Goal: Communication & Community: Answer question/provide support

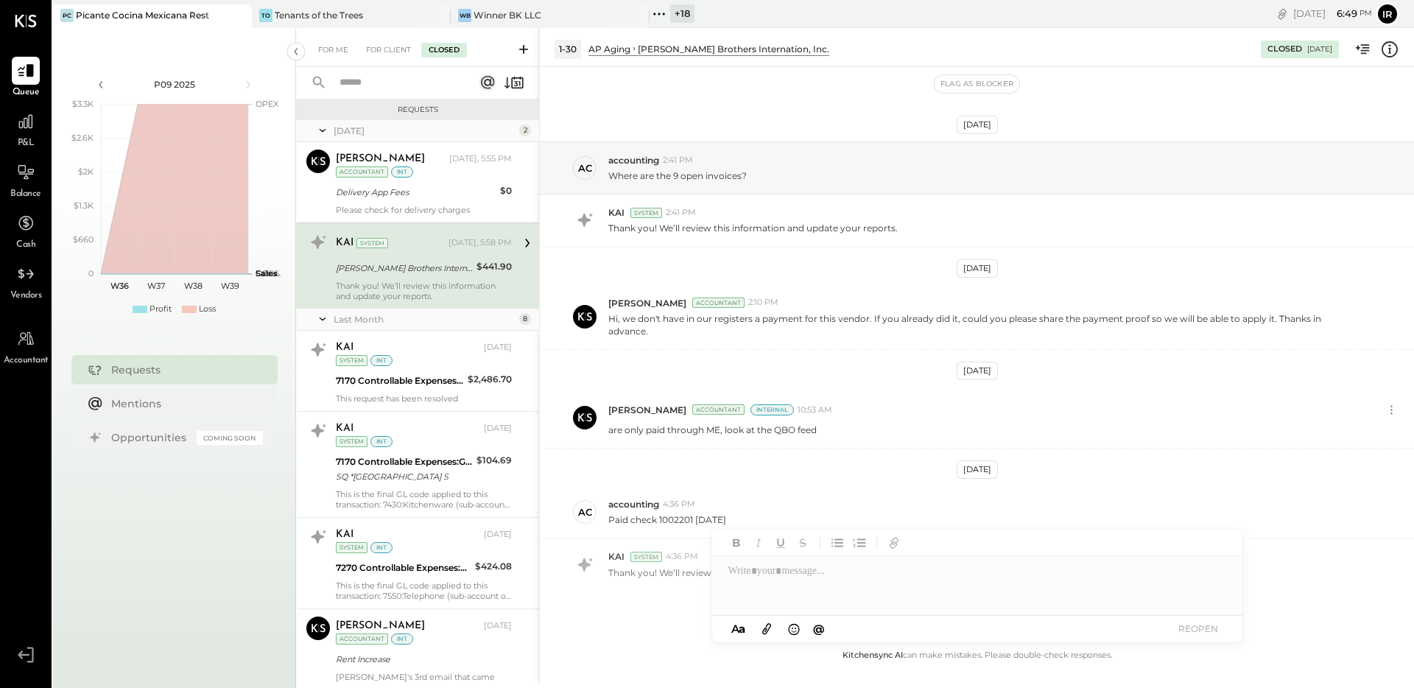
scroll to position [42, 0]
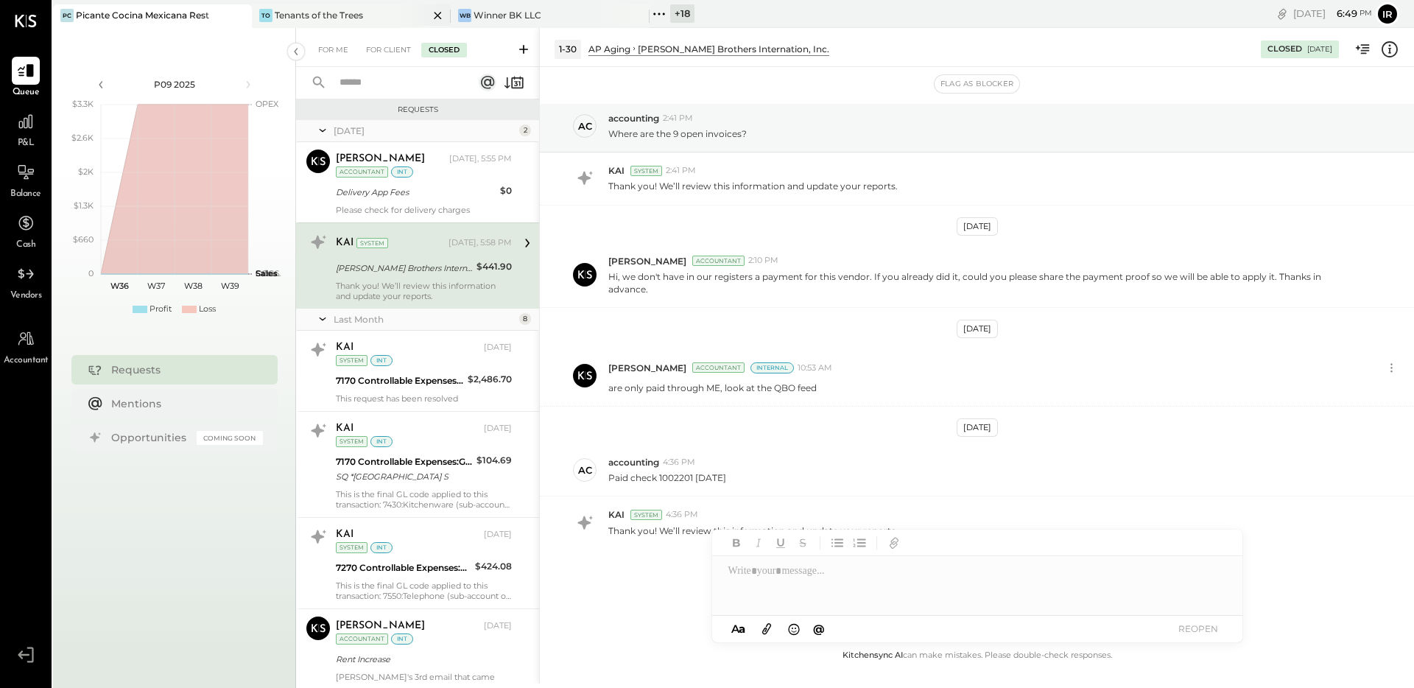
click at [315, 20] on div "Tenants of the Trees" at bounding box center [319, 15] width 88 height 13
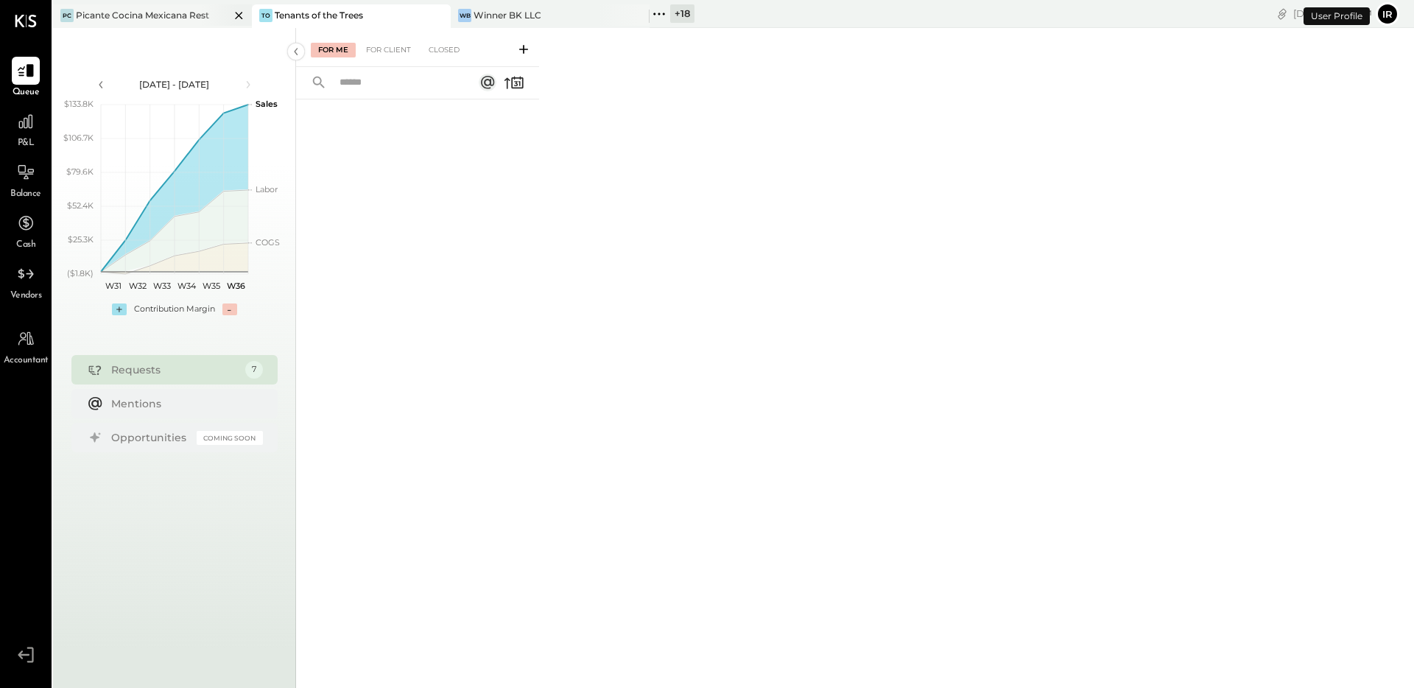
click at [179, 15] on div "Picante Cocina Mexicana Rest" at bounding box center [142, 15] width 133 height 13
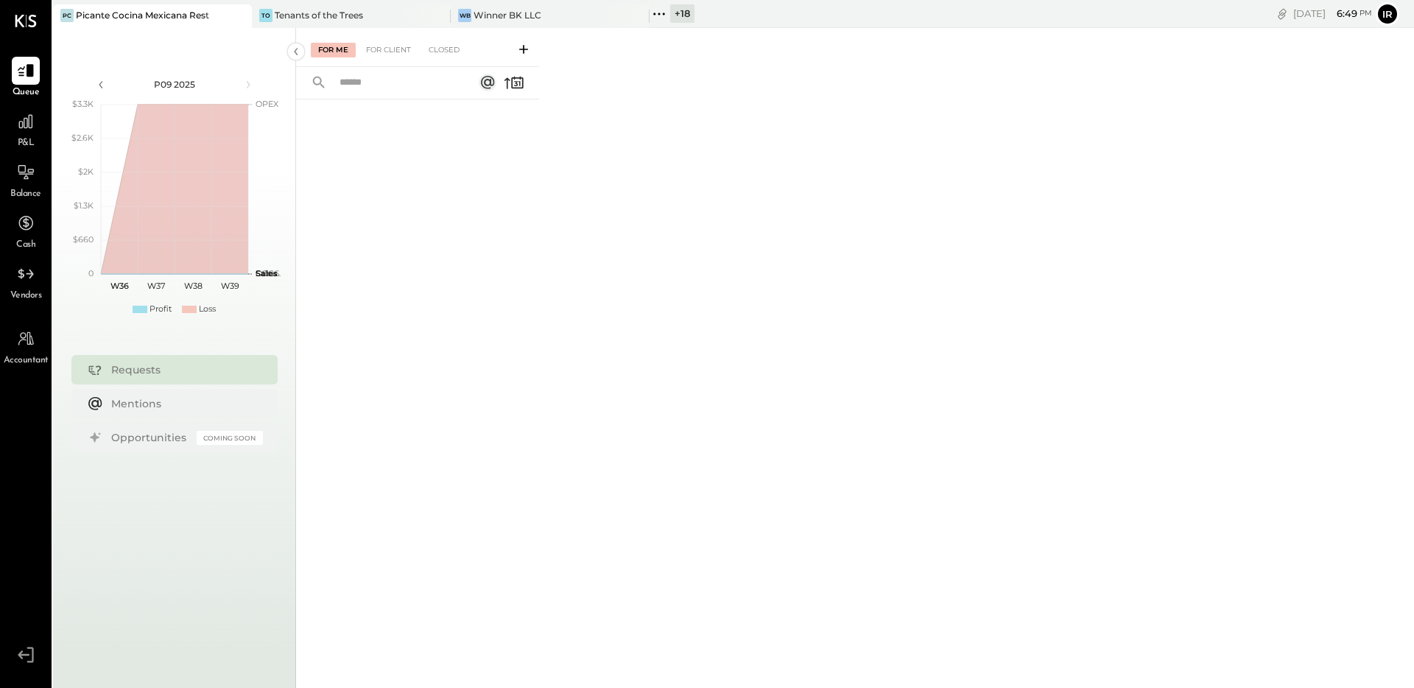
click at [663, 22] on icon at bounding box center [659, 13] width 19 height 19
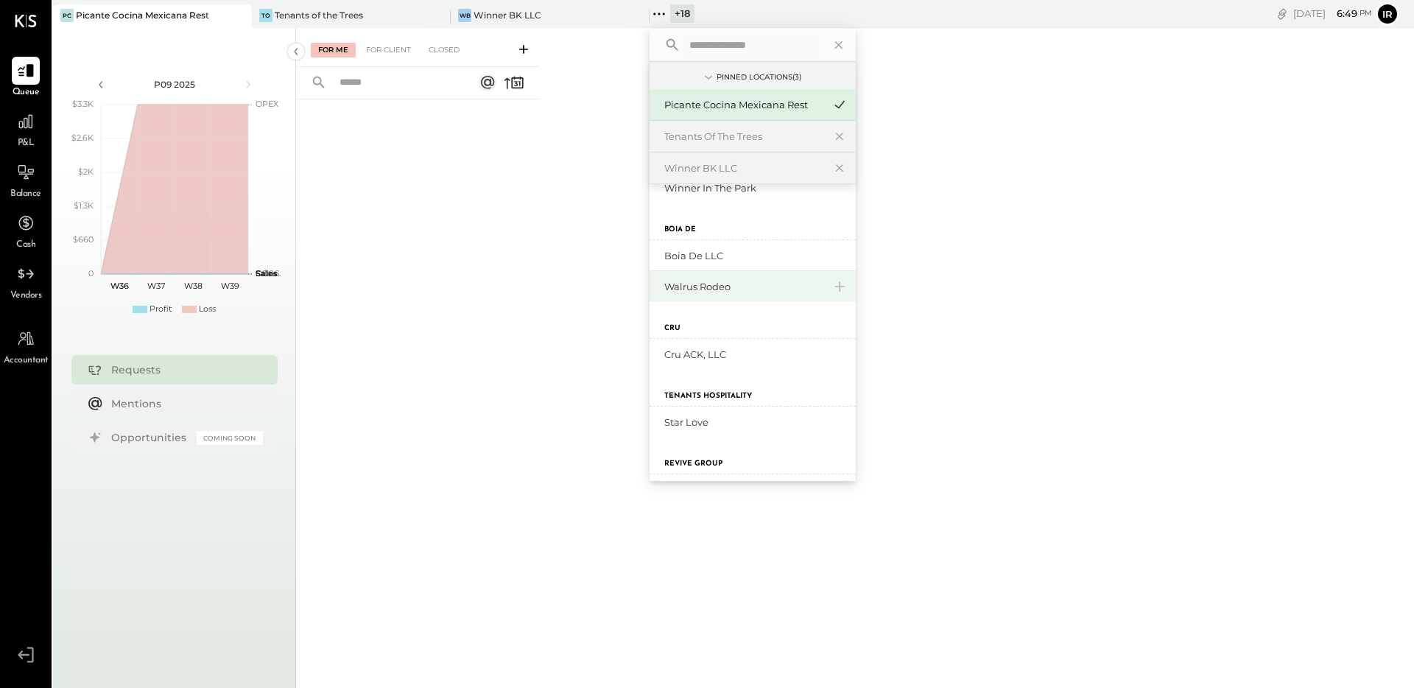
scroll to position [499, 0]
click at [747, 261] on div "Boia De LLC" at bounding box center [743, 257] width 159 height 14
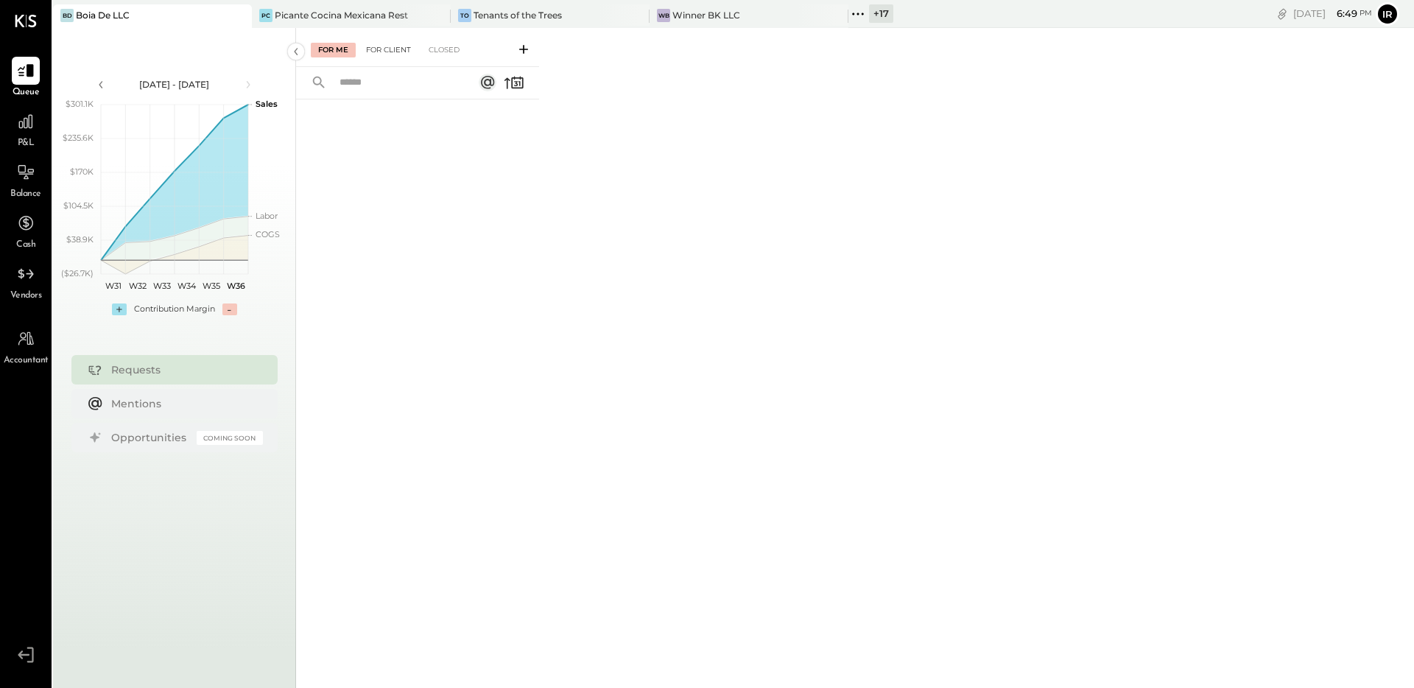
click at [399, 52] on div "For Client" at bounding box center [389, 50] width 60 height 15
click at [451, 58] on div "For Me For Client Closed" at bounding box center [417, 47] width 243 height 39
click at [453, 47] on div "Closed" at bounding box center [444, 50] width 46 height 15
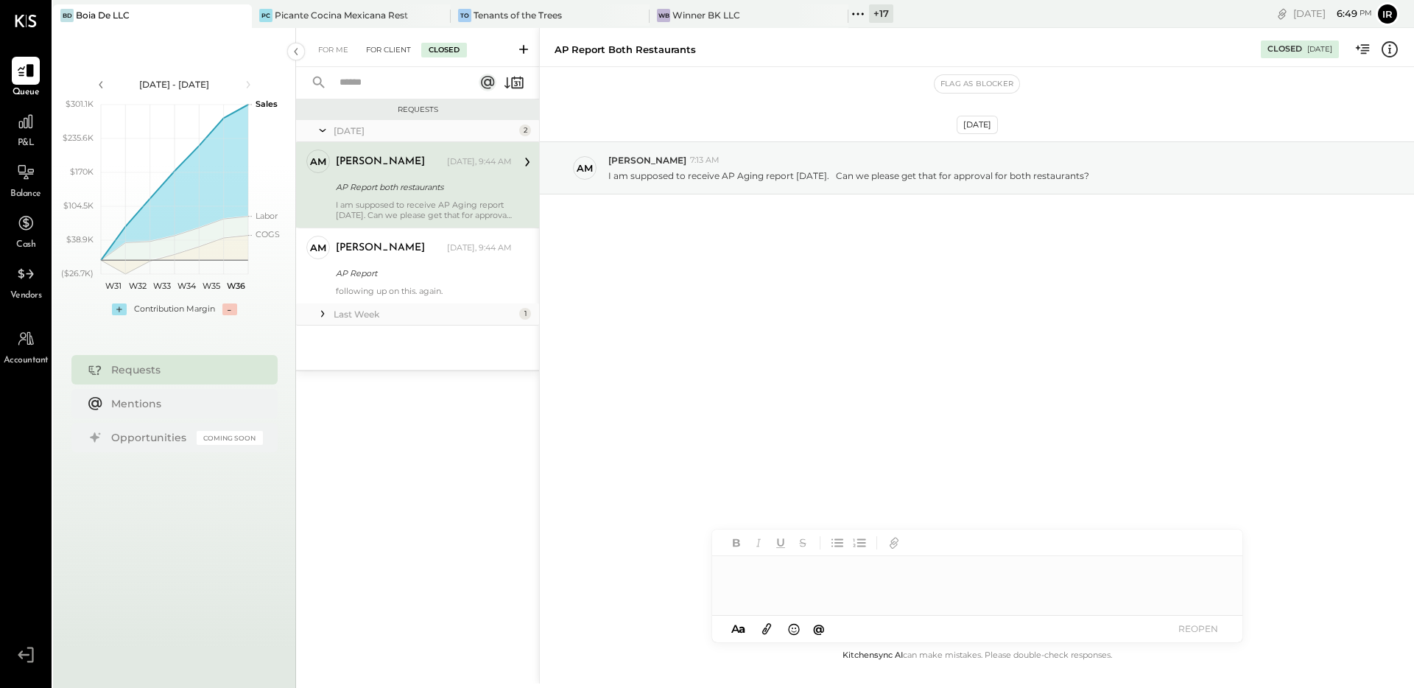
click at [385, 45] on div "For Client" at bounding box center [389, 50] width 60 height 15
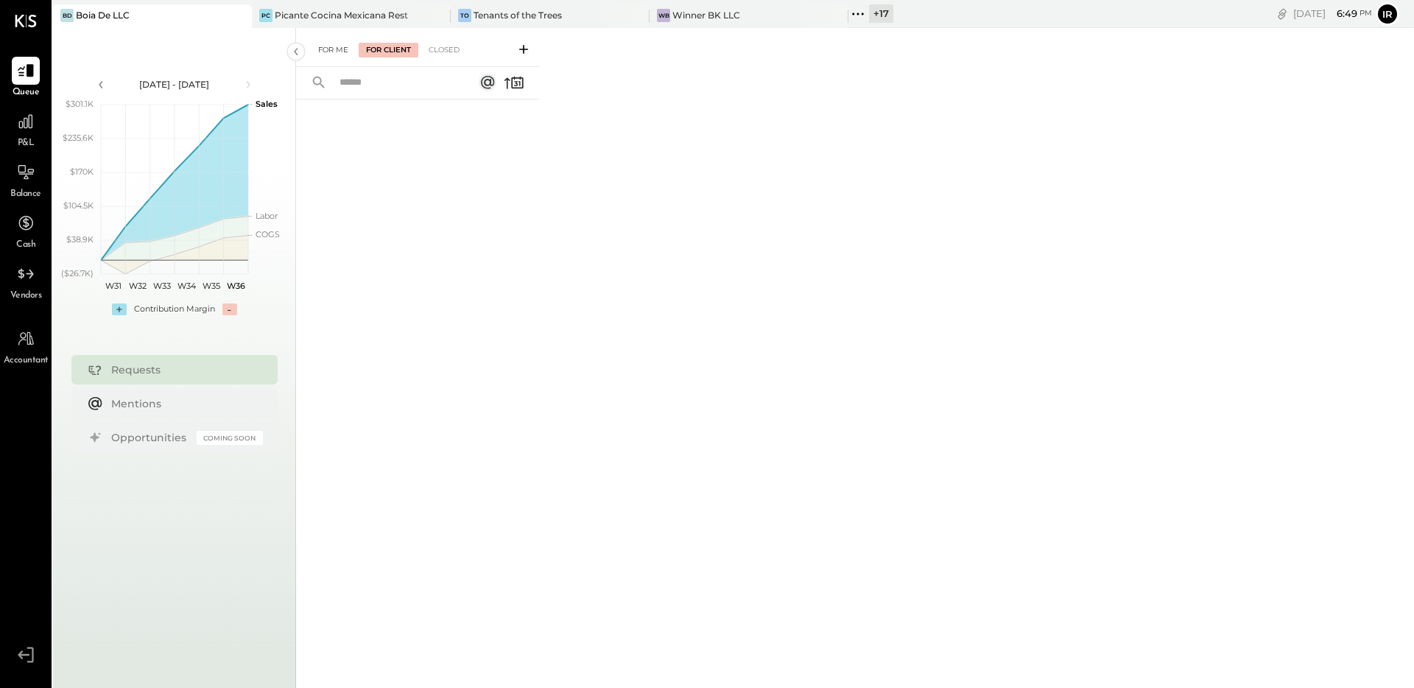
click at [338, 54] on div "For Me" at bounding box center [333, 50] width 45 height 15
click at [439, 18] on icon at bounding box center [438, 16] width 18 height 18
click at [276, 13] on div "+ 20" at bounding box center [286, 13] width 27 height 18
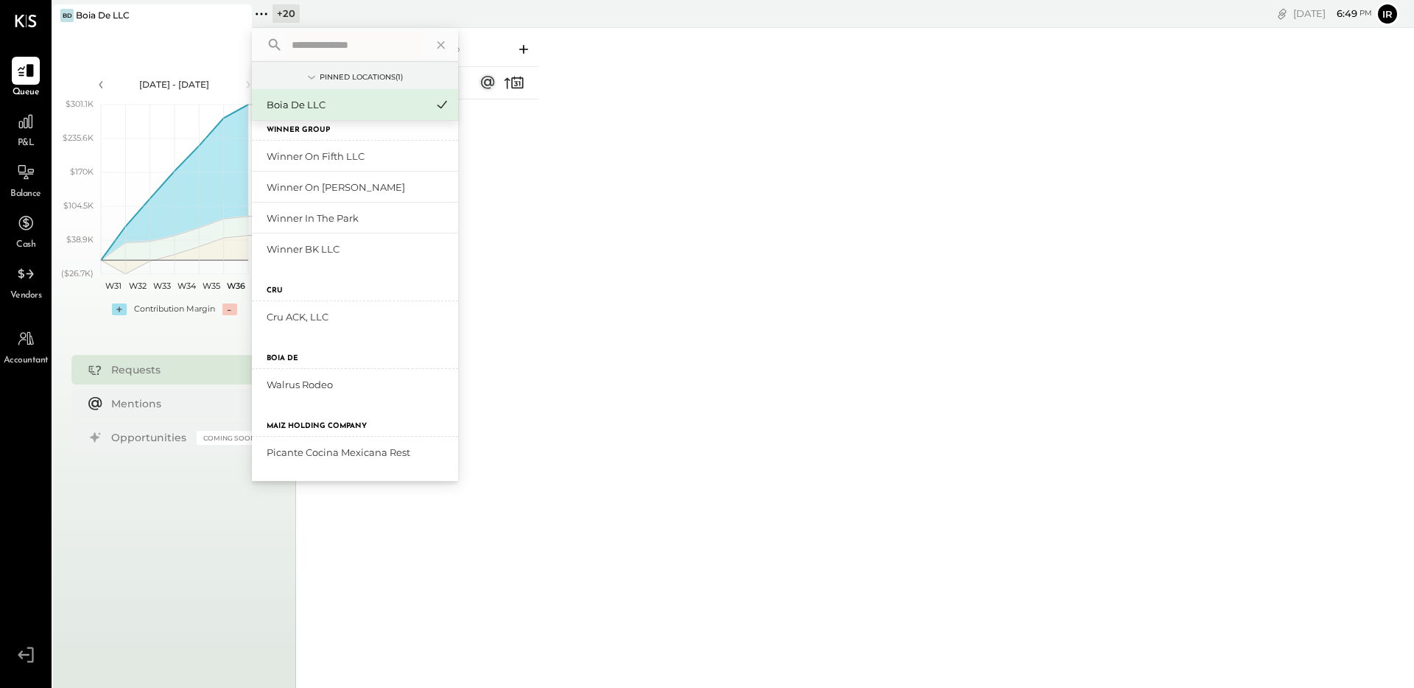
scroll to position [504, 0]
click at [348, 379] on div "Walrus Rodeo" at bounding box center [346, 386] width 159 height 14
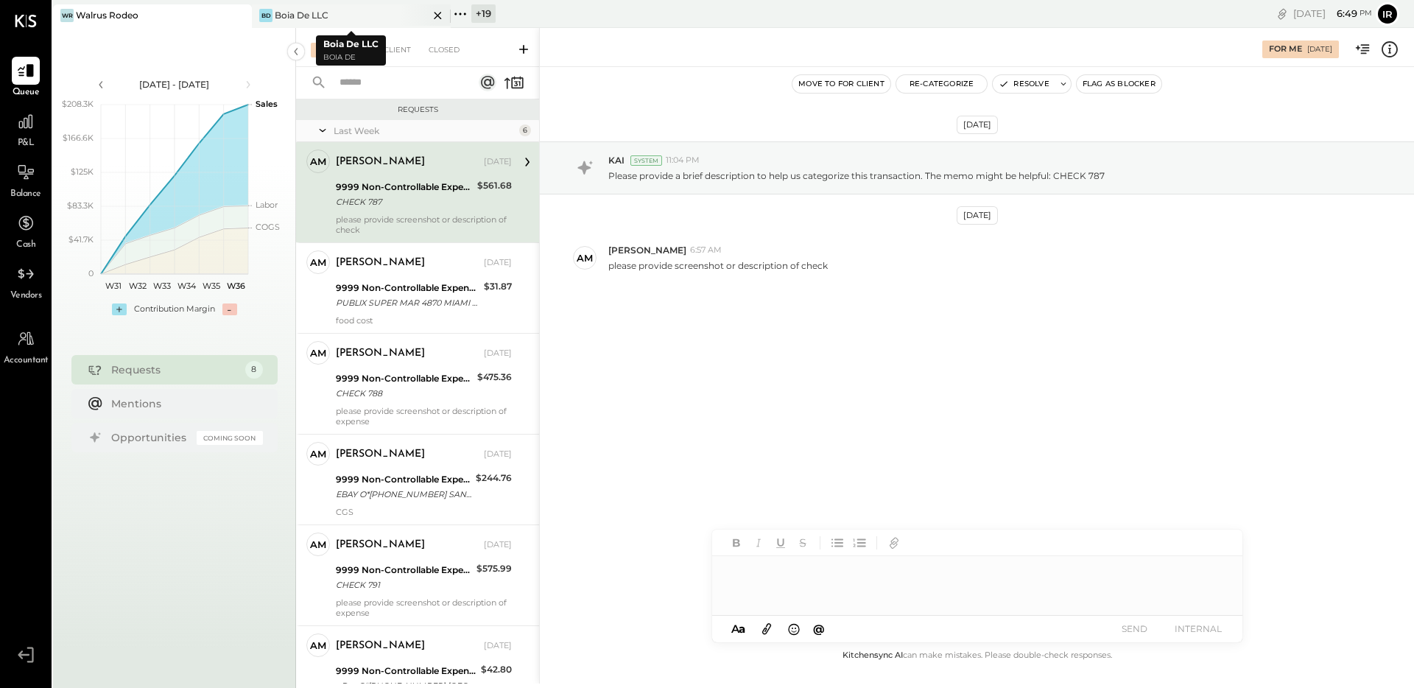
click at [437, 15] on icon at bounding box center [437, 15] width 7 height 7
click at [393, 46] on div "For Client" at bounding box center [389, 50] width 60 height 15
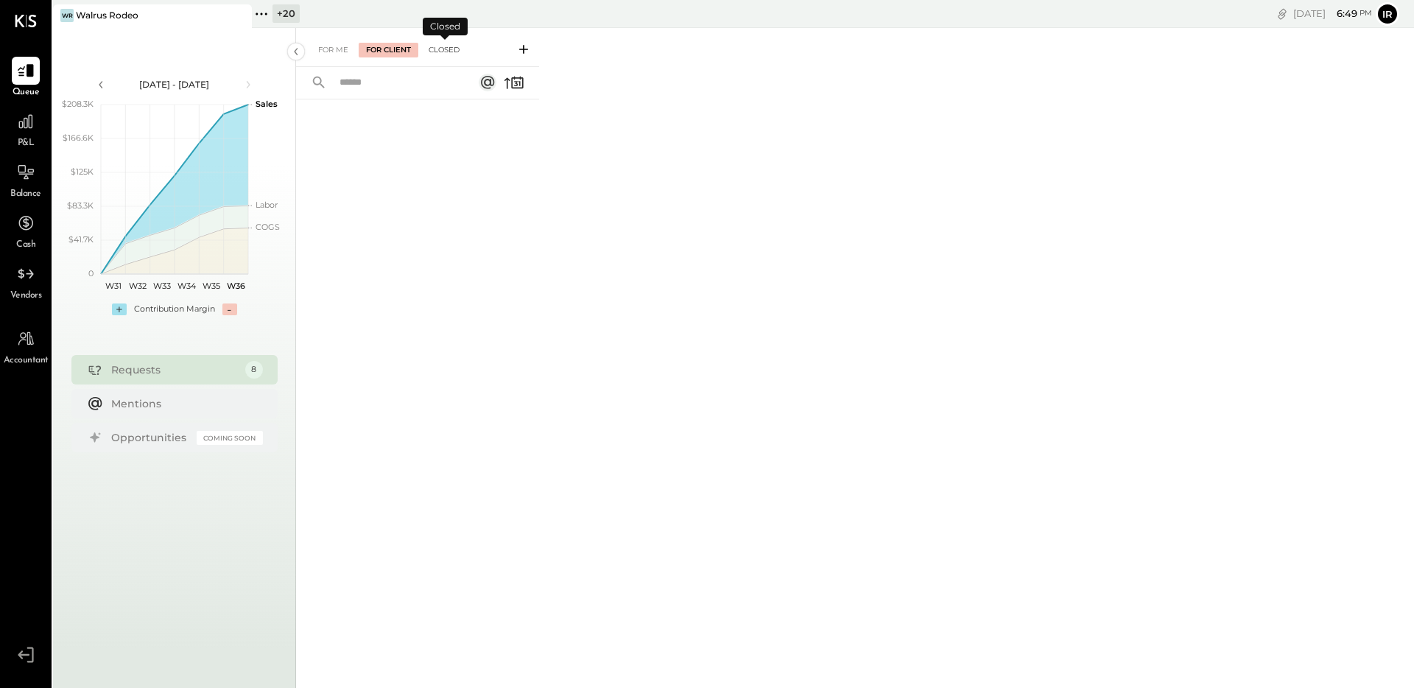
click at [441, 55] on div "Closed" at bounding box center [444, 50] width 46 height 15
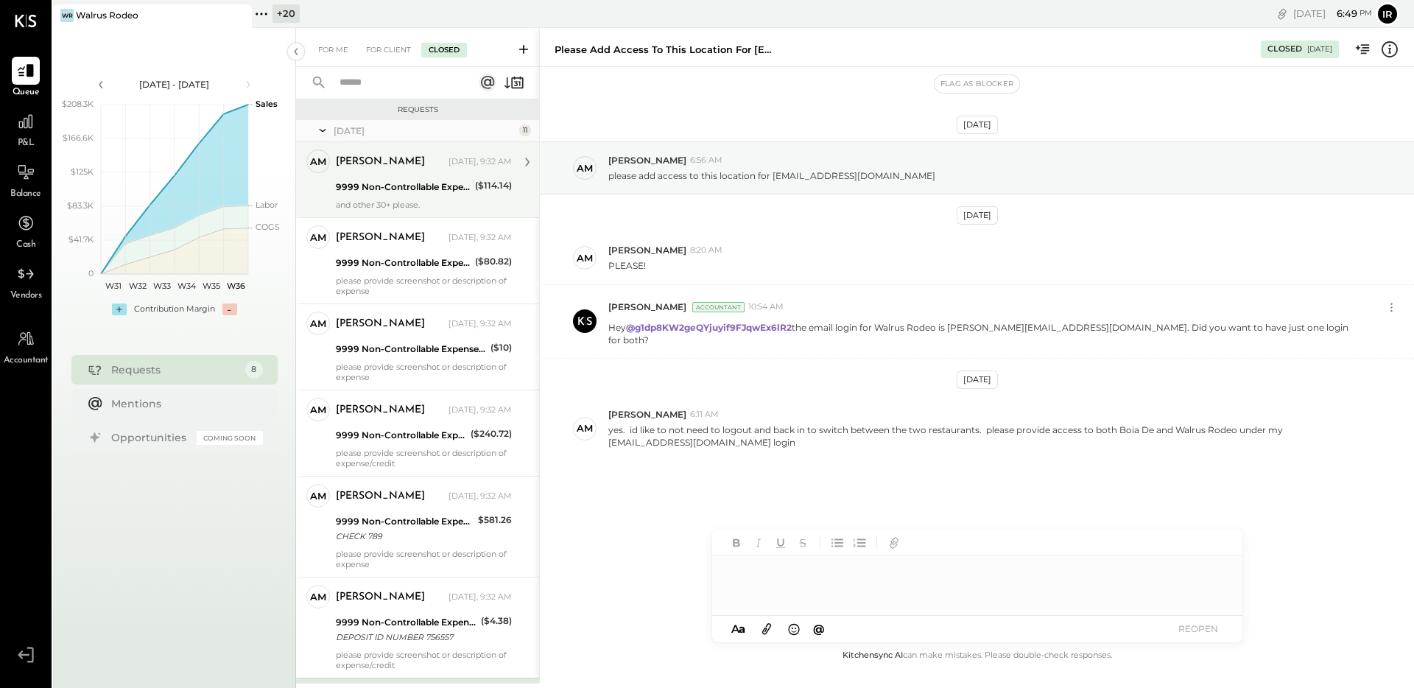
click at [457, 194] on div "9999 Non-Controllable Expenses:Other Income and Expenses:To Be Classified P&L" at bounding box center [403, 187] width 135 height 15
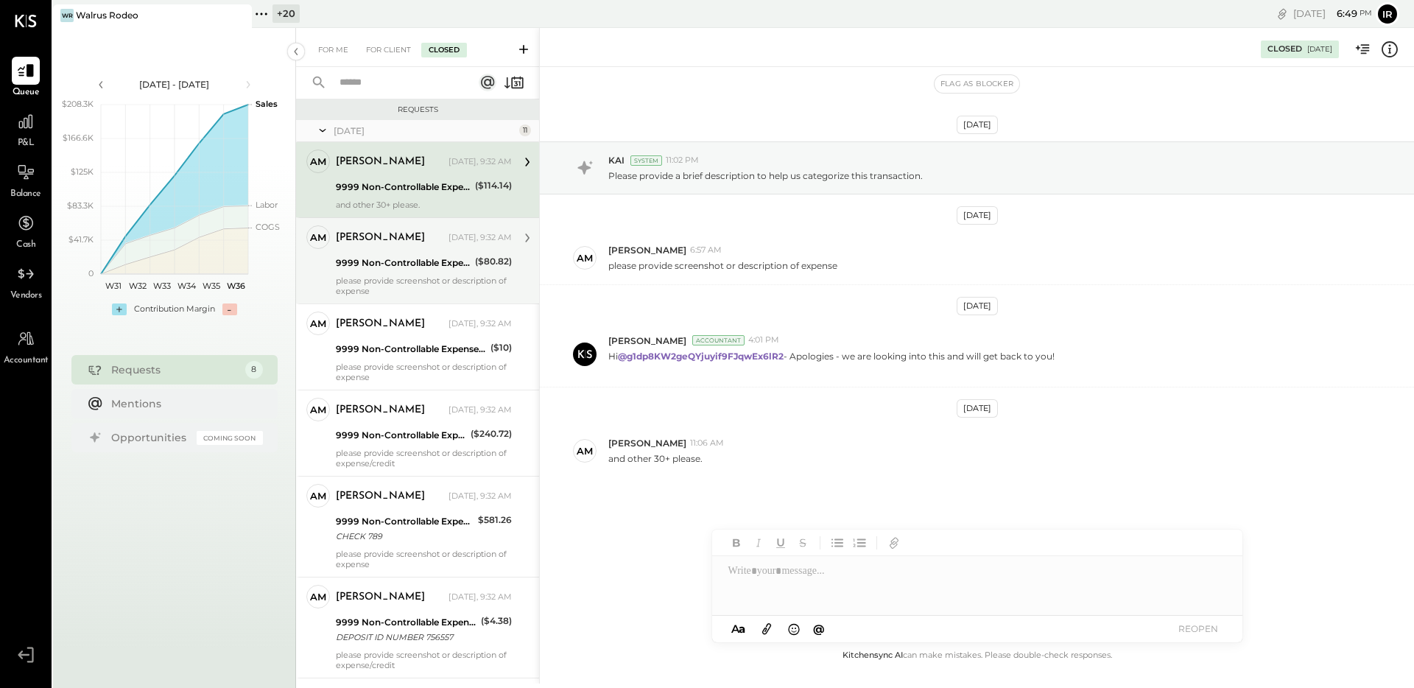
click at [468, 279] on div "please provide screenshot or description of expense" at bounding box center [424, 286] width 176 height 21
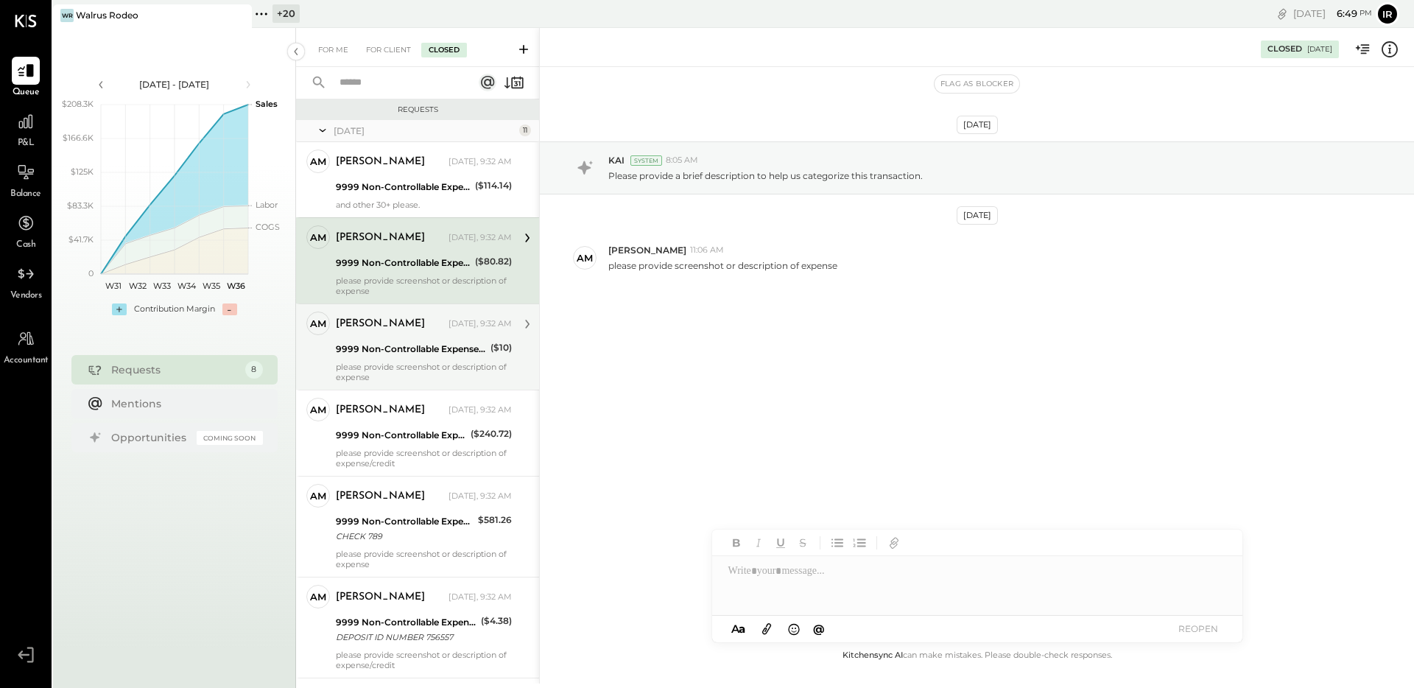
click at [452, 342] on div "9999 Non-Controllable Expenses:Other Income and Expenses:To Be Classified P&L" at bounding box center [411, 349] width 150 height 15
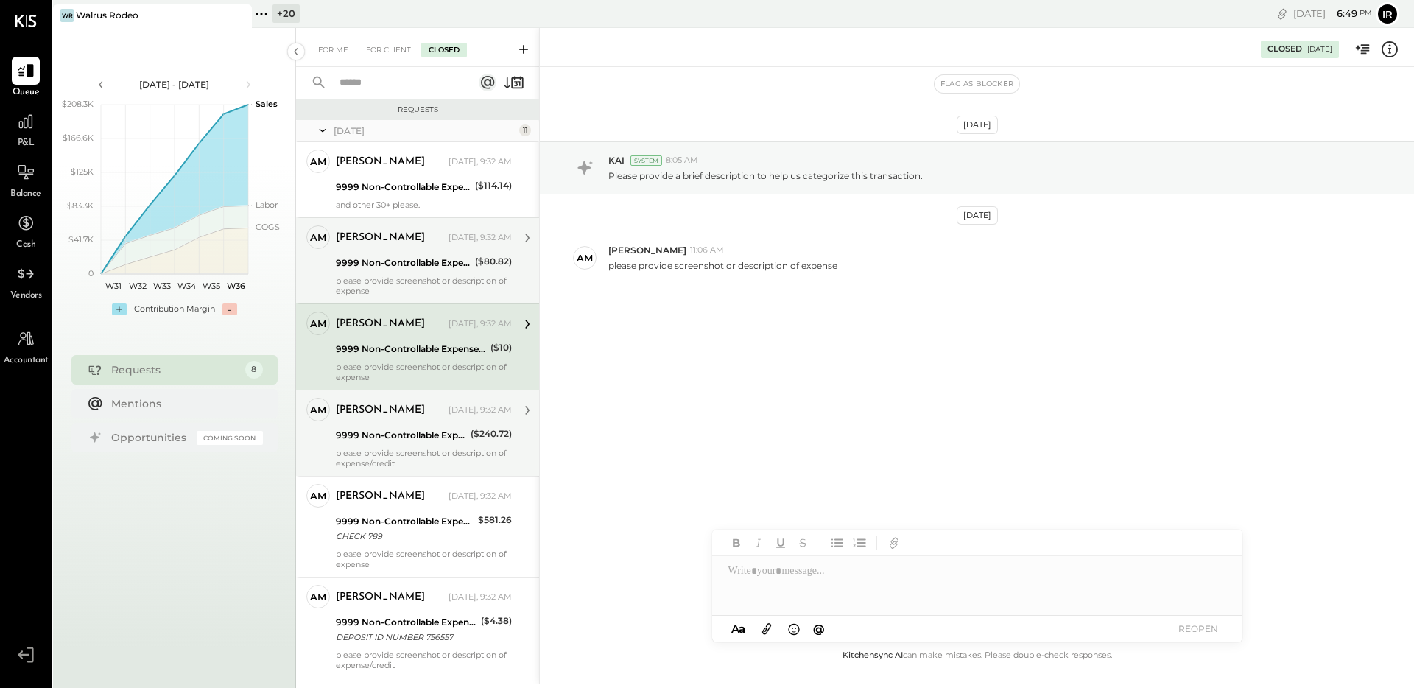
click at [452, 438] on div "9999 Non-Controllable Expenses:Other Income and Expenses:To Be Classified P&L" at bounding box center [401, 435] width 130 height 15
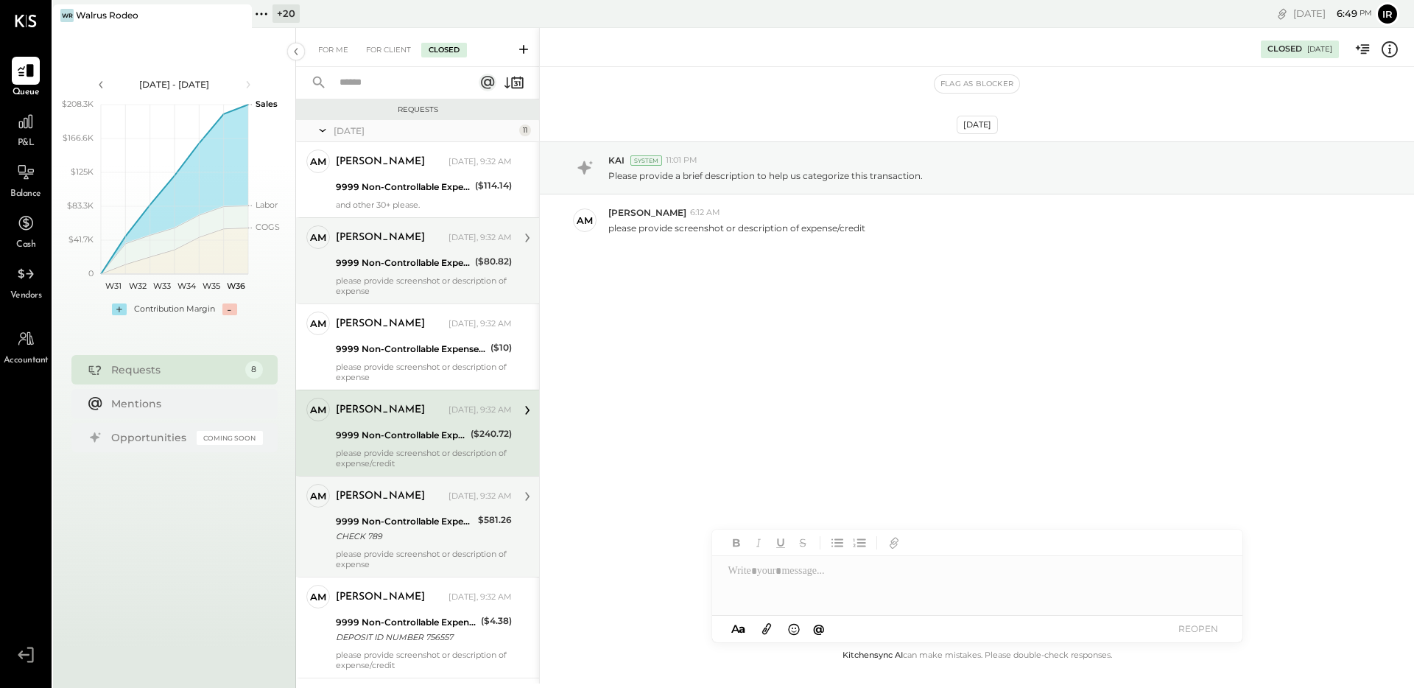
scroll to position [254, 0]
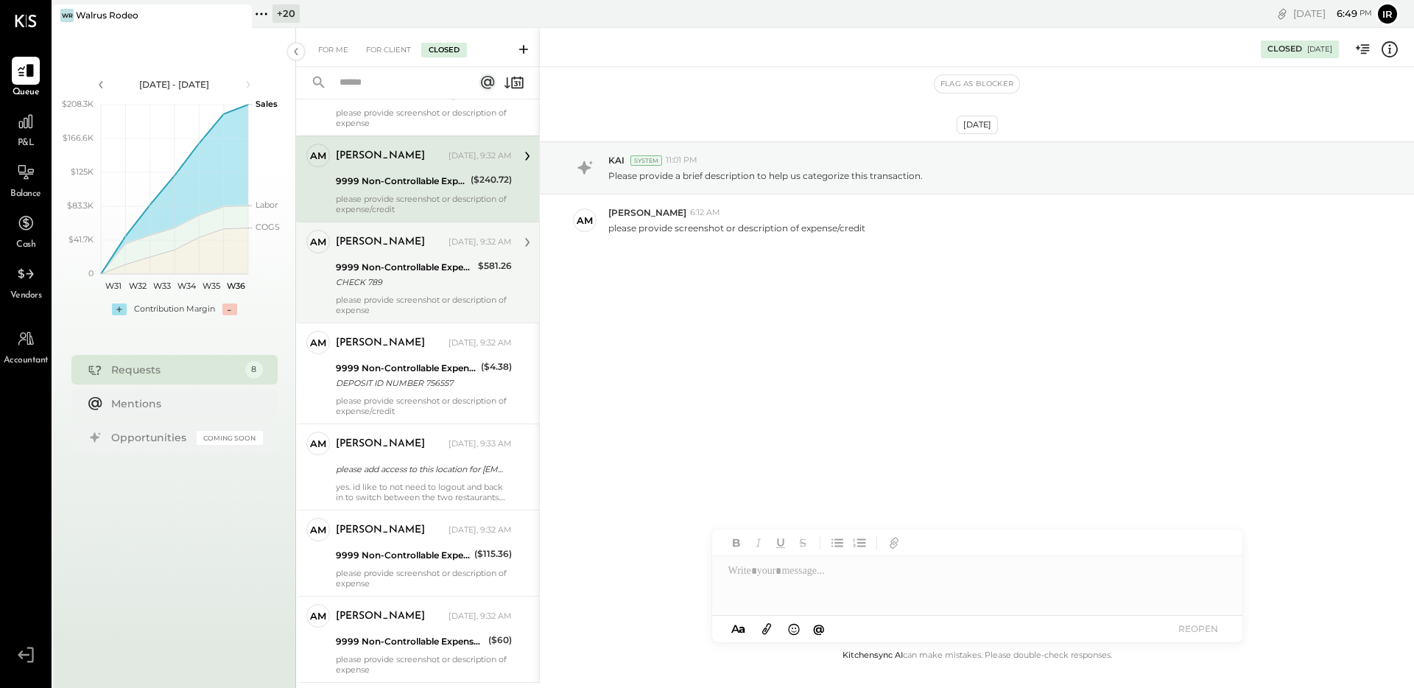
click at [445, 292] on div "[PERSON_NAME] [DATE], 9:32 AM 9999 Non-Controllable Expenses:Other Income and E…" at bounding box center [424, 272] width 176 height 85
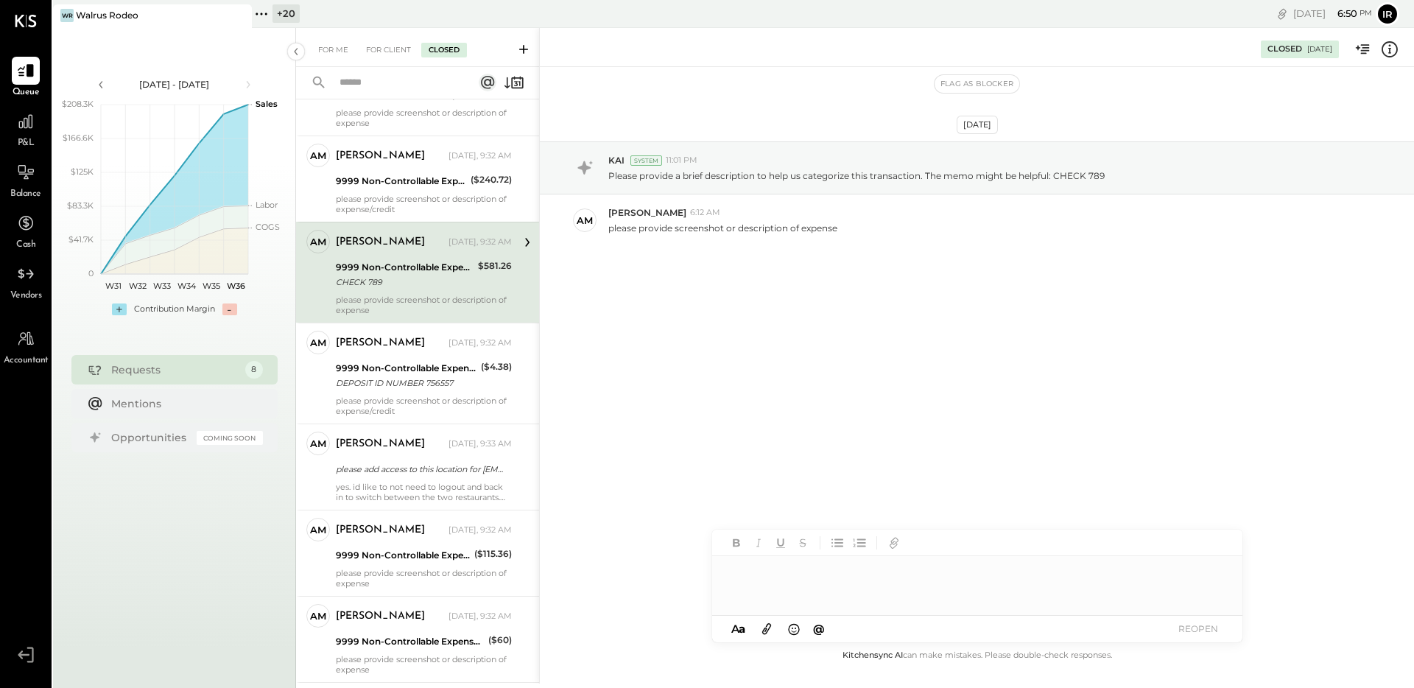
click at [886, 578] on div at bounding box center [977, 585] width 530 height 59
click at [1198, 625] on button "REOPEN" at bounding box center [1198, 629] width 59 height 20
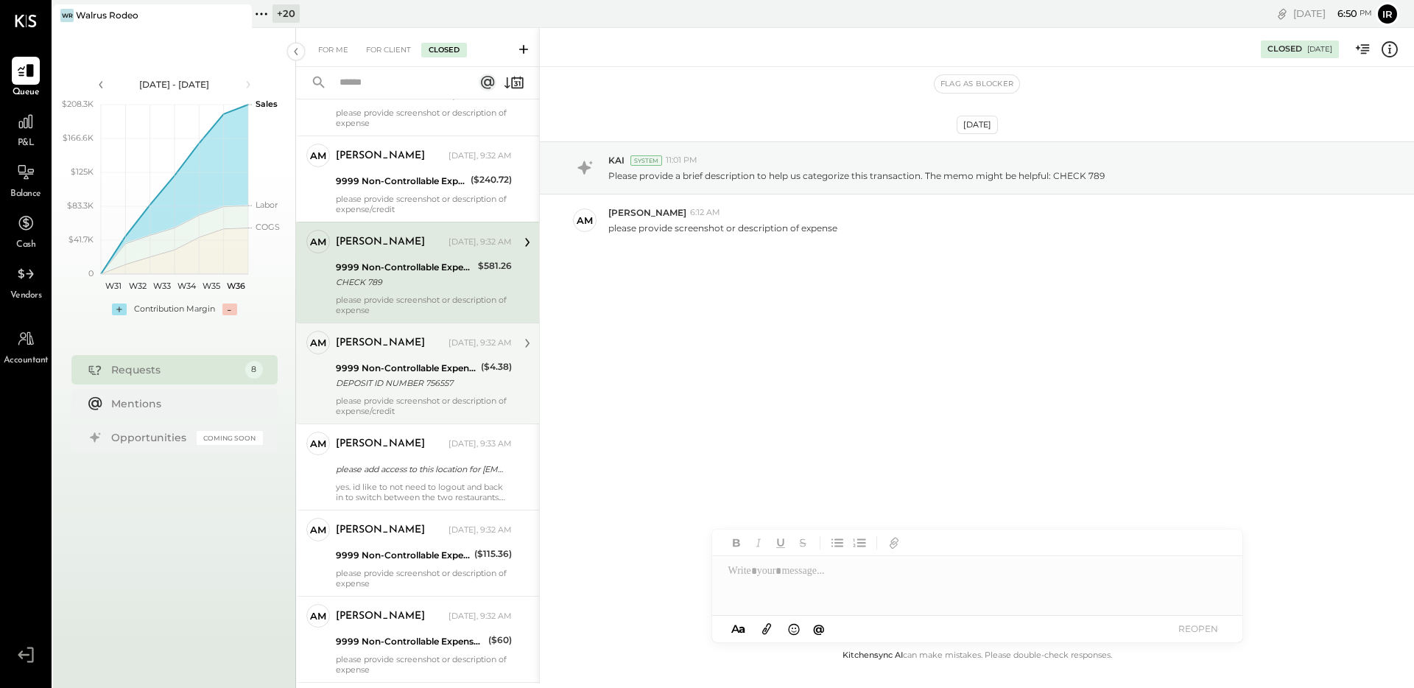
click at [399, 393] on div "[PERSON_NAME] [DATE], 9:32 AM 9999 Non-Controllable Expenses:Other Income and E…" at bounding box center [424, 373] width 176 height 85
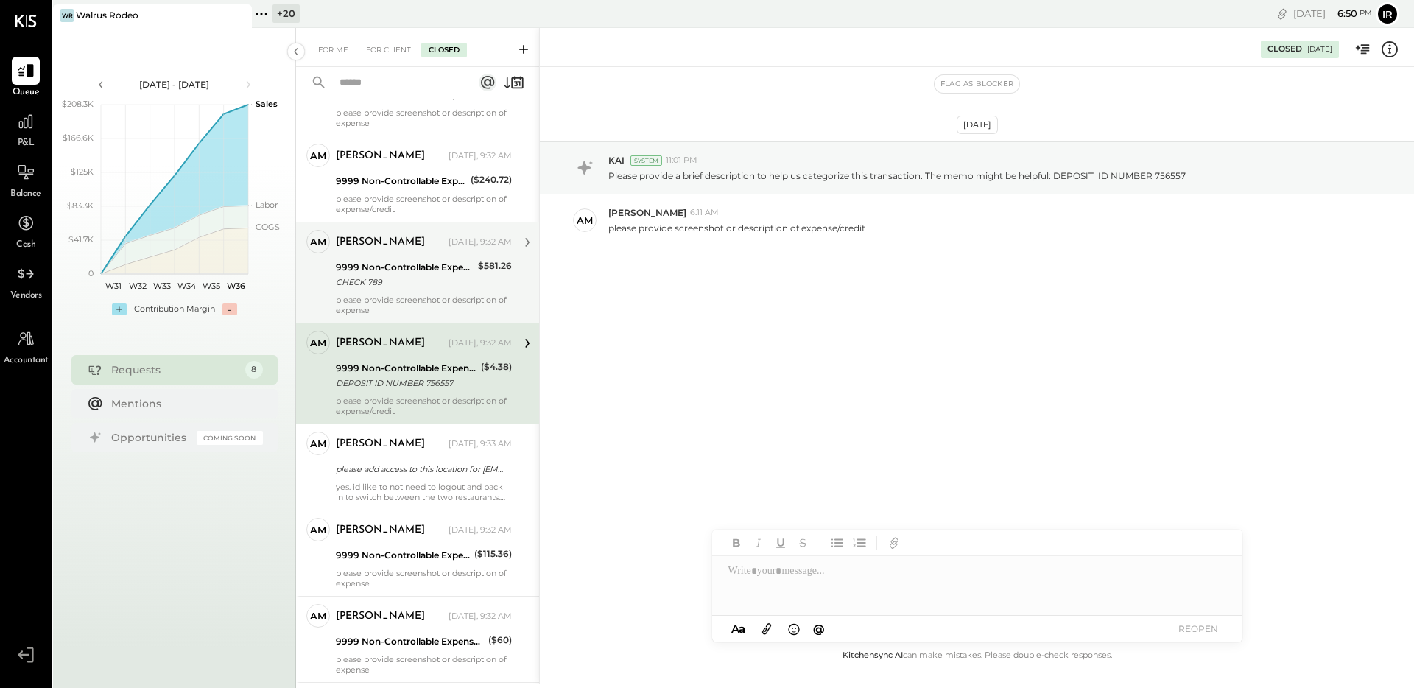
click at [378, 287] on div "CHECK 789" at bounding box center [405, 282] width 138 height 15
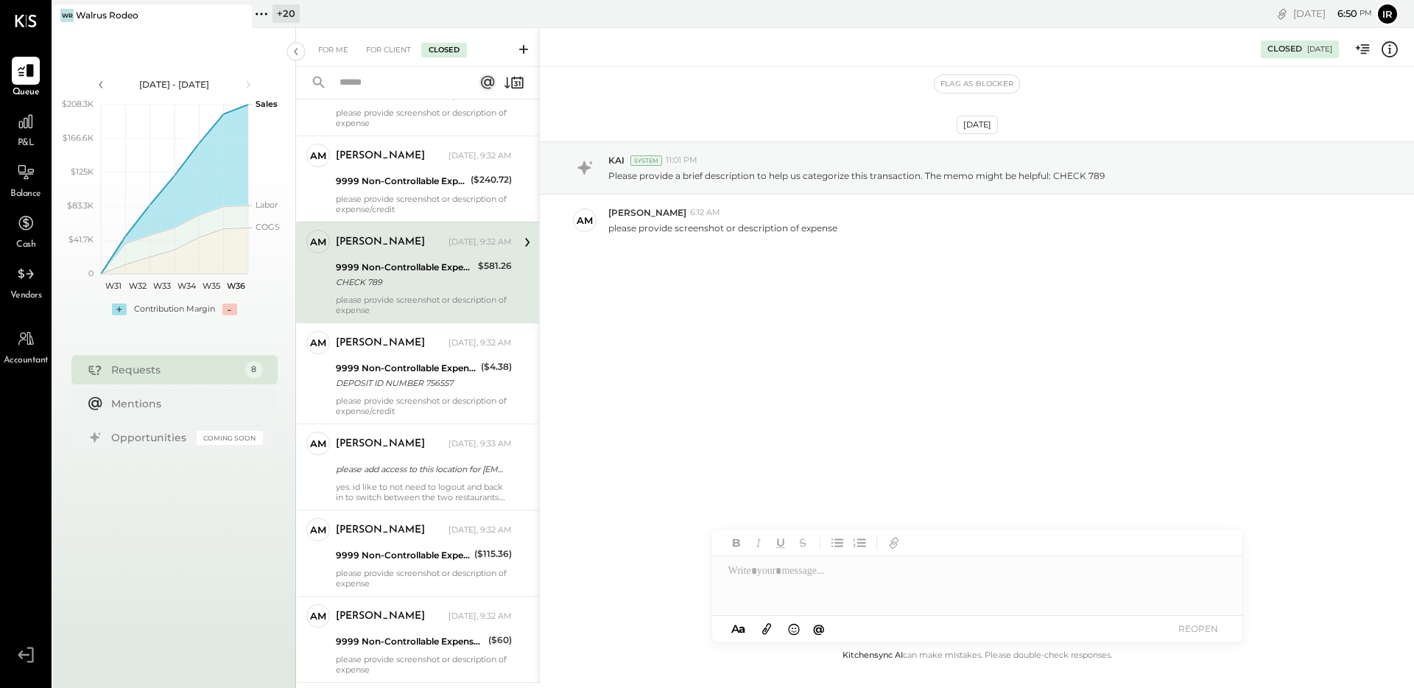
click at [527, 242] on icon at bounding box center [527, 242] width 19 height 19
click at [525, 242] on icon at bounding box center [527, 242] width 19 height 19
click at [813, 573] on div at bounding box center [977, 585] width 530 height 59
click at [1192, 620] on button "REOPEN" at bounding box center [1198, 629] width 59 height 20
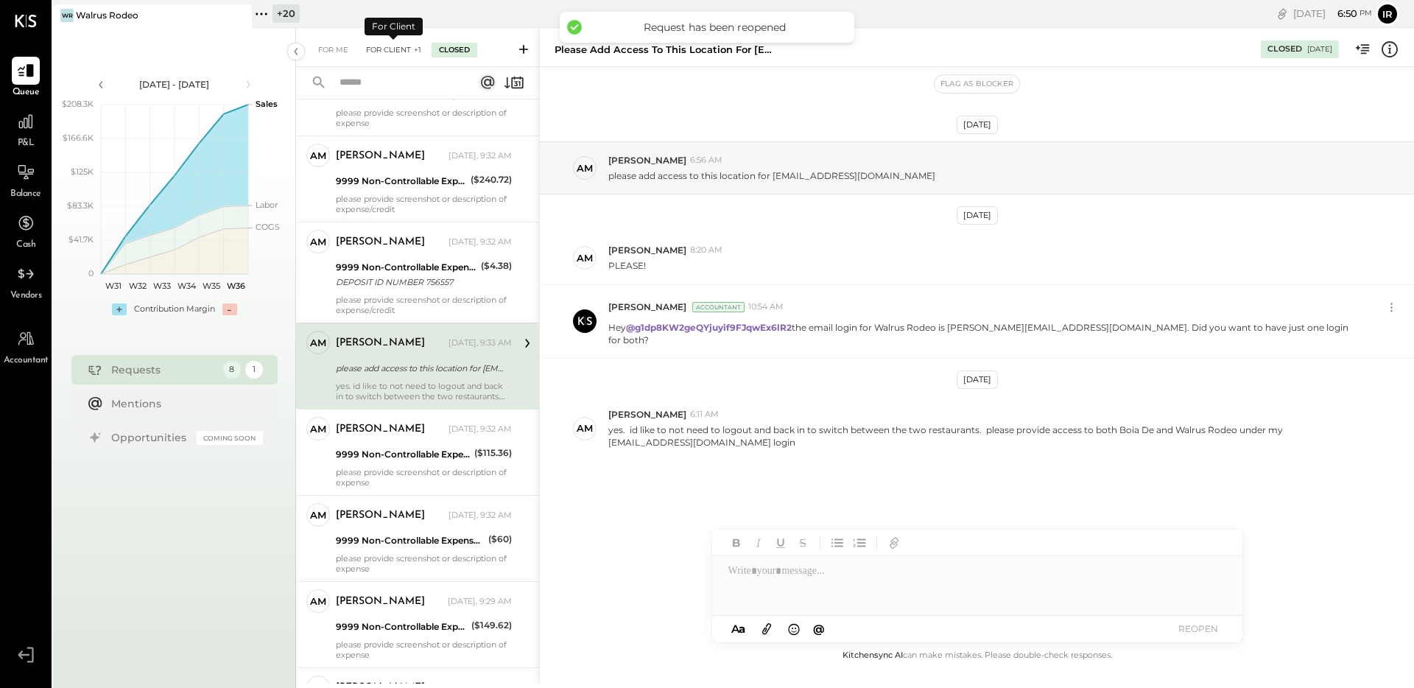
click at [397, 56] on div "For Client +1" at bounding box center [394, 50] width 70 height 15
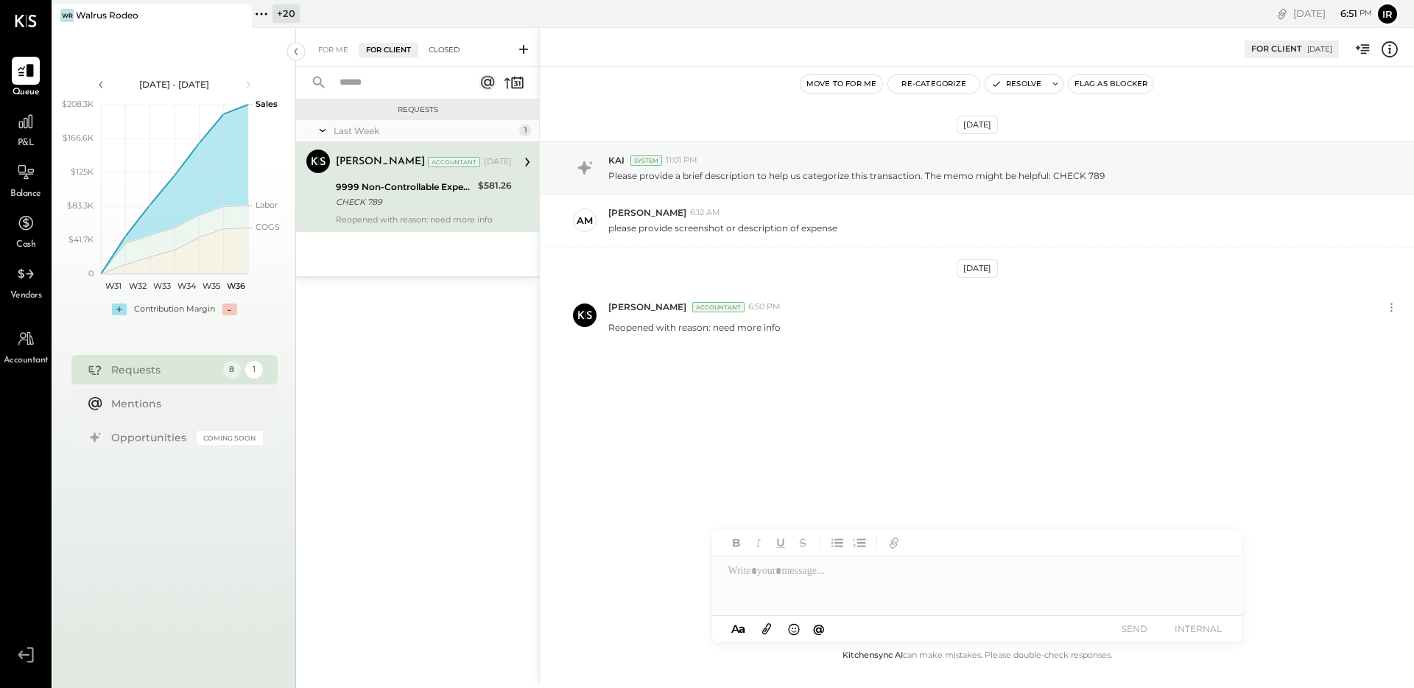
click at [432, 45] on div "Closed" at bounding box center [444, 50] width 46 height 15
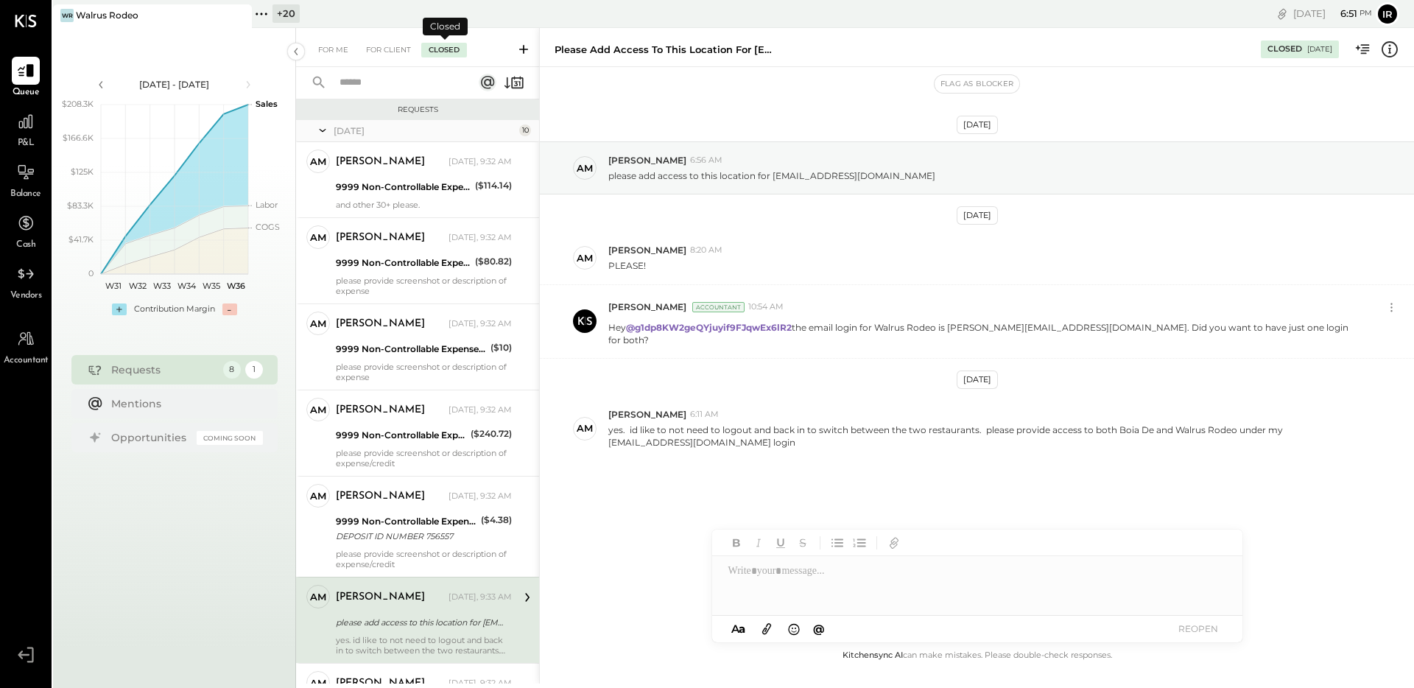
scroll to position [227, 0]
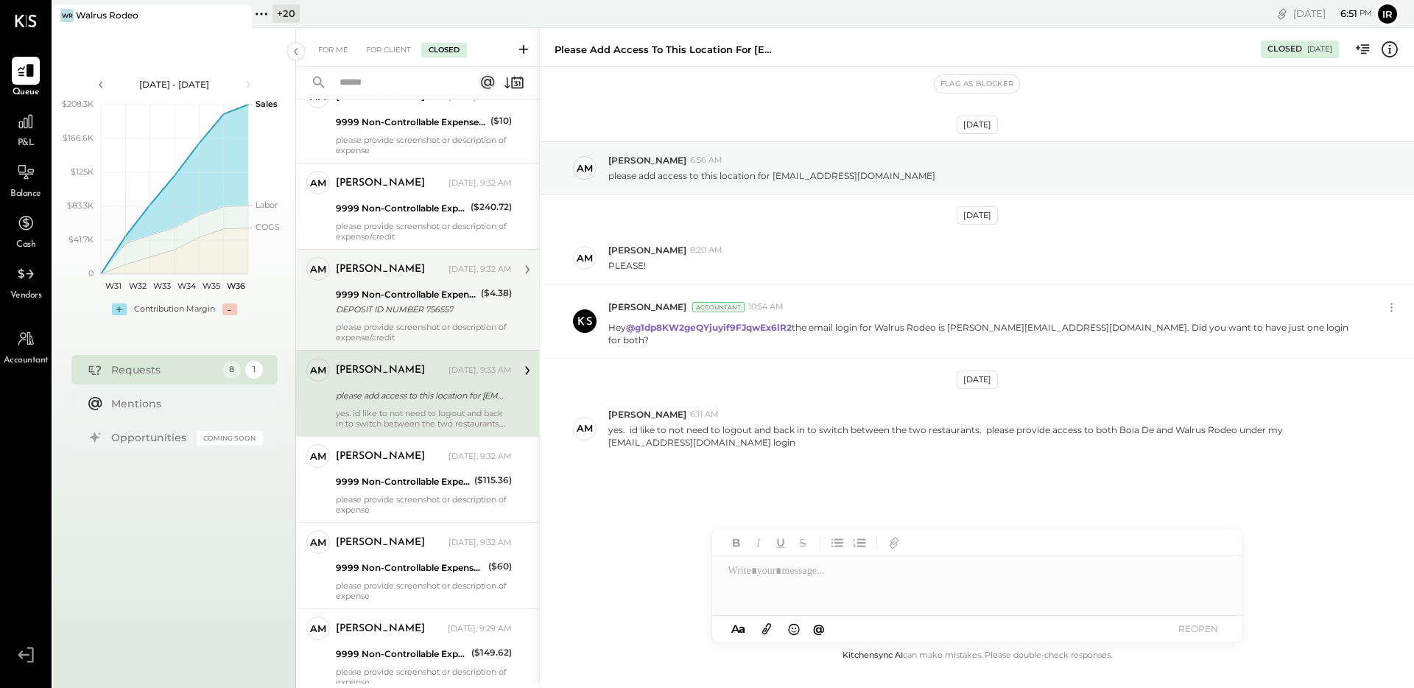
click at [418, 310] on div "DEPOSIT ID NUMBER 756557" at bounding box center [406, 309] width 141 height 15
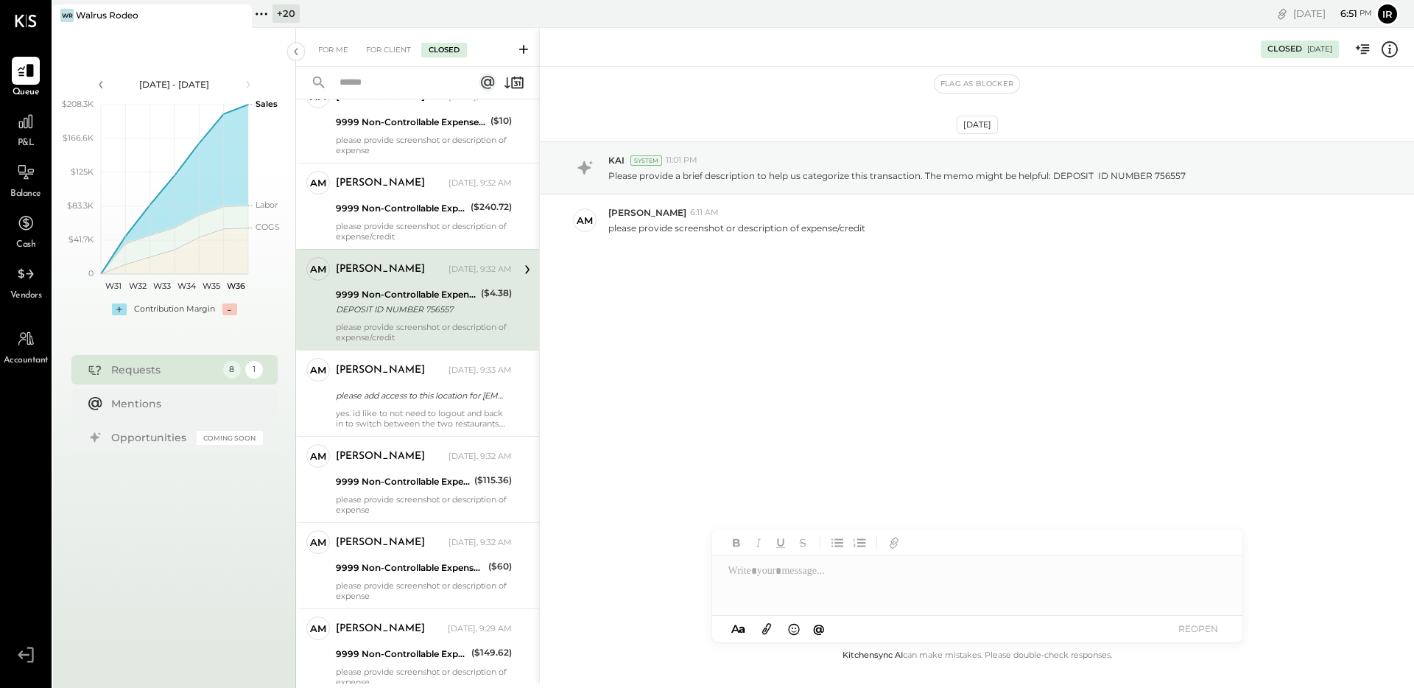
click at [820, 573] on div at bounding box center [977, 585] width 530 height 59
click at [1191, 628] on button "REOPEN" at bounding box center [1198, 629] width 59 height 20
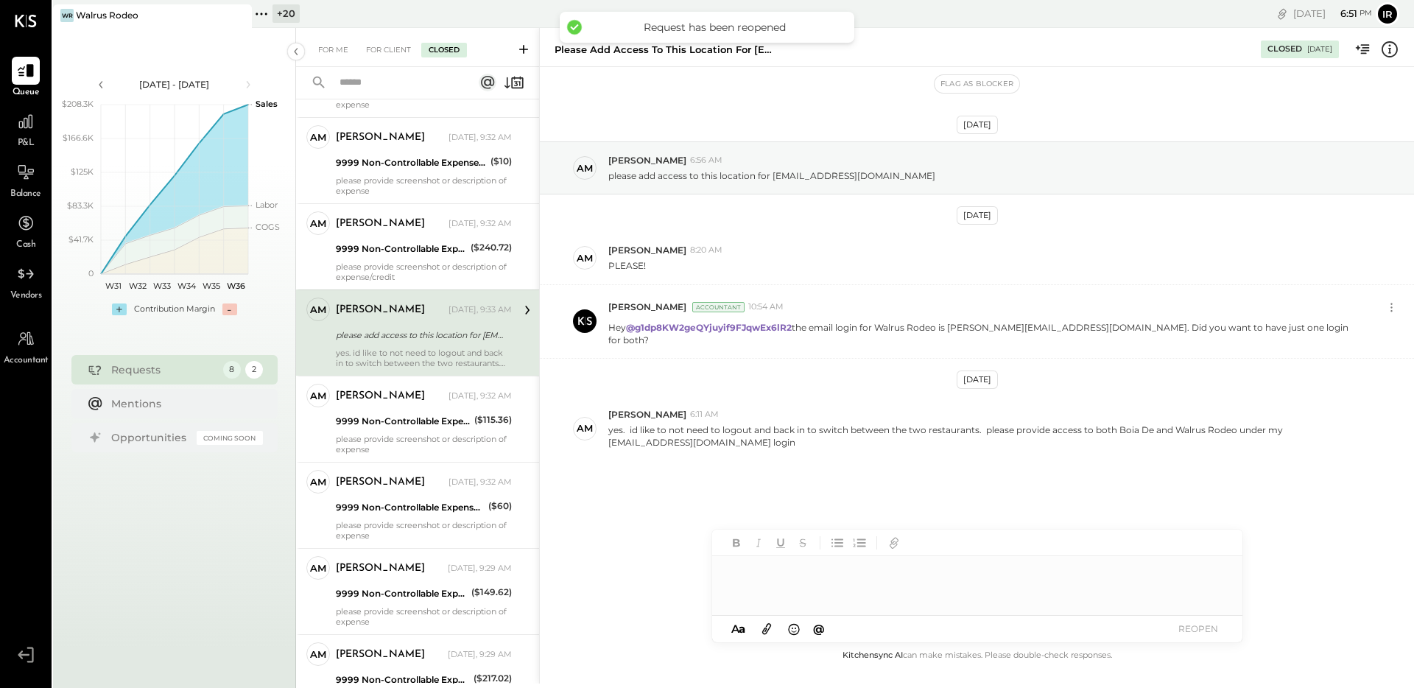
scroll to position [196, 0]
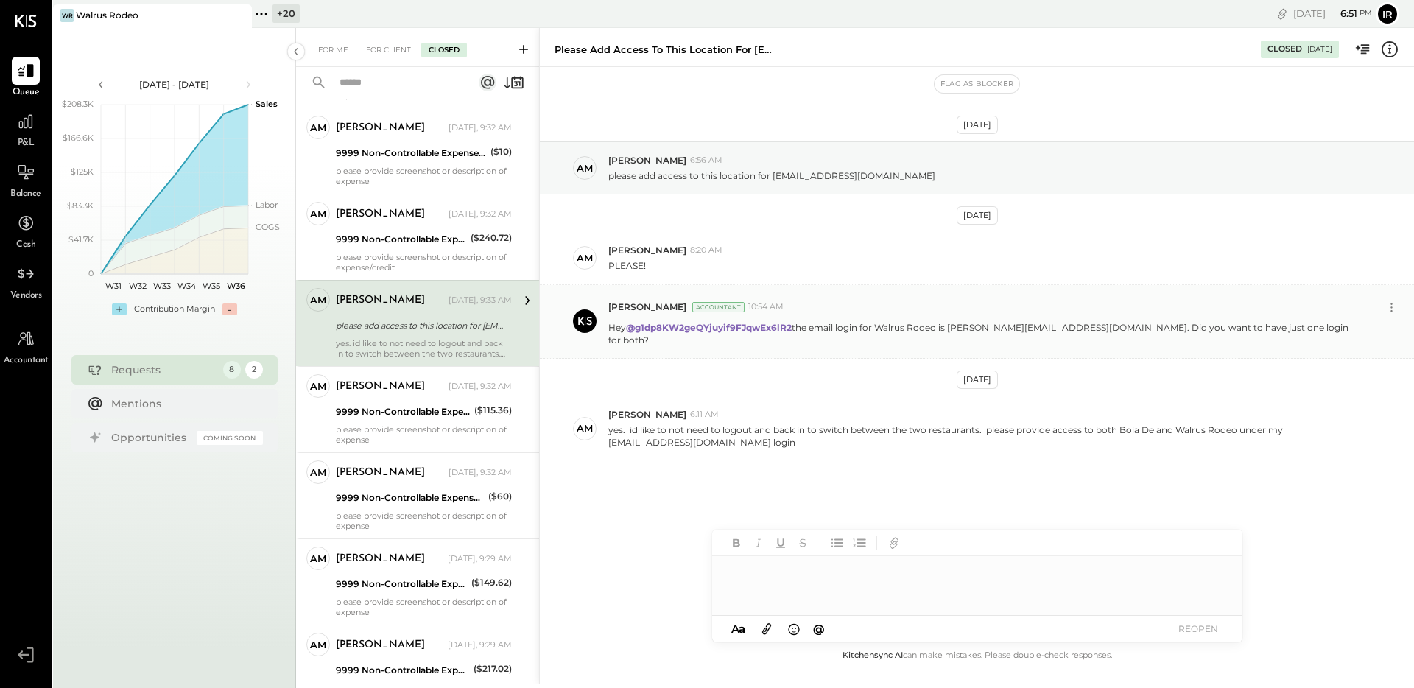
click at [675, 326] on strong "@g1dp8KW2geQYjuyif9FJqwEx6lR2" at bounding box center [709, 327] width 166 height 11
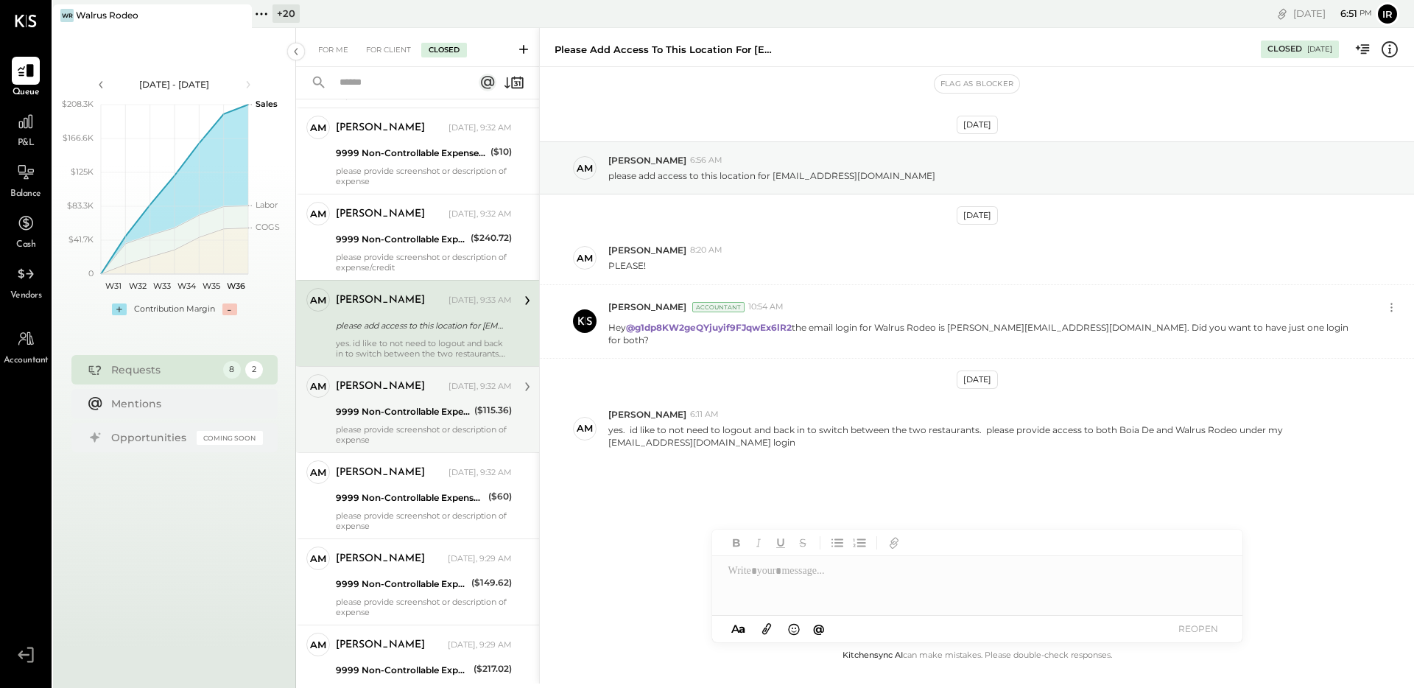
click at [359, 408] on div "9999 Non-Controllable Expenses:Other Income and Expenses:To Be Classified P&L" at bounding box center [403, 411] width 134 height 15
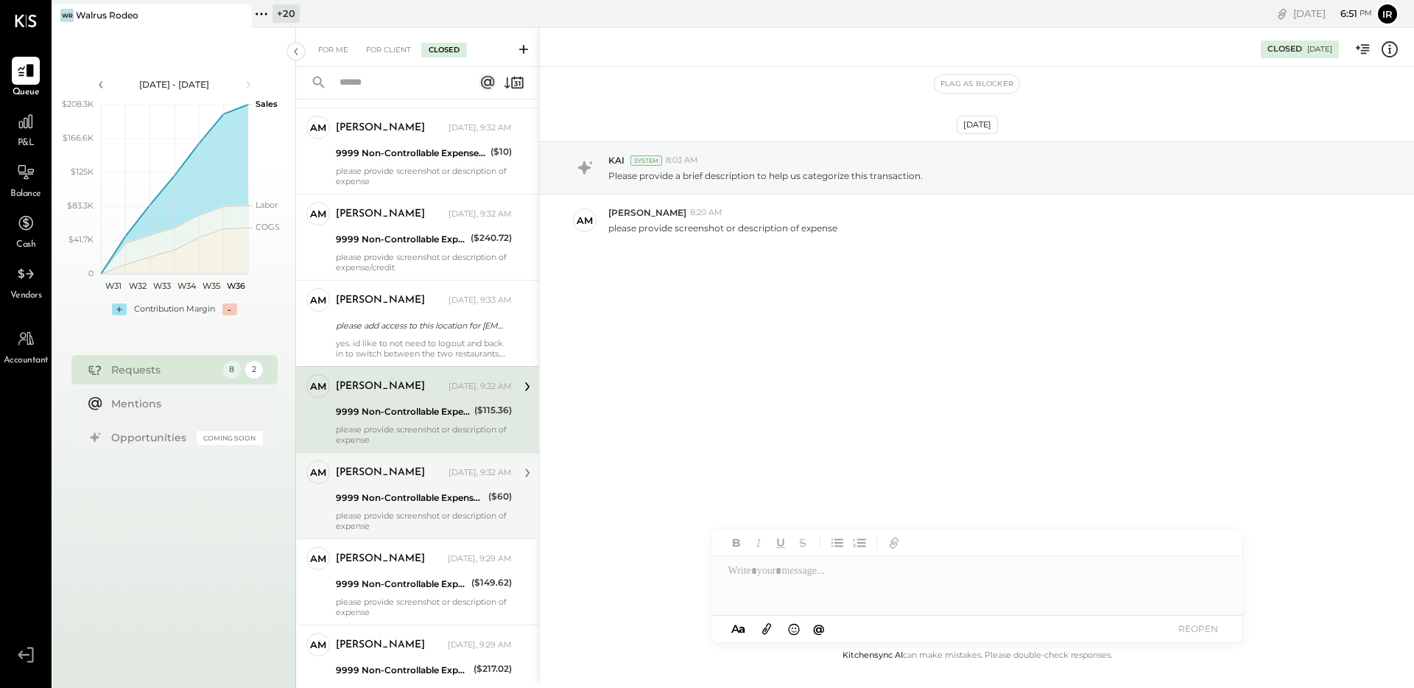
click at [387, 494] on div "9999 Non-Controllable Expenses:Other Income and Expenses:To Be Classified P&L" at bounding box center [410, 498] width 148 height 15
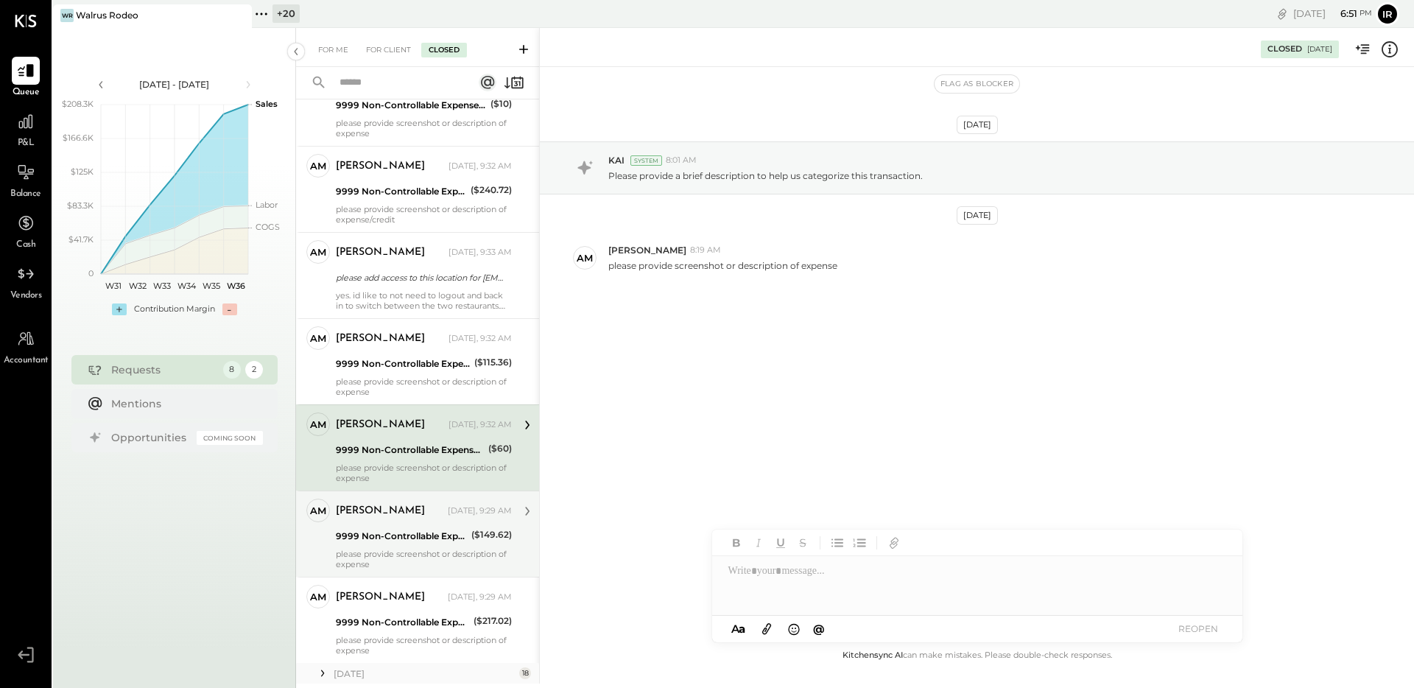
click at [388, 516] on div "[PERSON_NAME]" at bounding box center [380, 511] width 89 height 15
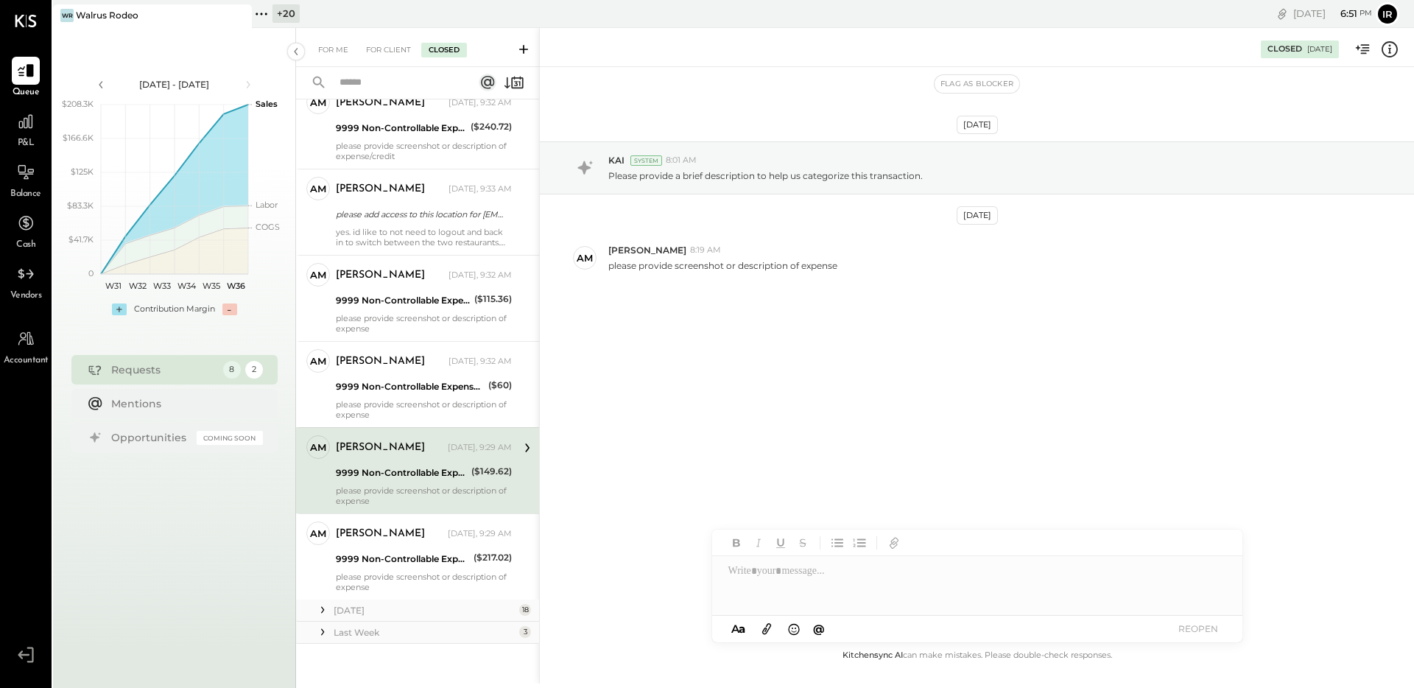
scroll to position [309, 0]
click at [411, 545] on div "[PERSON_NAME] [DATE], 9:29 AM 9999 Non-Controllable Expenses:Other Income and E…" at bounding box center [424, 554] width 176 height 71
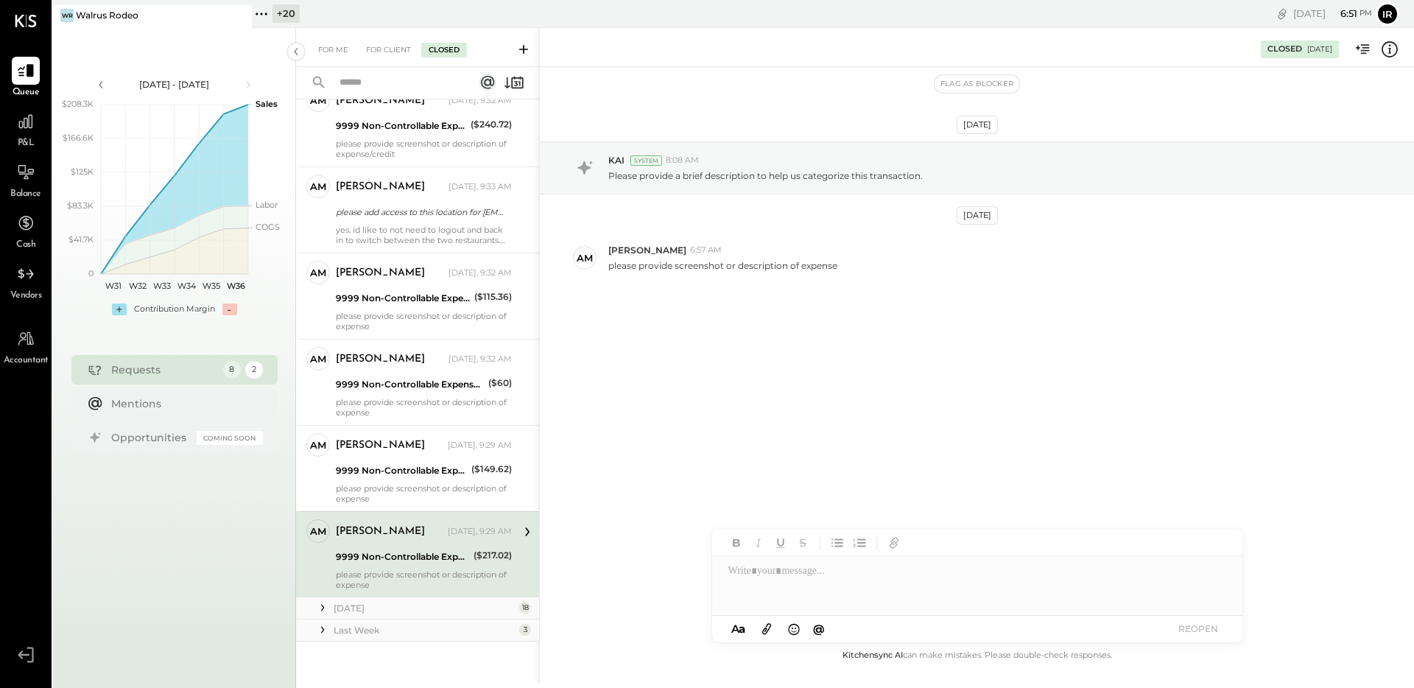
click at [385, 610] on div "[DATE]" at bounding box center [425, 608] width 182 height 13
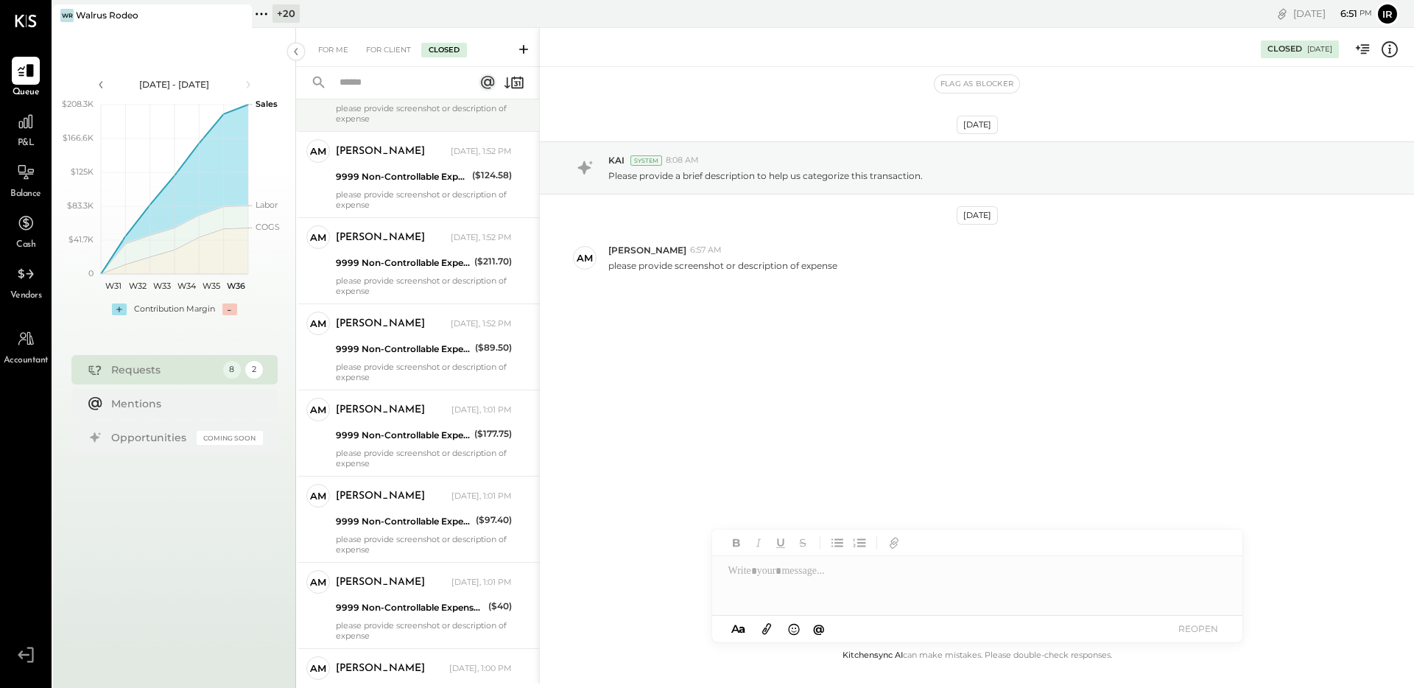
scroll to position [1860, 0]
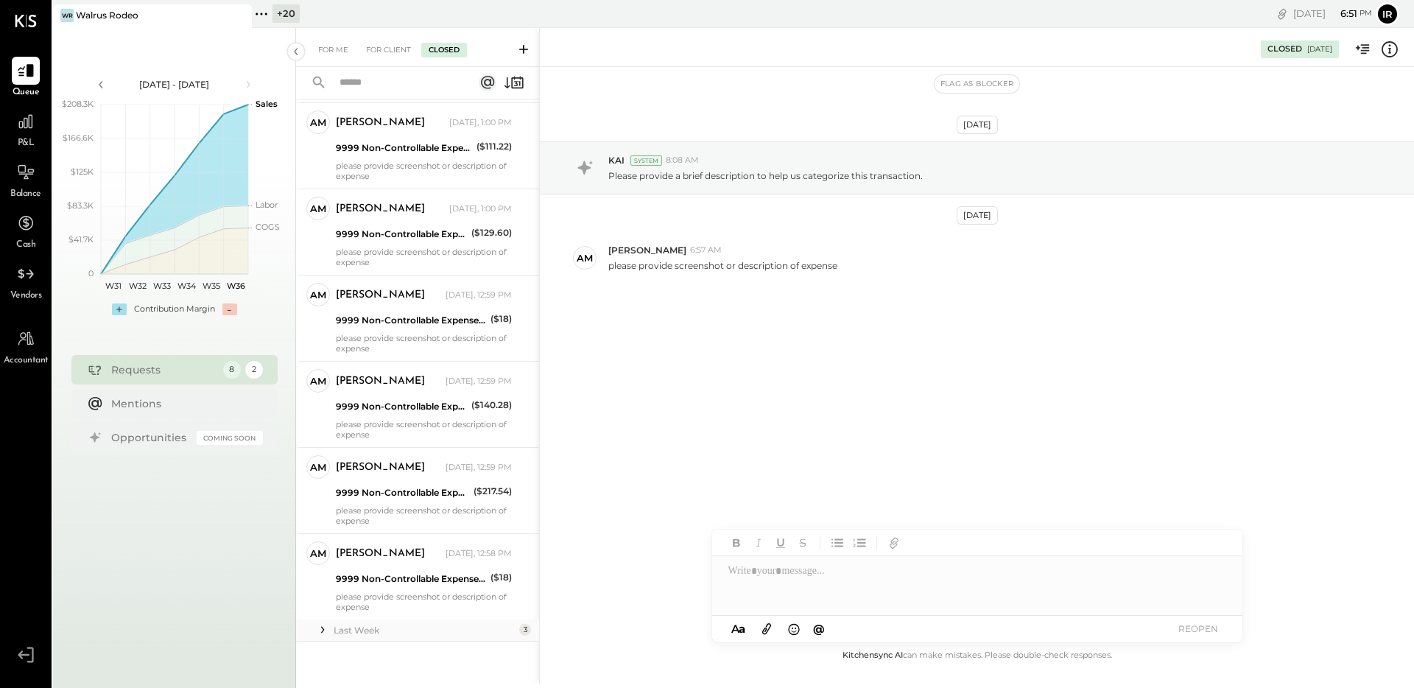
click at [380, 624] on div "Last Week" at bounding box center [425, 630] width 182 height 13
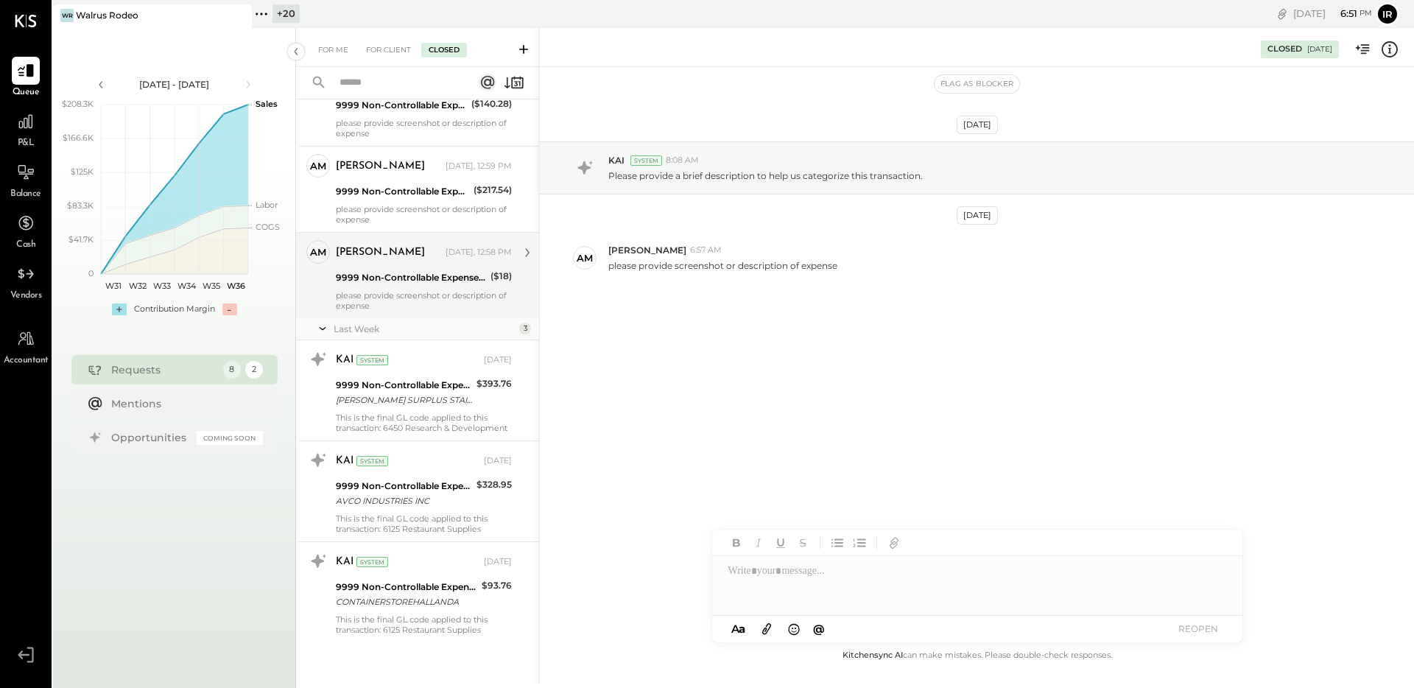
scroll to position [2162, 0]
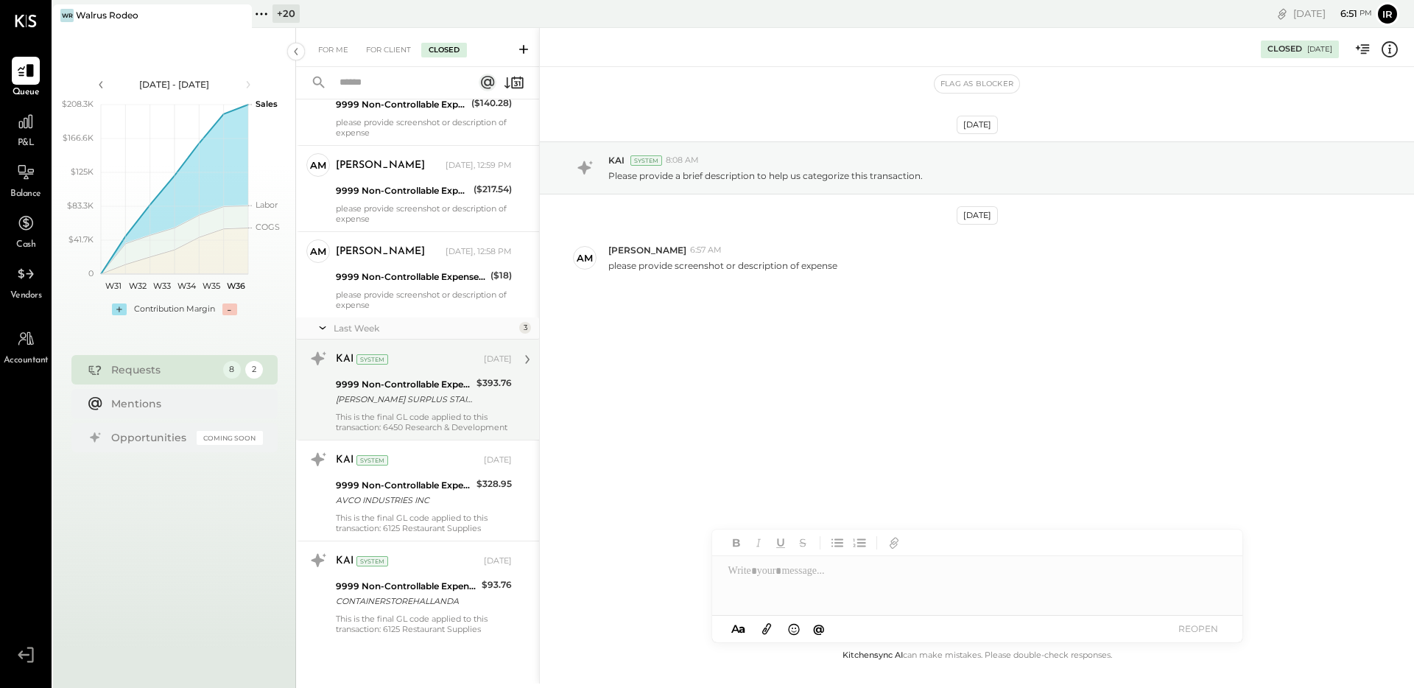
click at [452, 415] on div "This is the final GL code applied to this transaction: 6450 Research & Developm…" at bounding box center [424, 422] width 176 height 21
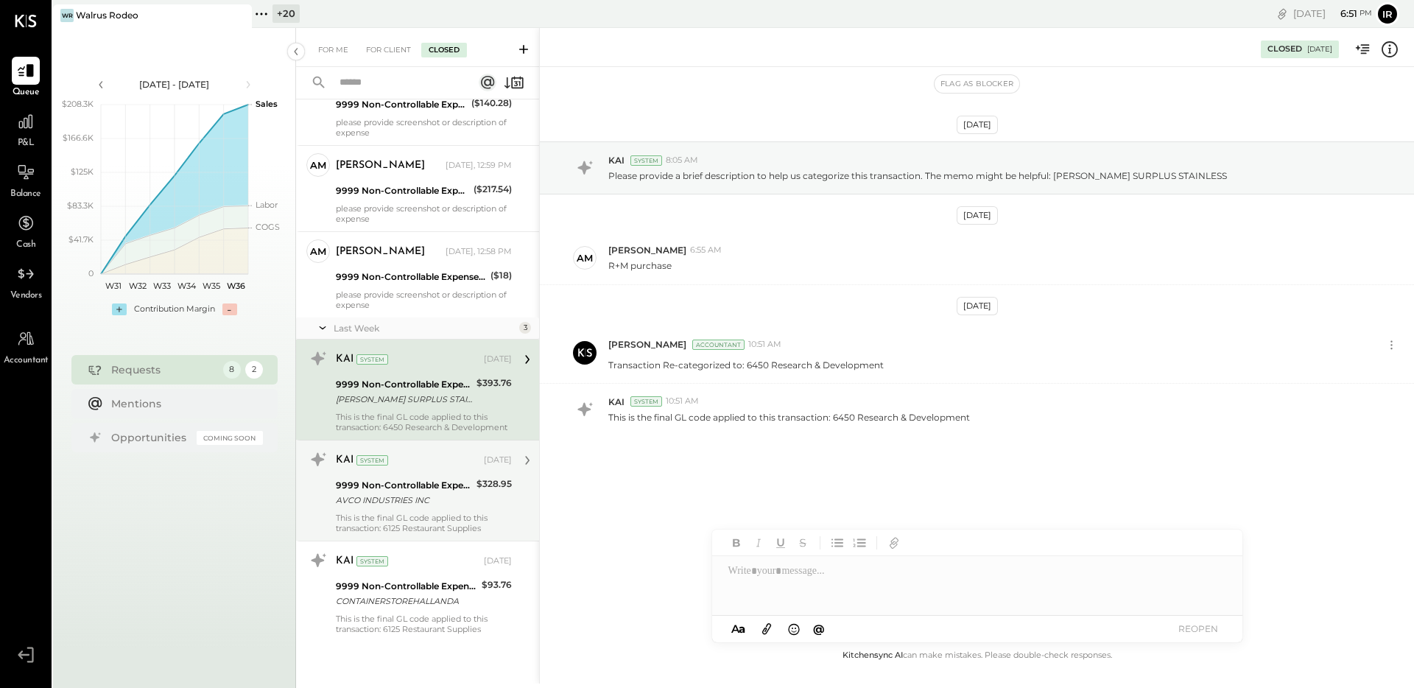
click at [454, 480] on div "9999 Non-Controllable Expenses:Other Income and Expenses:To Be Classified P&L" at bounding box center [404, 485] width 136 height 15
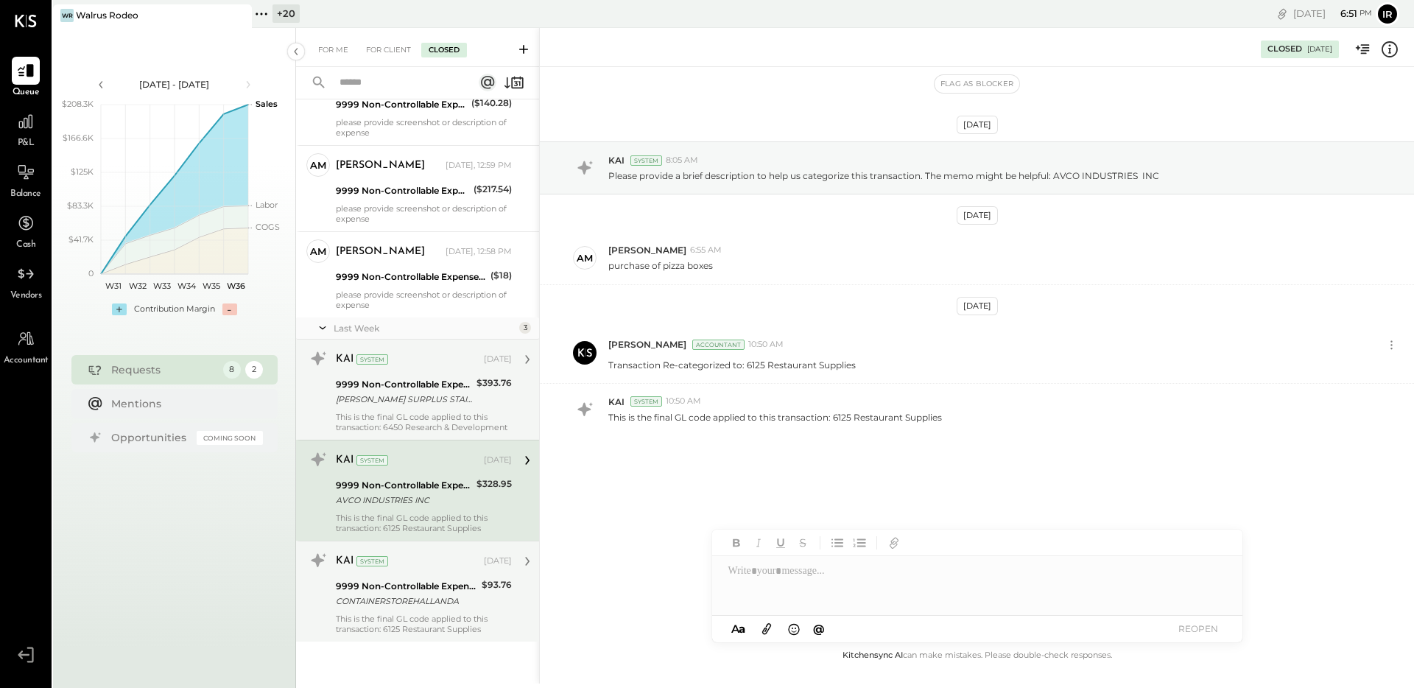
click at [444, 572] on div "KAI System [DATE]" at bounding box center [424, 561] width 176 height 25
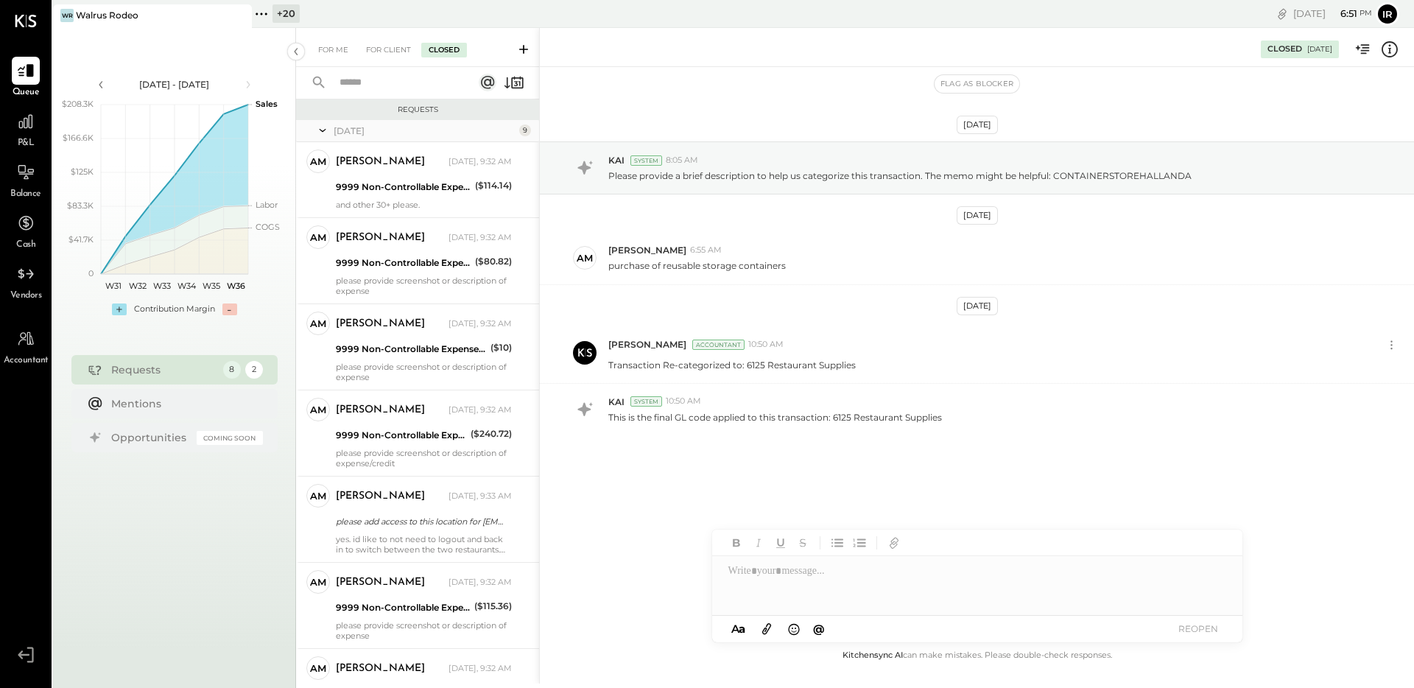
click at [382, 40] on div "For Me For Client Closed" at bounding box center [417, 47] width 243 height 39
click at [378, 52] on div "For Client" at bounding box center [389, 50] width 60 height 15
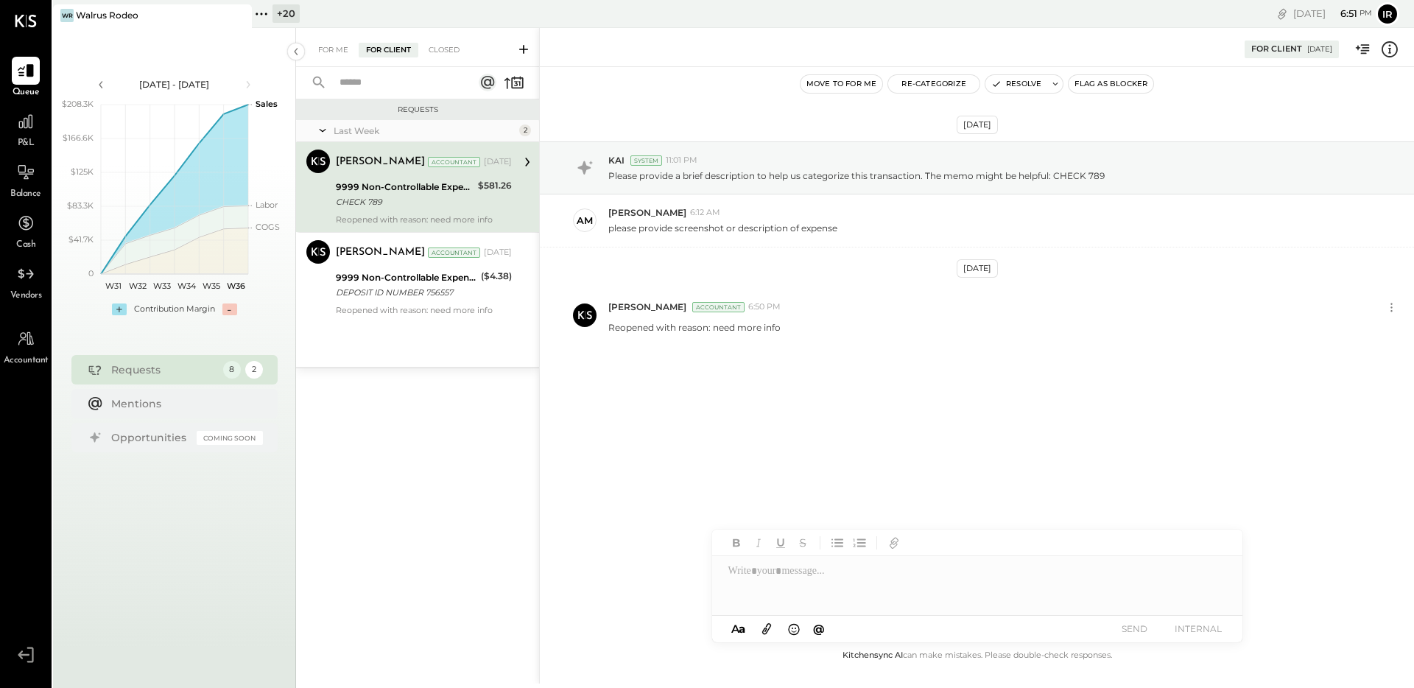
click at [443, 183] on div "9999 Non-Controllable Expenses:Other Income and Expenses:To Be Classified P&L" at bounding box center [405, 187] width 138 height 15
click at [780, 585] on div at bounding box center [977, 585] width 530 height 59
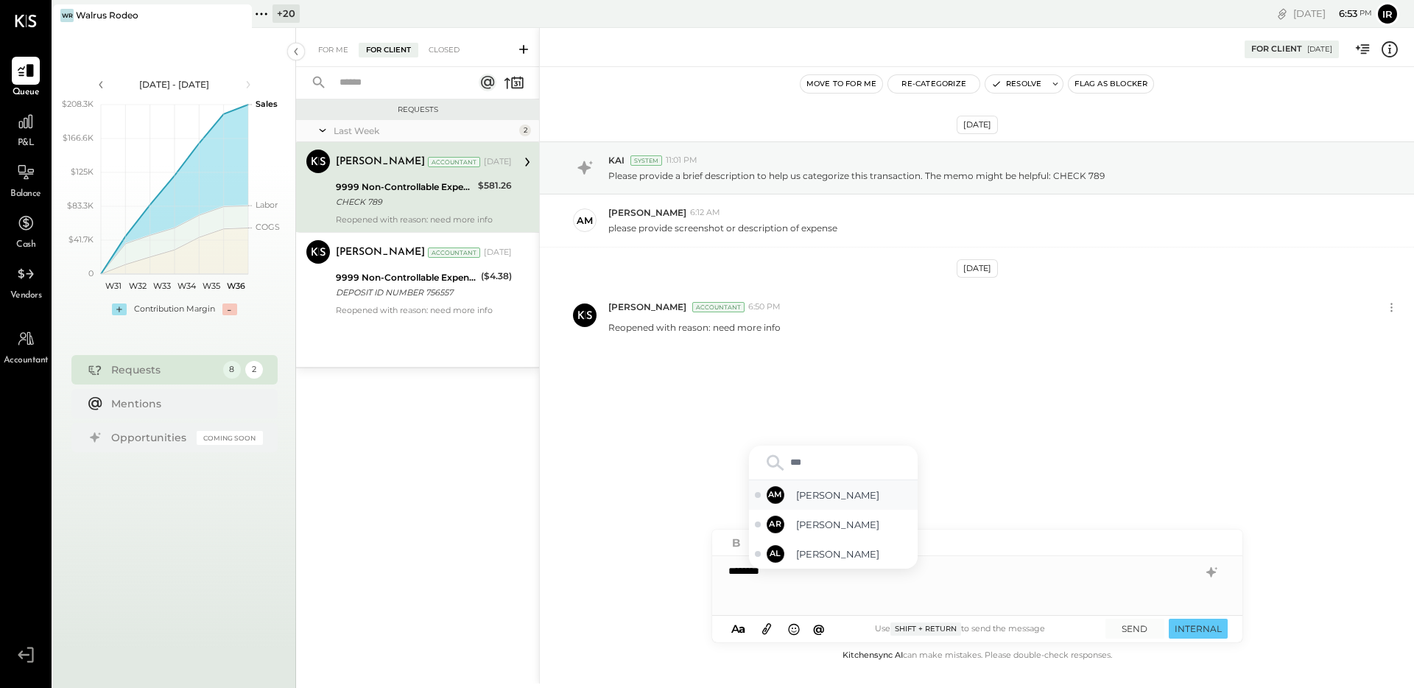
click at [807, 489] on span "[PERSON_NAME]" at bounding box center [854, 495] width 116 height 14
click at [768, 629] on icon at bounding box center [767, 628] width 16 height 17
click at [737, 589] on icon at bounding box center [737, 583] width 13 height 14
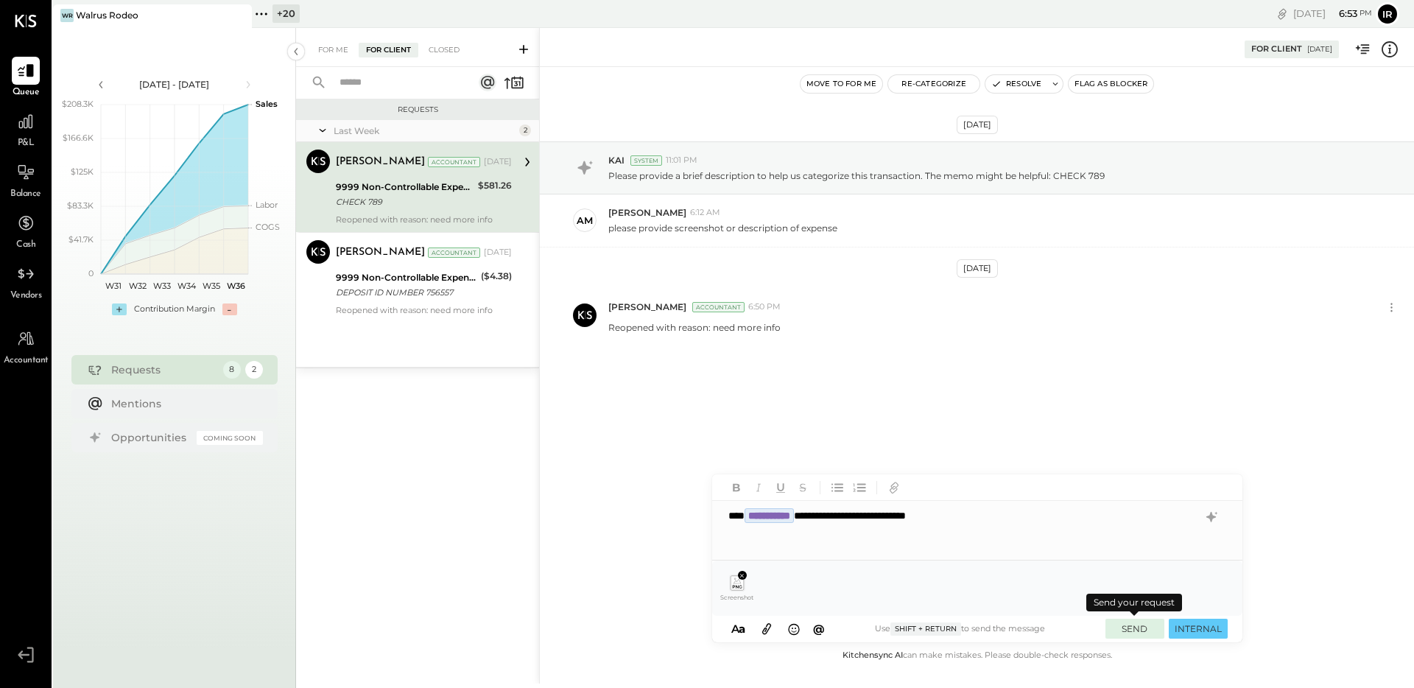
click at [1118, 628] on button "SEND" at bounding box center [1135, 629] width 59 height 20
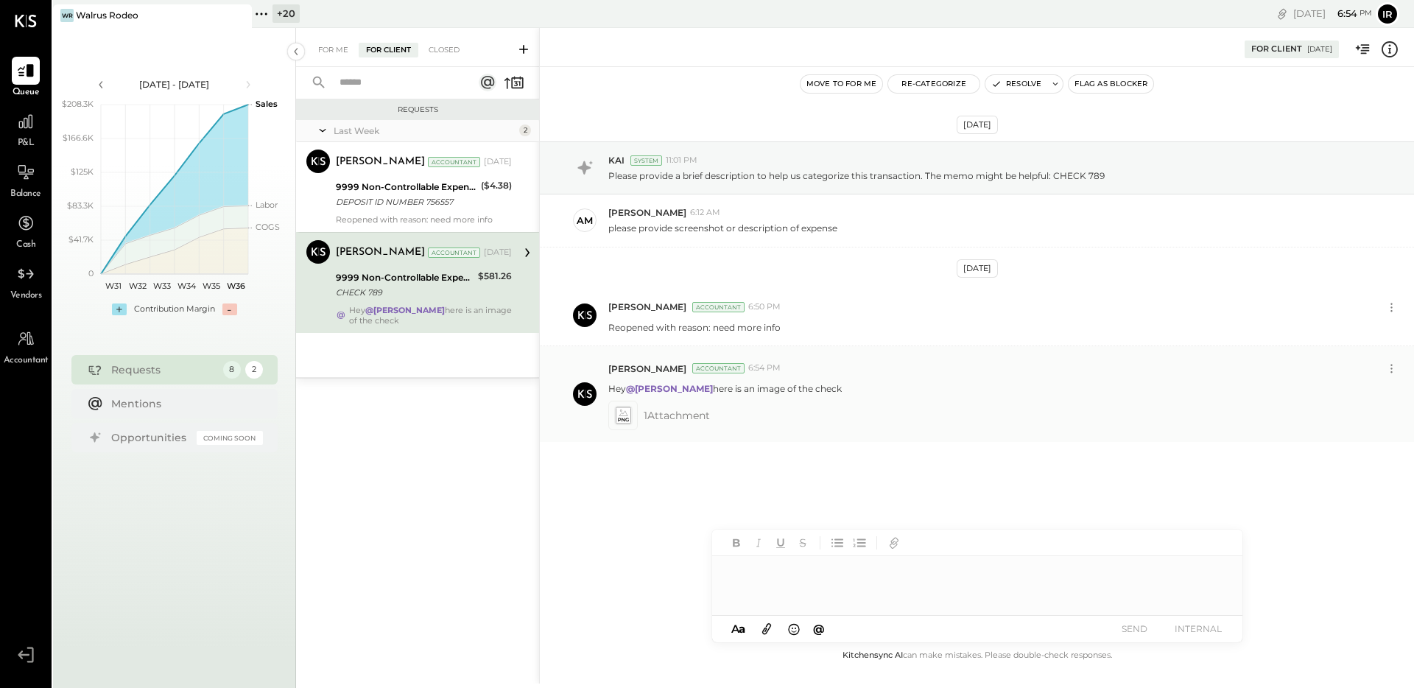
click at [628, 401] on div at bounding box center [622, 415] width 29 height 29
click at [622, 409] on icon at bounding box center [622, 415] width 15 height 17
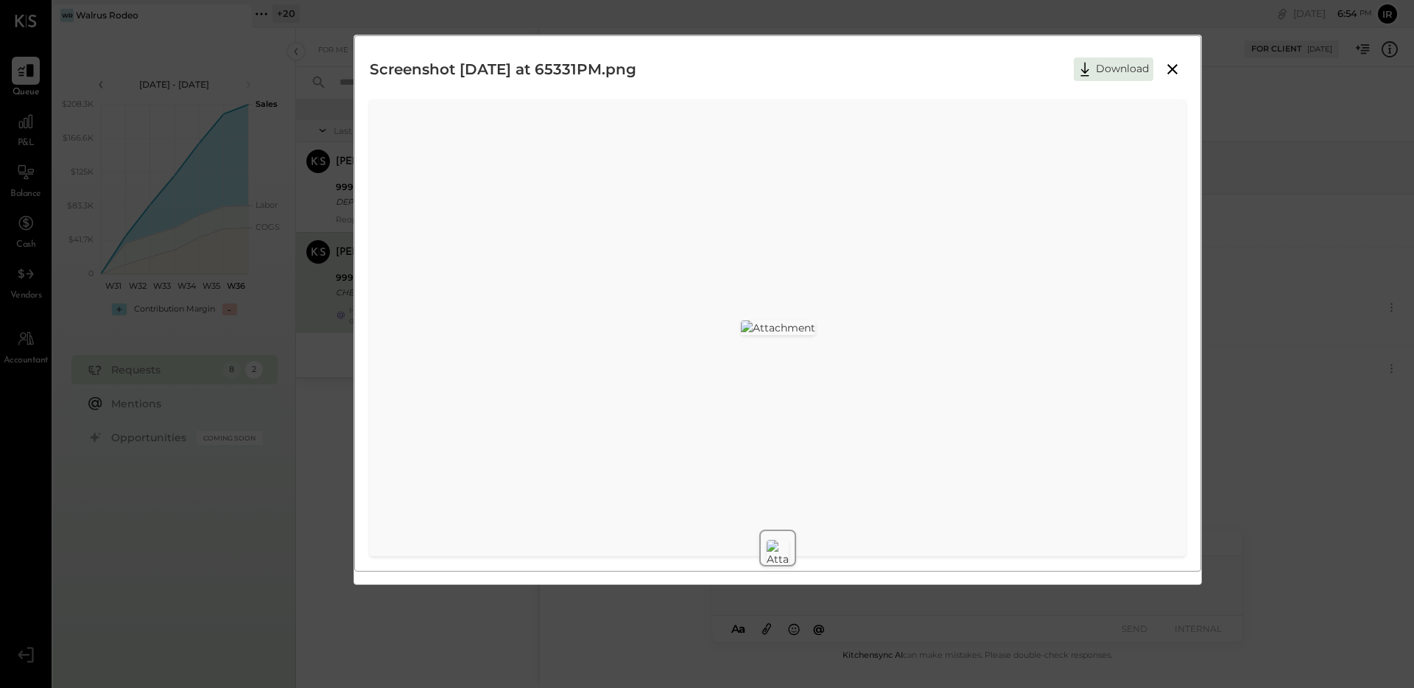
click at [1170, 71] on icon at bounding box center [1173, 69] width 18 height 18
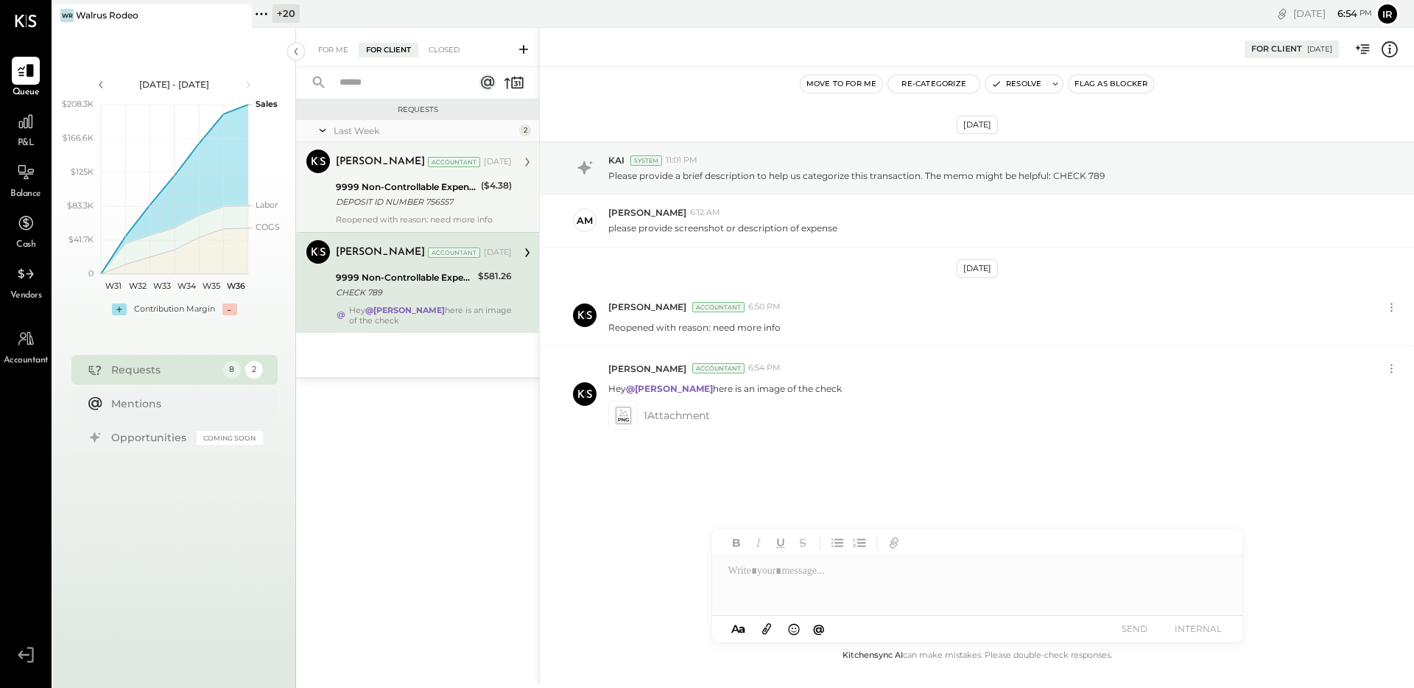
click at [428, 207] on div "DEPOSIT ID NUMBER 756557" at bounding box center [406, 201] width 141 height 15
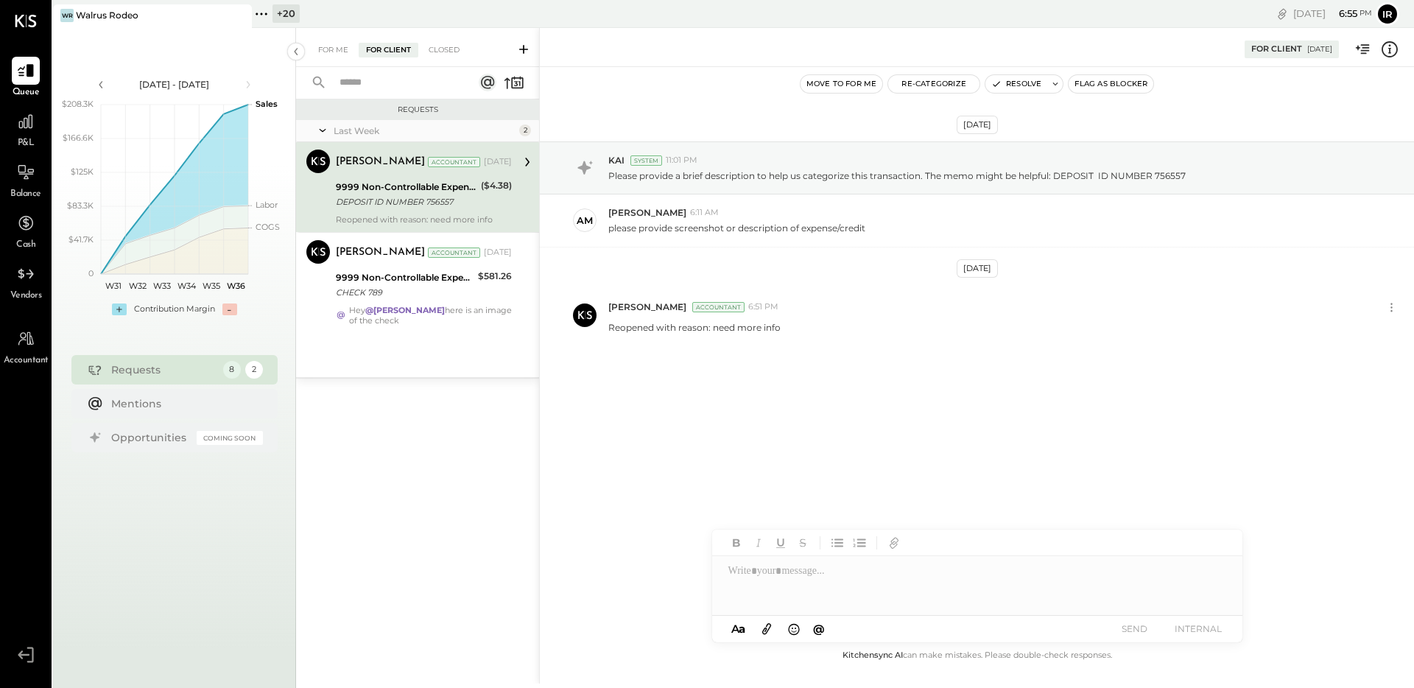
click at [1015, 85] on button "Resolve" at bounding box center [1017, 84] width 62 height 18
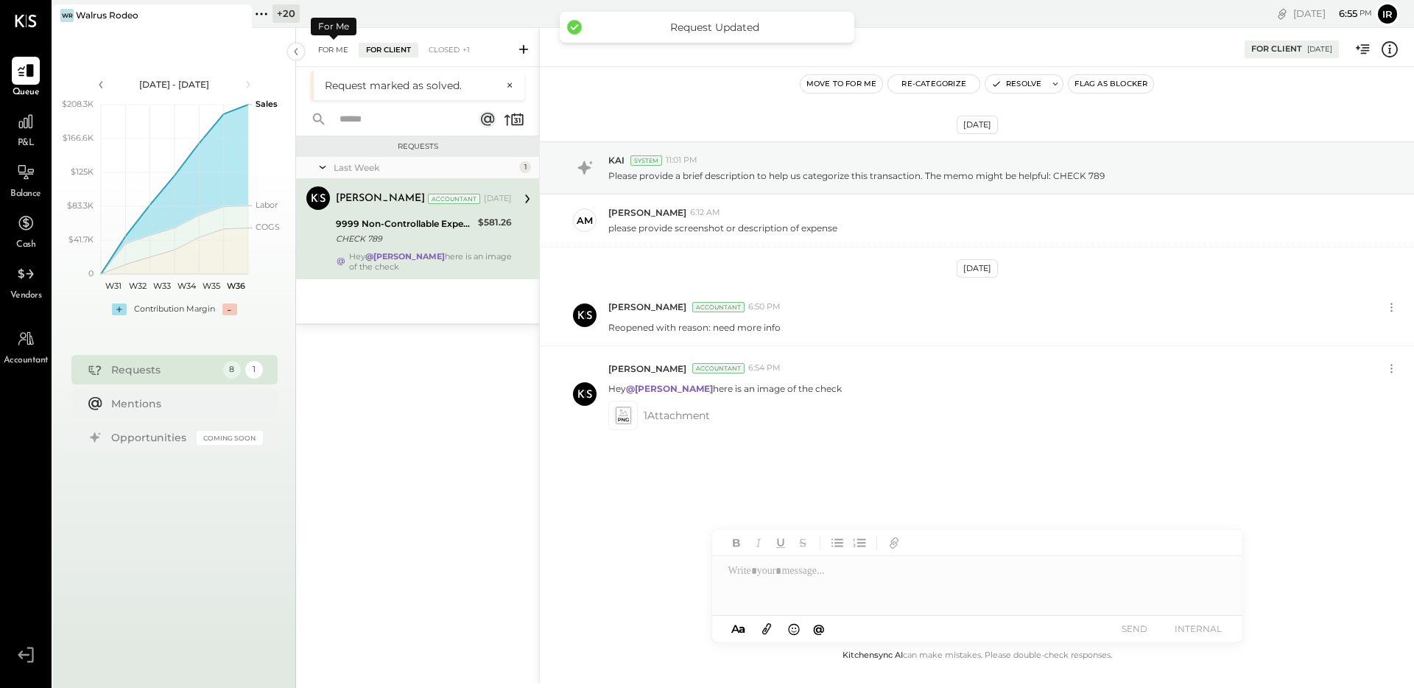
click at [338, 49] on div "For Me" at bounding box center [333, 50] width 45 height 15
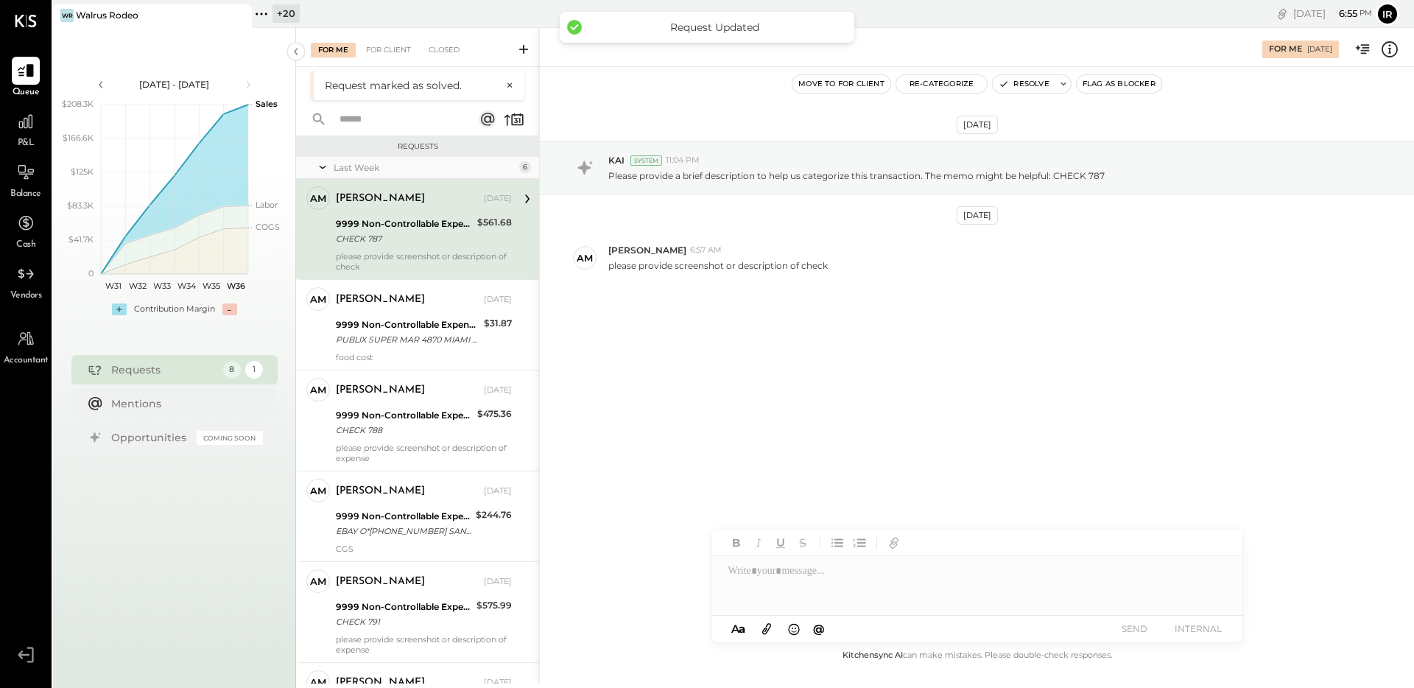
click at [440, 241] on div "CHECK 787" at bounding box center [404, 238] width 137 height 15
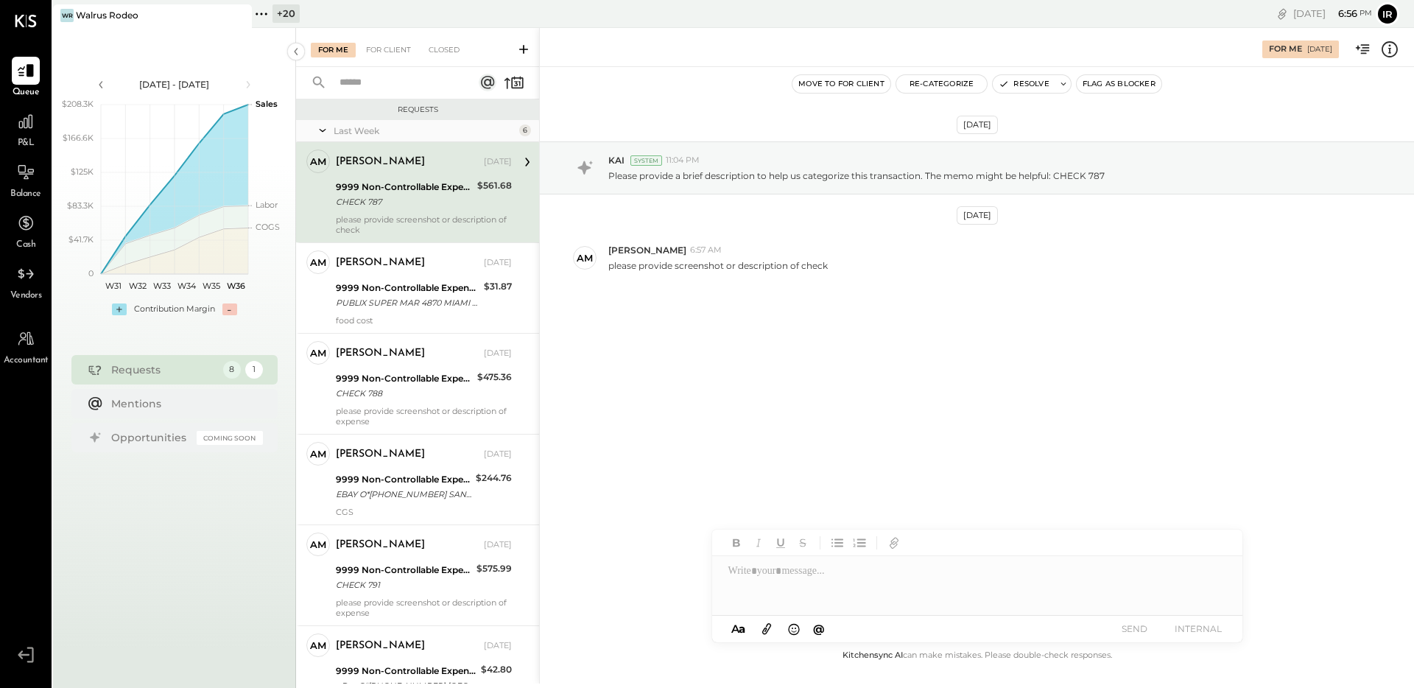
click at [774, 583] on div at bounding box center [977, 585] width 530 height 59
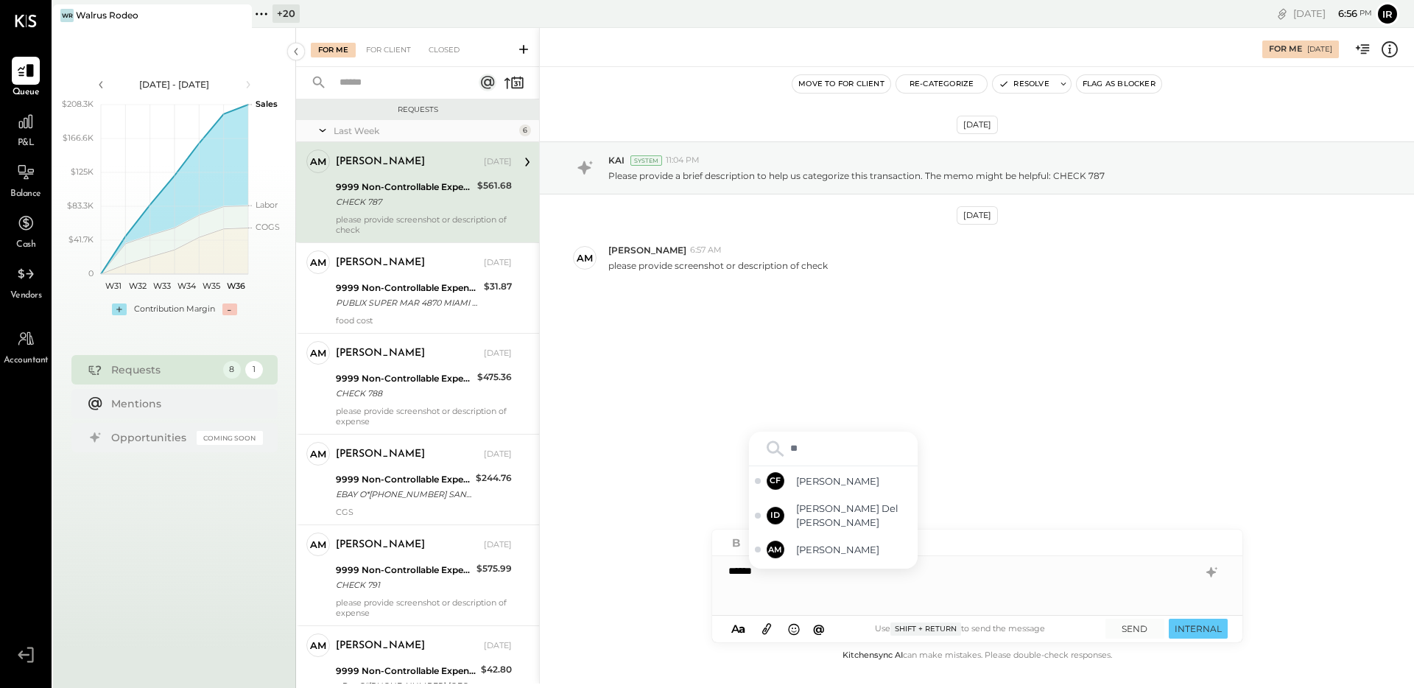
type input "***"
click at [855, 503] on div "AM [PERSON_NAME]" at bounding box center [833, 494] width 169 height 29
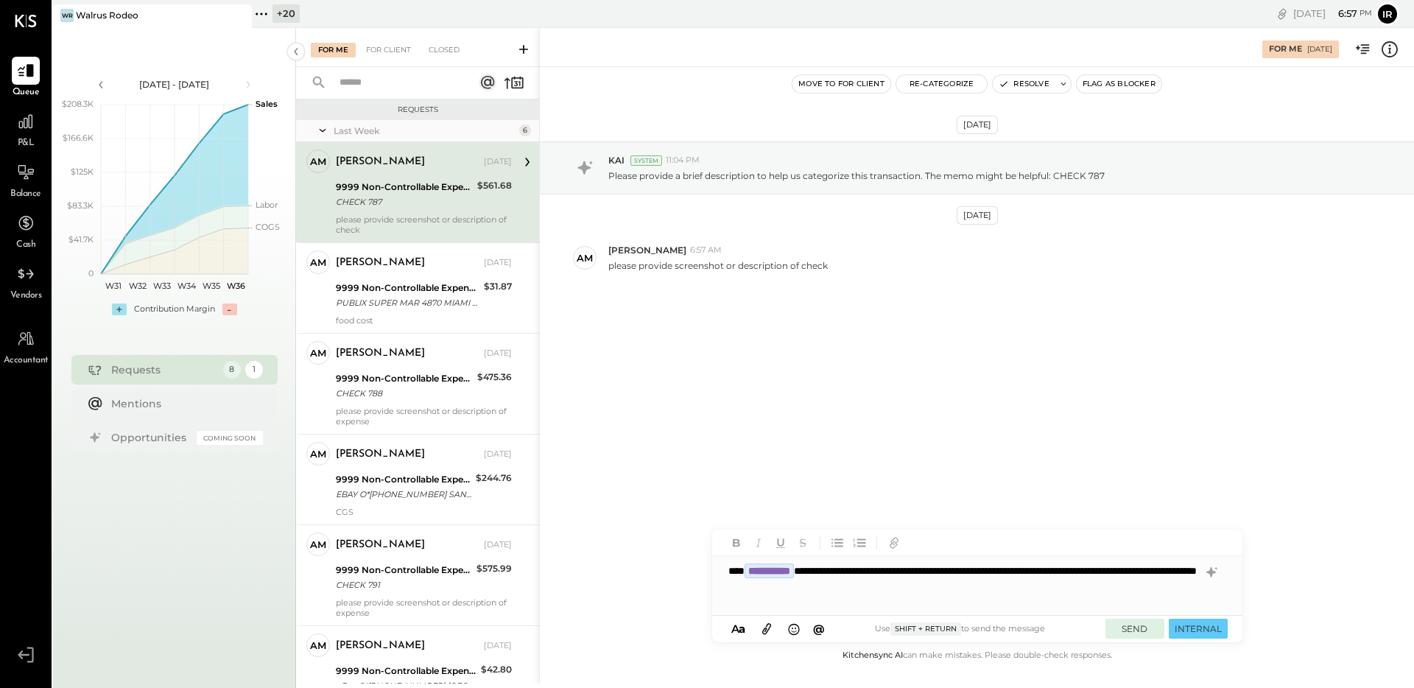
click at [1146, 634] on button "SEND" at bounding box center [1135, 629] width 59 height 20
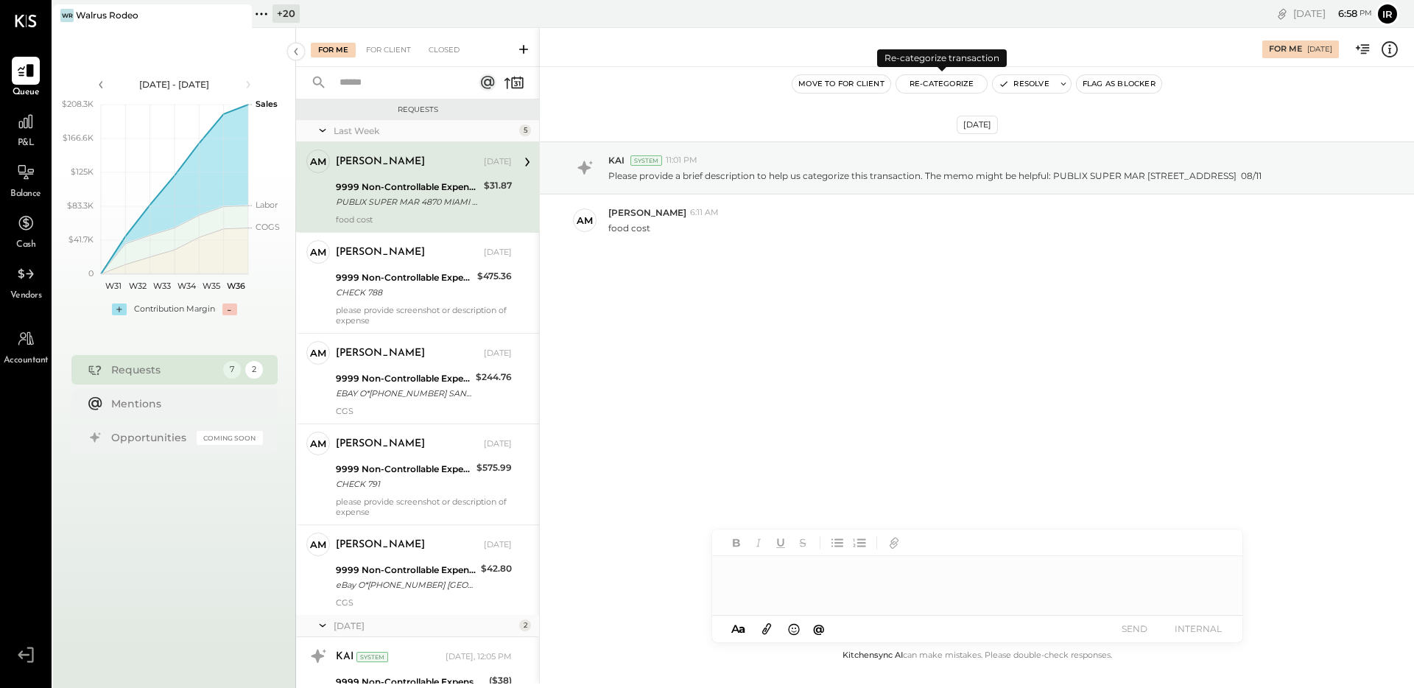
click at [928, 91] on button "Re-Categorize" at bounding box center [942, 84] width 91 height 18
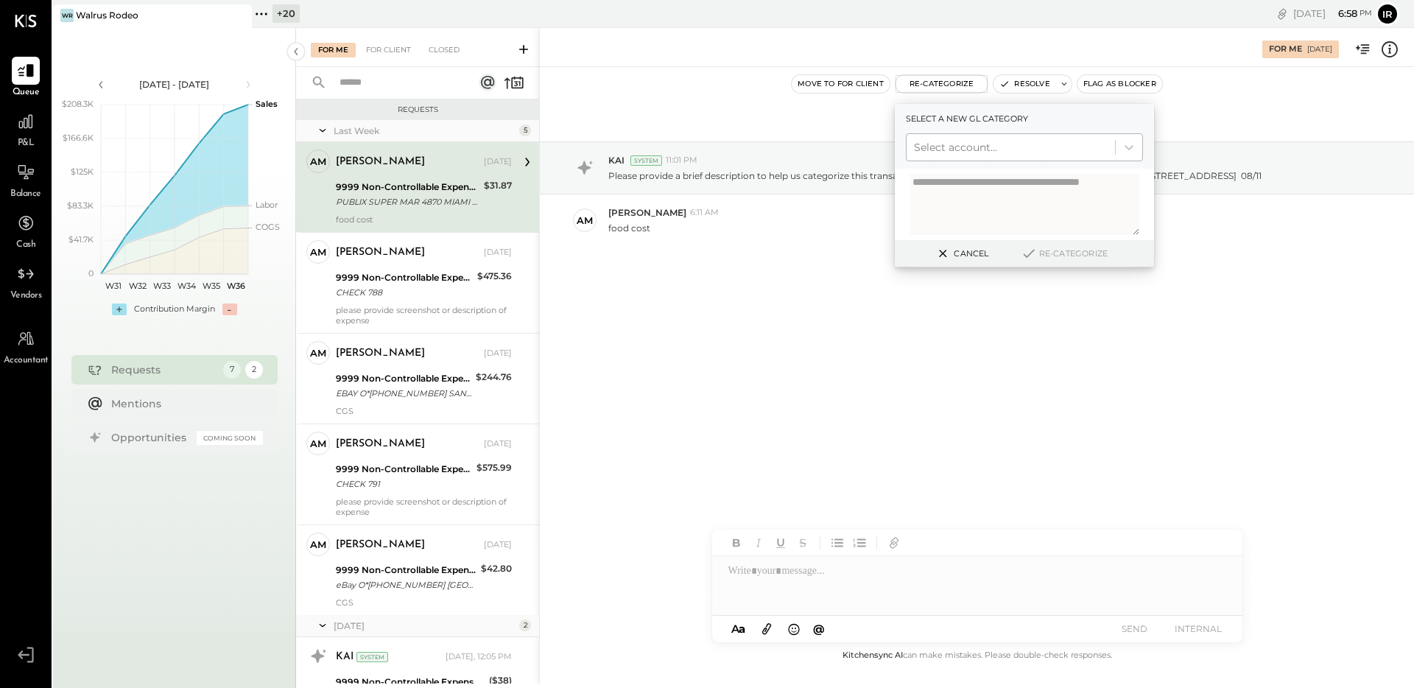
click at [944, 144] on div at bounding box center [1011, 147] width 194 height 18
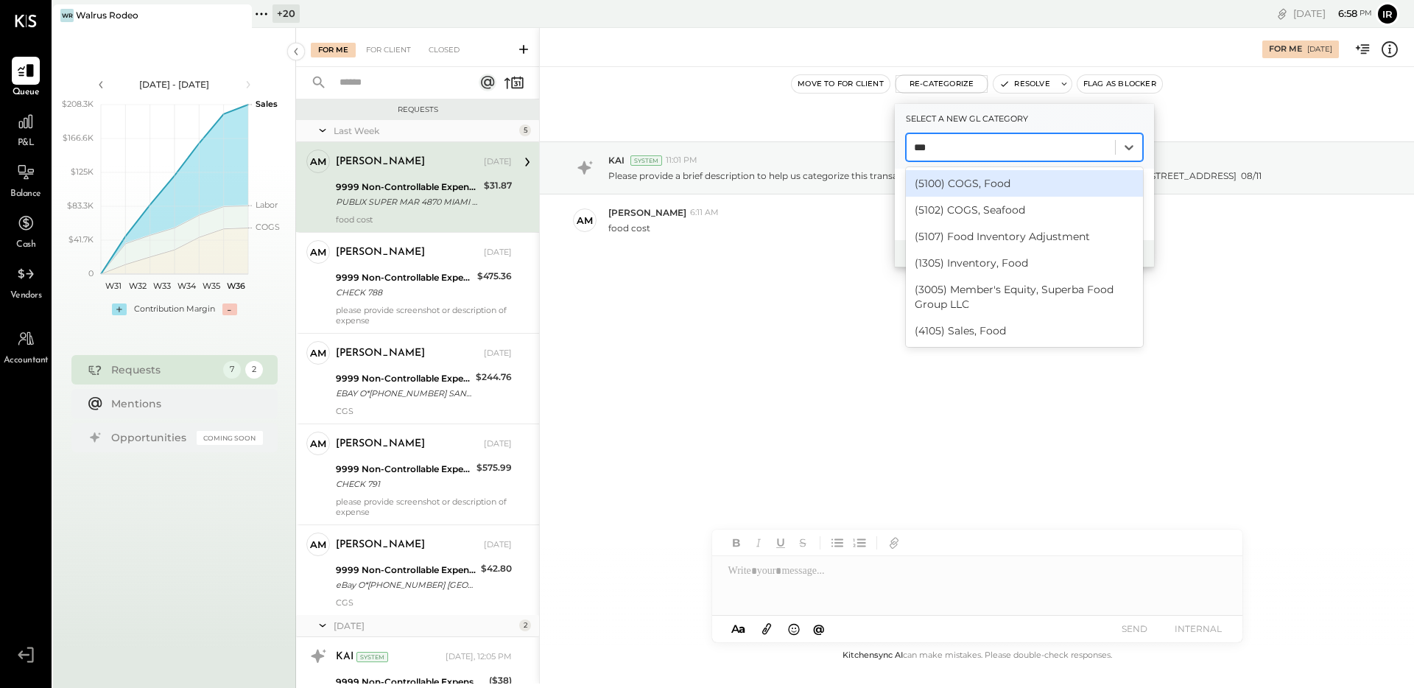
type input "****"
click at [1002, 183] on div "(5100) COGS, Food" at bounding box center [1024, 183] width 237 height 27
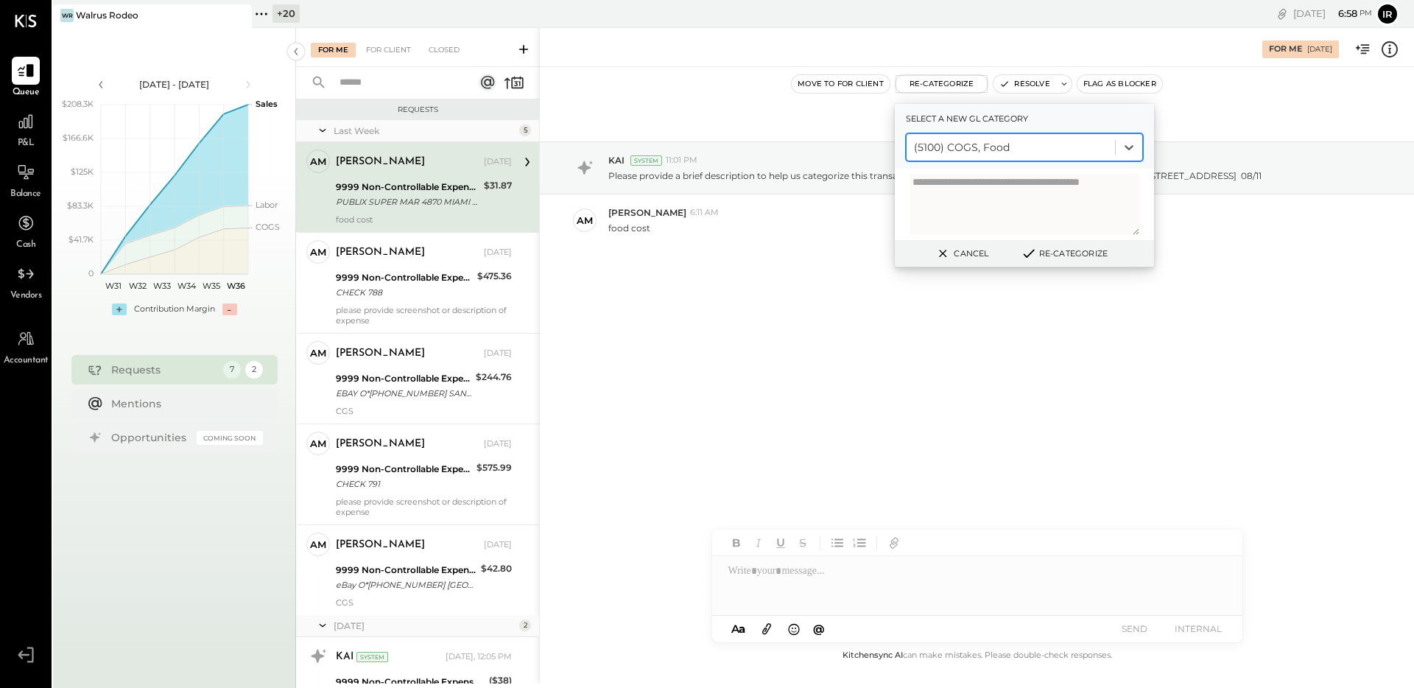
click at [1067, 247] on button "Re-Categorize" at bounding box center [1064, 254] width 97 height 18
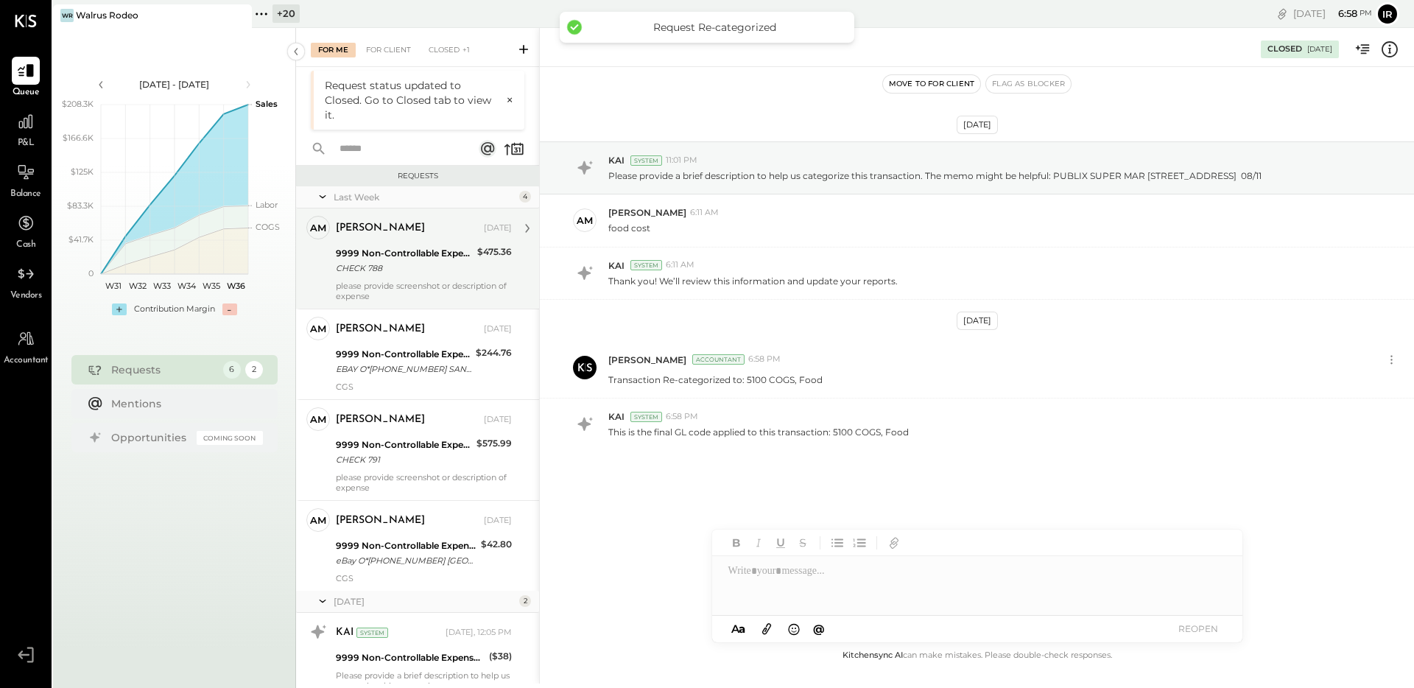
click at [390, 271] on div "CHECK 788" at bounding box center [404, 268] width 137 height 15
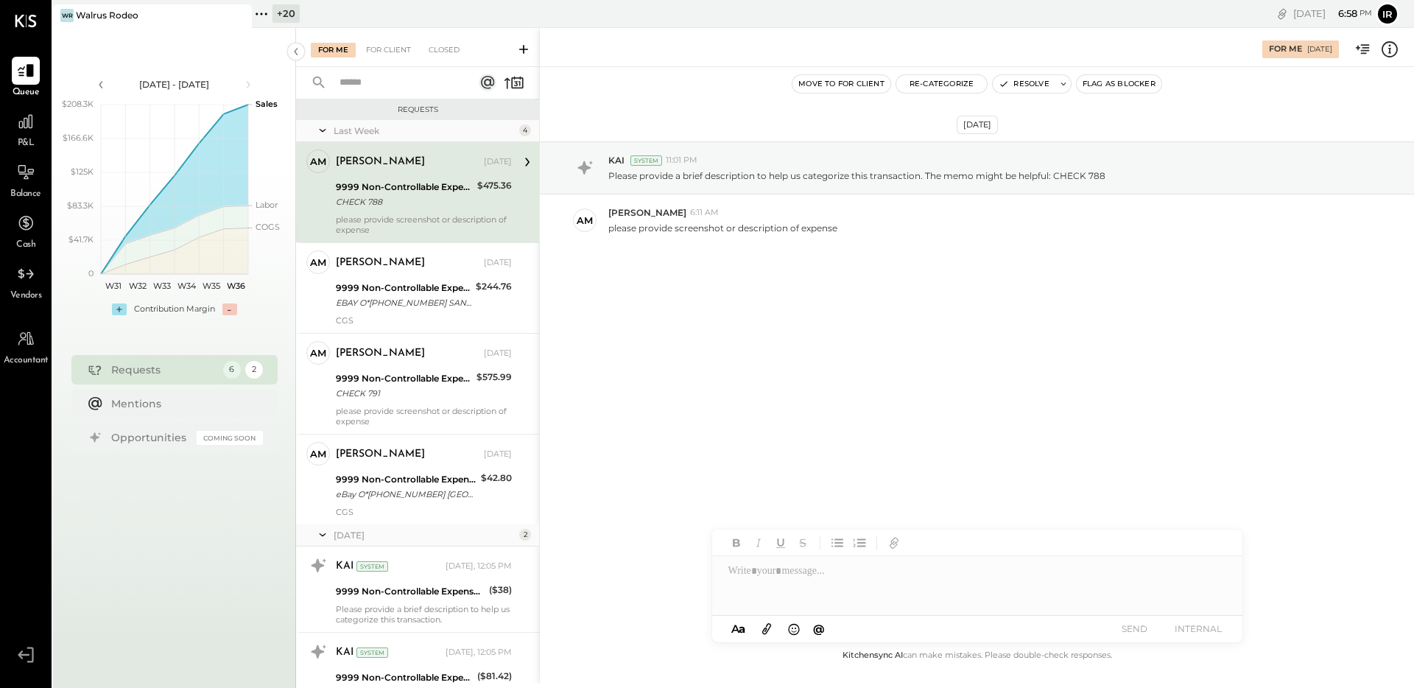
click at [768, 572] on div at bounding box center [977, 585] width 530 height 59
click at [855, 522] on span "[PERSON_NAME]" at bounding box center [854, 520] width 116 height 14
click at [1130, 627] on button "SEND" at bounding box center [1135, 629] width 59 height 20
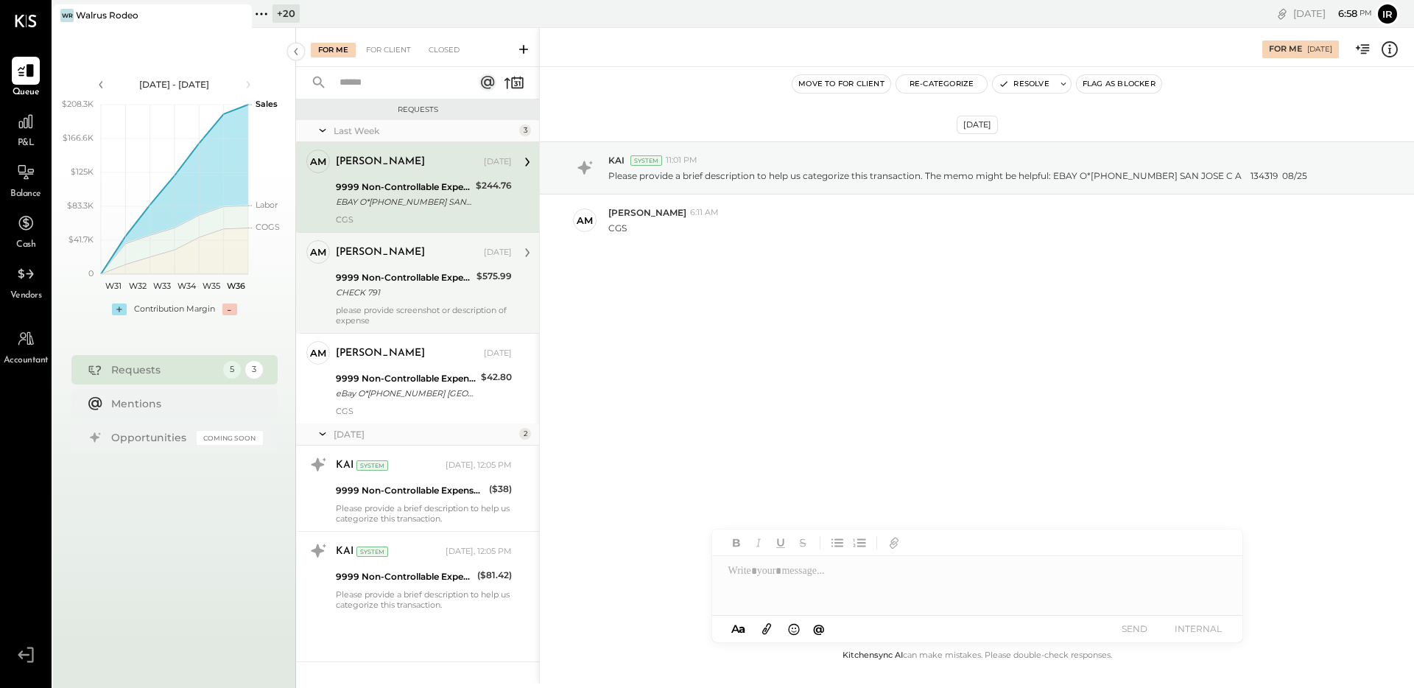
click at [417, 293] on div "CHECK 791" at bounding box center [404, 292] width 136 height 15
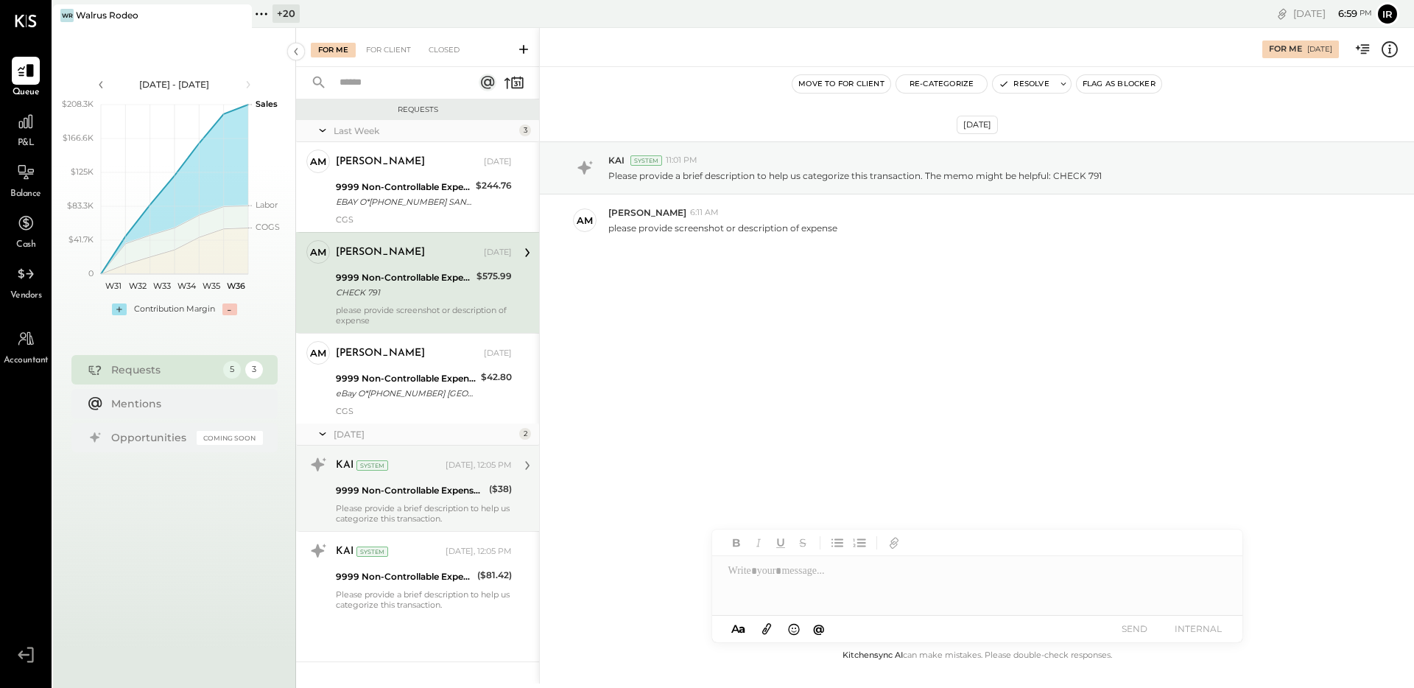
click at [402, 488] on div "9999 Non-Controllable Expenses:Other Income and Expenses:To Be Classified P&L" at bounding box center [410, 490] width 149 height 15
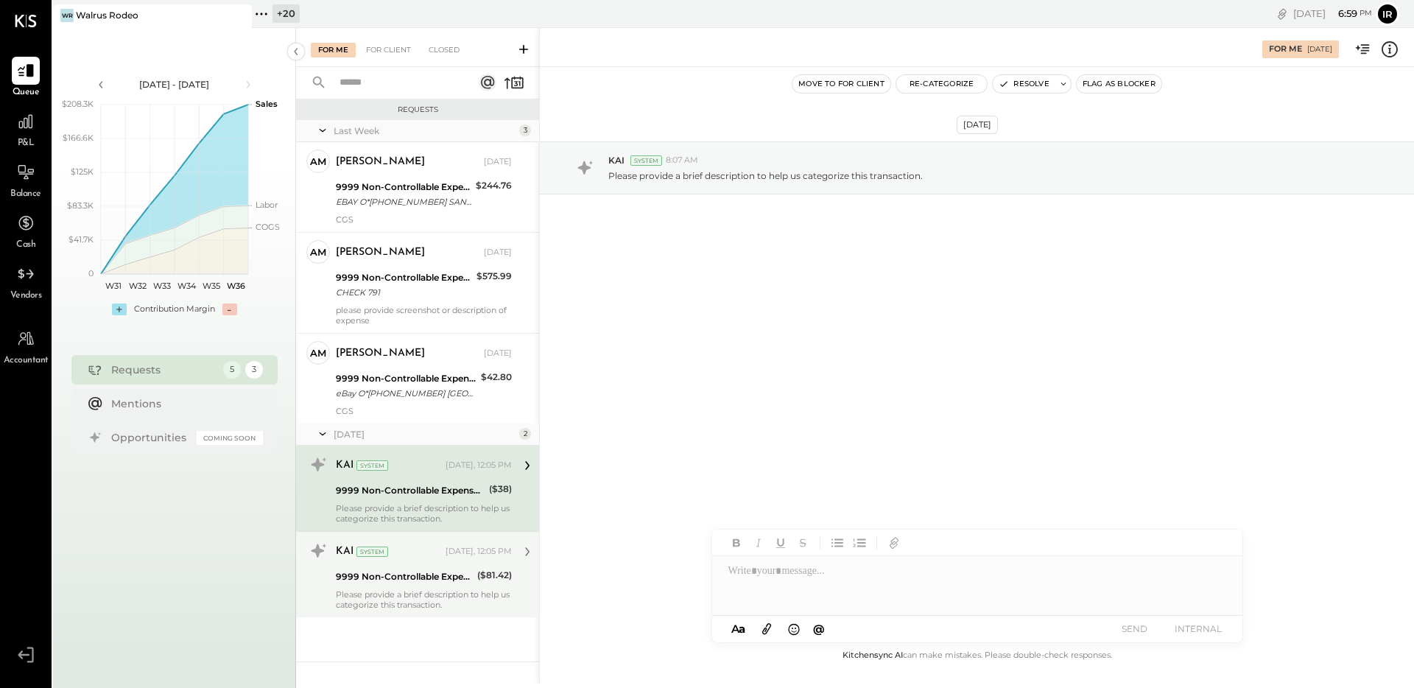
click at [464, 587] on div "KAI System [DATE], 12:05 PM 9999 Non-Controllable Expenses:Other Income and Exp…" at bounding box center [424, 574] width 176 height 71
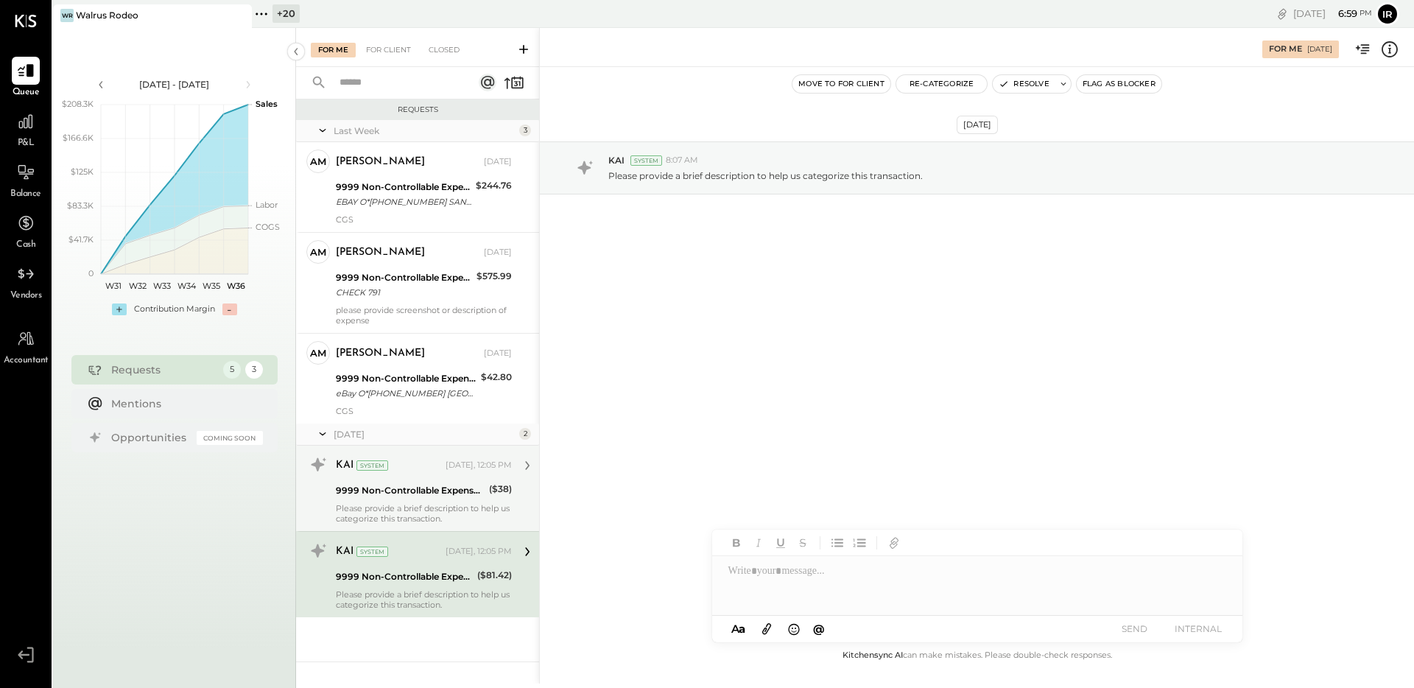
click at [458, 507] on div "Please provide a brief description to help us categorize this transaction." at bounding box center [424, 513] width 176 height 21
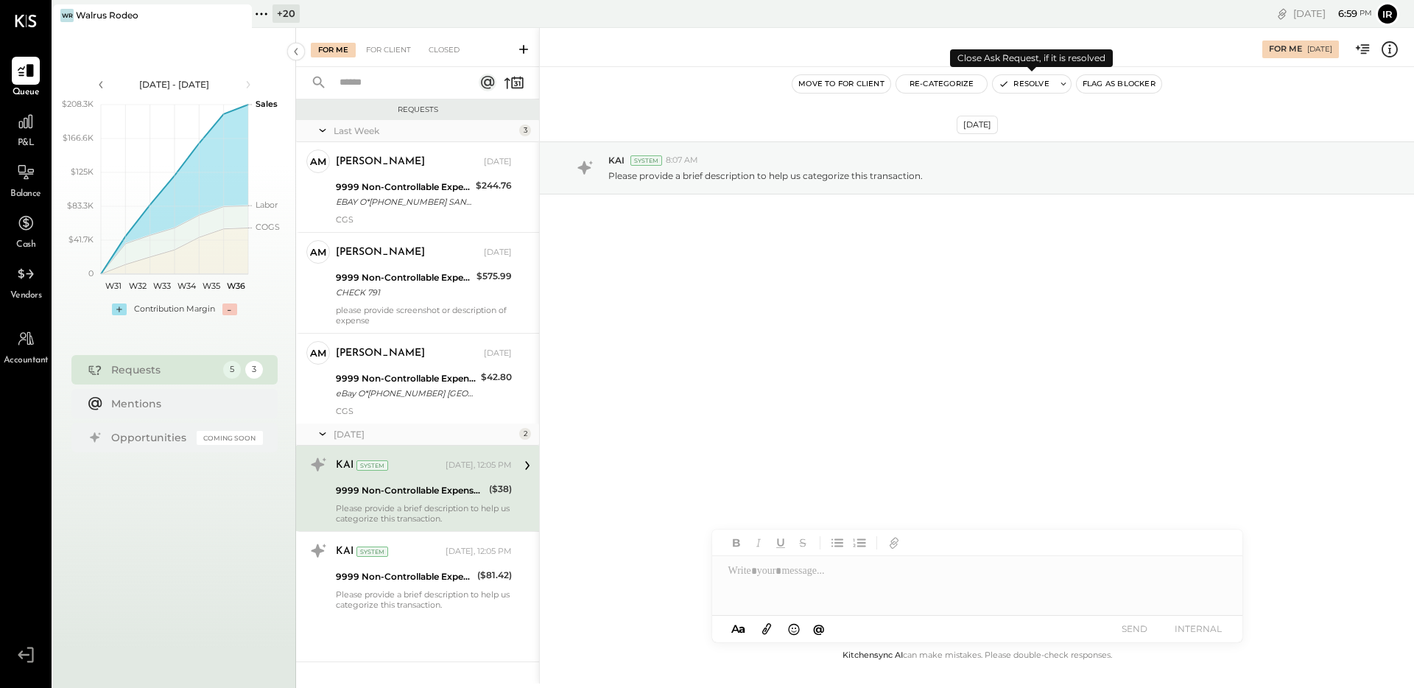
click at [1035, 88] on button "Resolve" at bounding box center [1024, 84] width 62 height 18
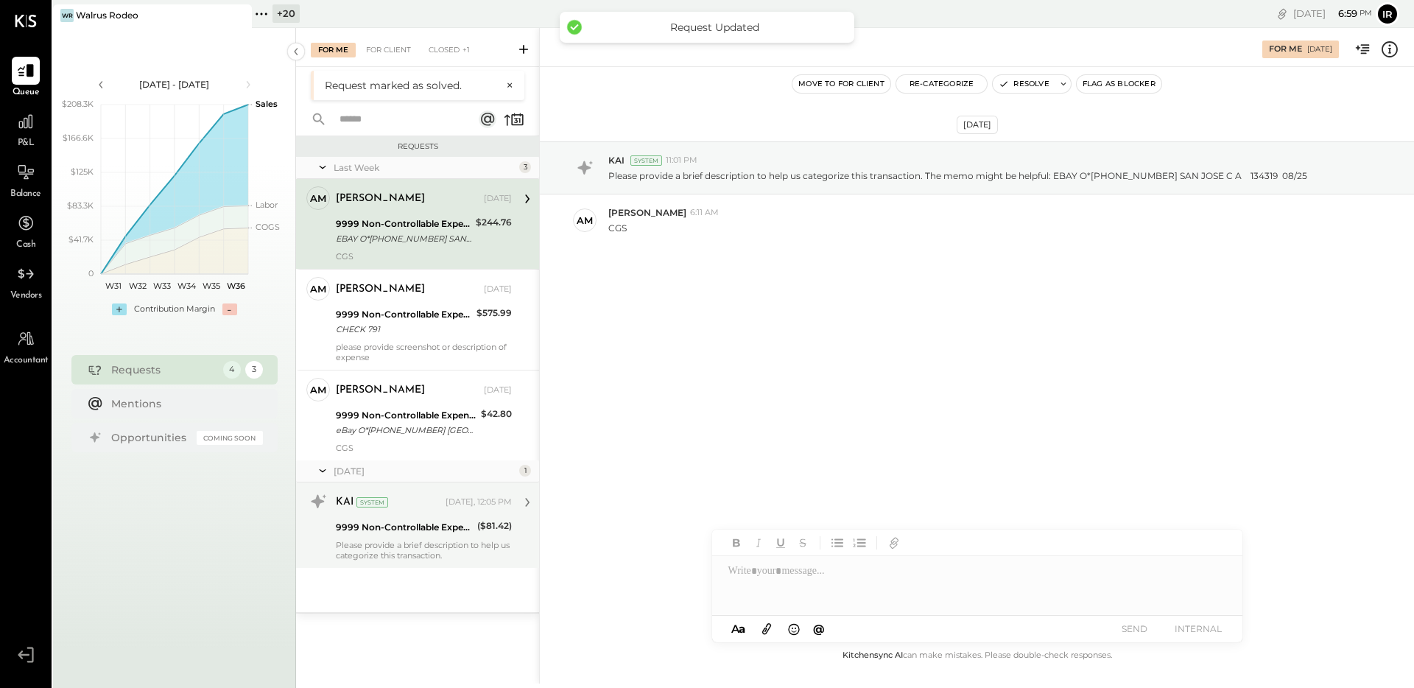
click at [387, 555] on div "Please provide a brief description to help us categorize this transaction." at bounding box center [424, 550] width 176 height 21
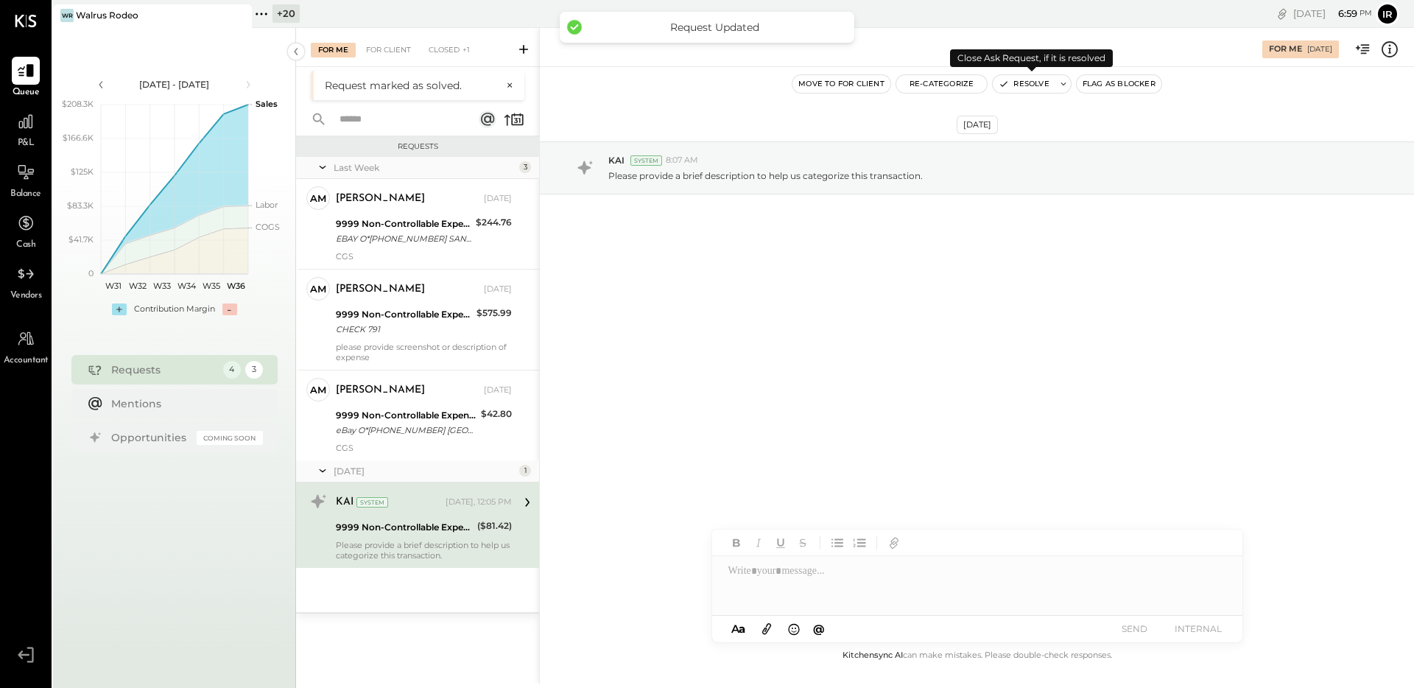
click at [1012, 80] on button "Resolve" at bounding box center [1024, 84] width 62 height 18
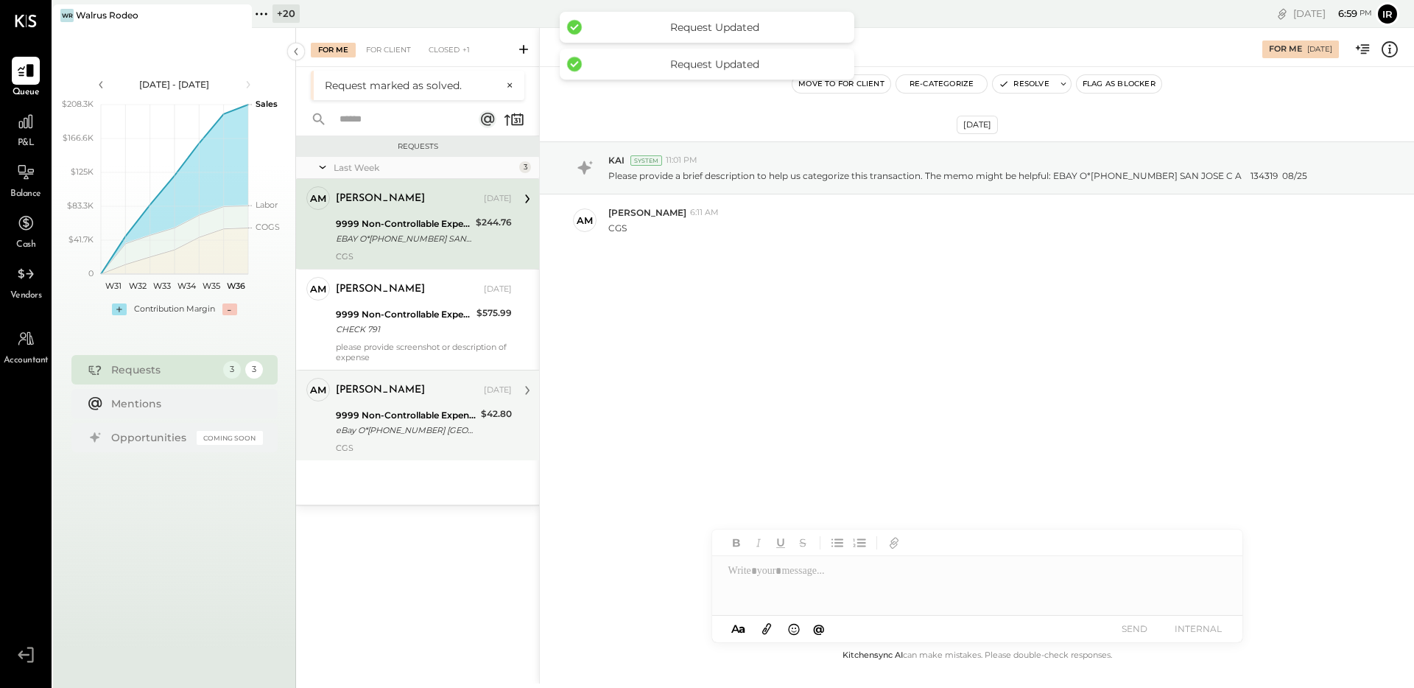
click at [410, 433] on div "eBay O*[PHONE_NUMBER] [GEOGRAPHIC_DATA] 08/26" at bounding box center [406, 430] width 141 height 15
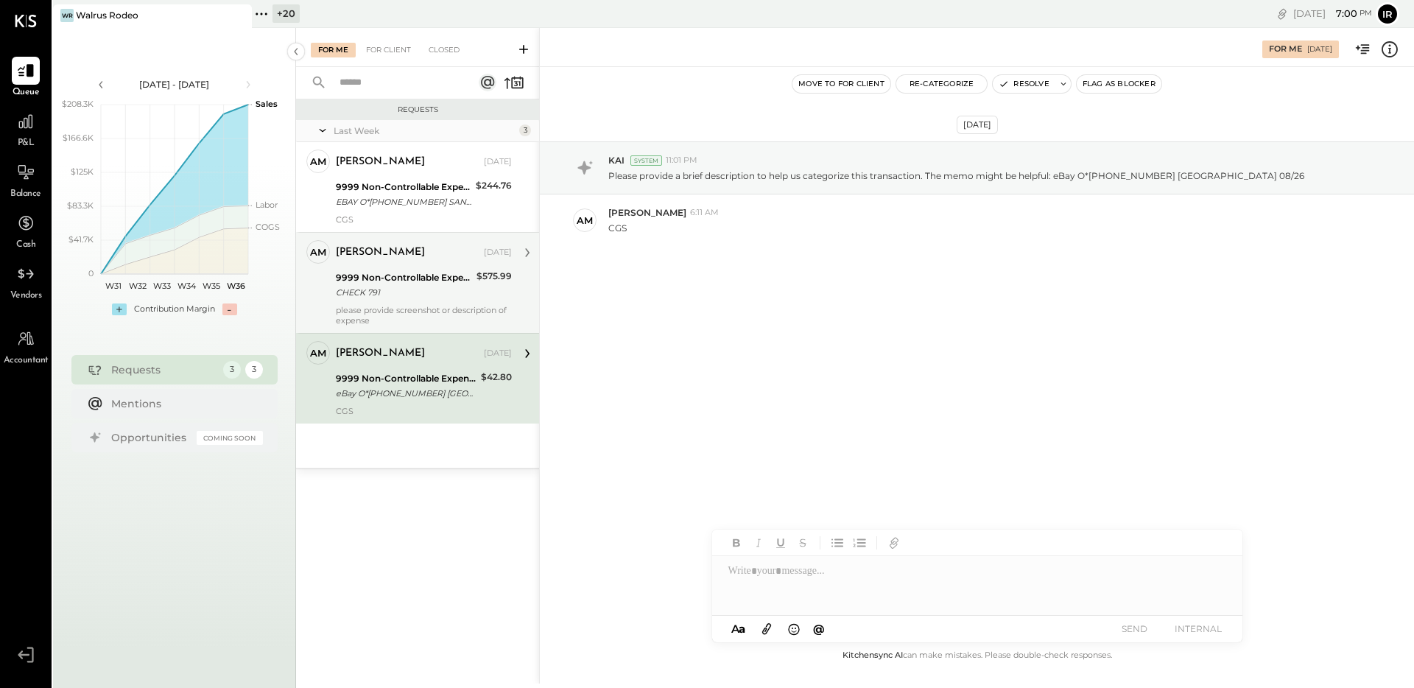
click at [435, 306] on div "please provide screenshot or description of expense" at bounding box center [424, 315] width 176 height 21
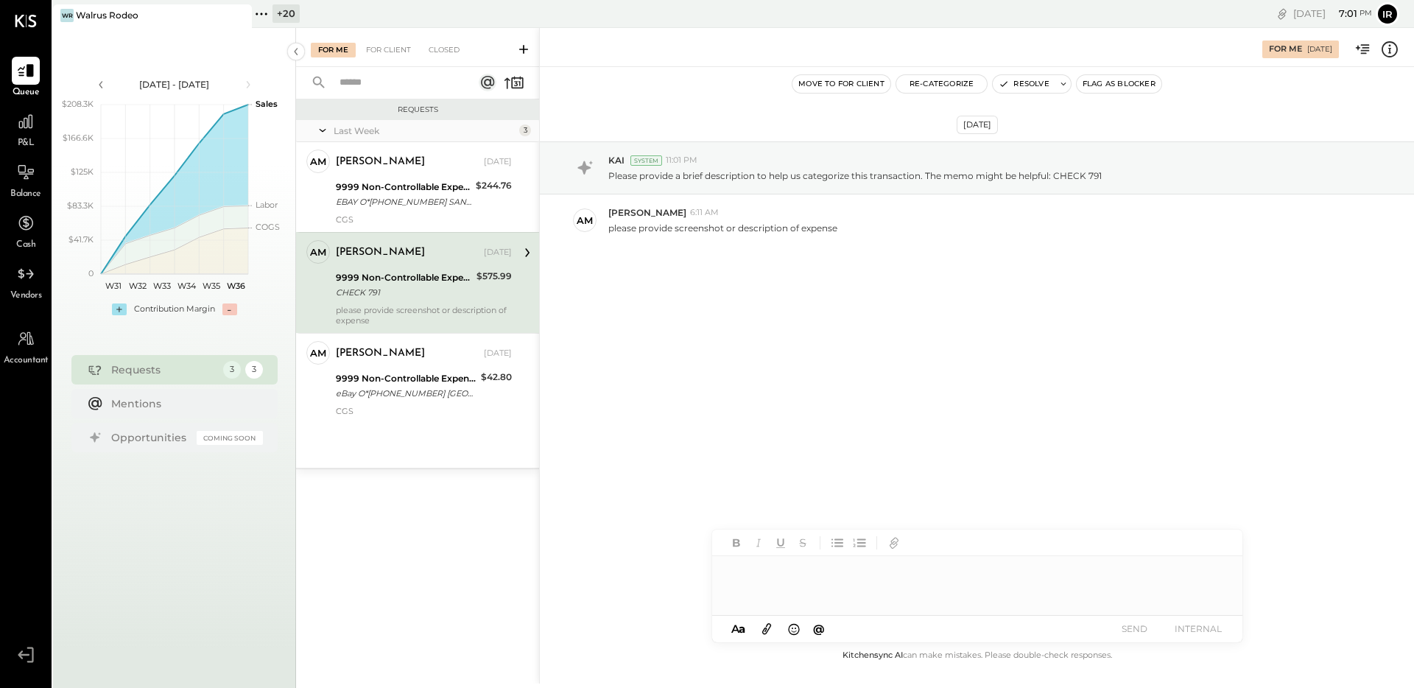
click at [771, 575] on div at bounding box center [977, 585] width 530 height 59
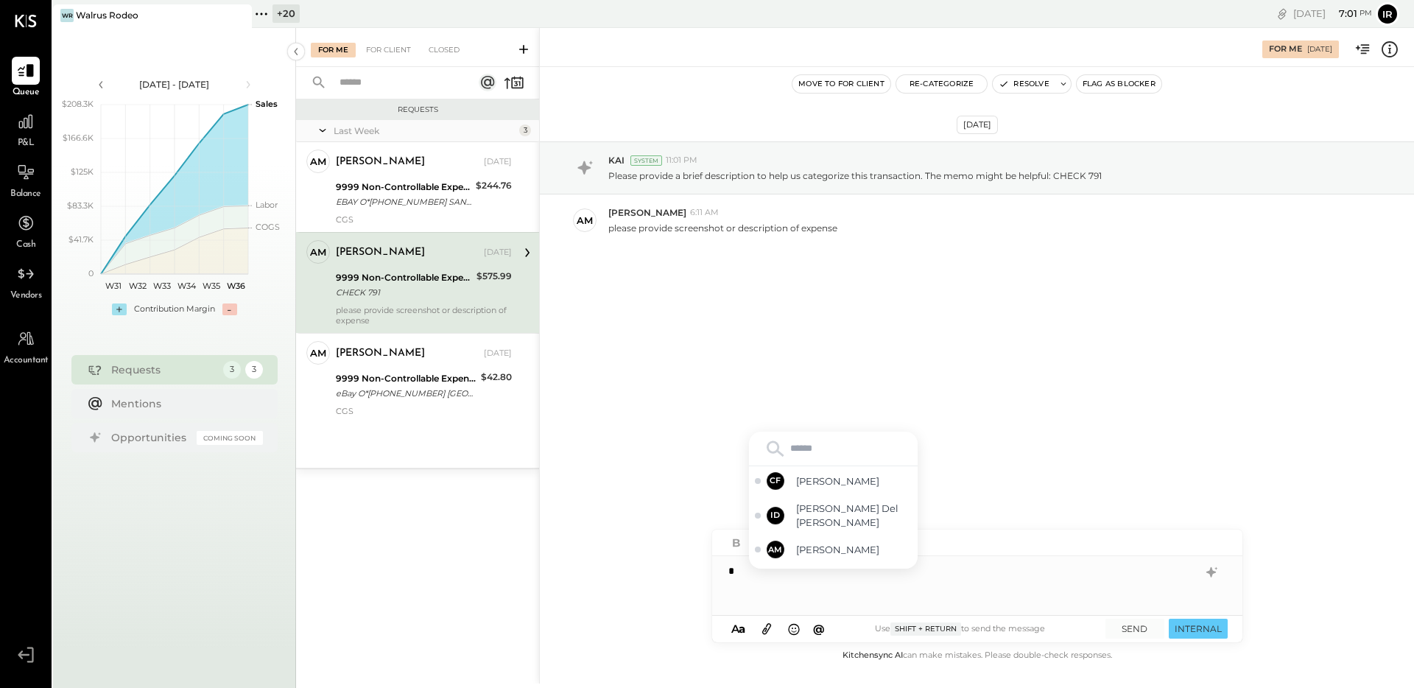
type input "*"
click at [861, 555] on span "[PERSON_NAME]" at bounding box center [854, 550] width 116 height 14
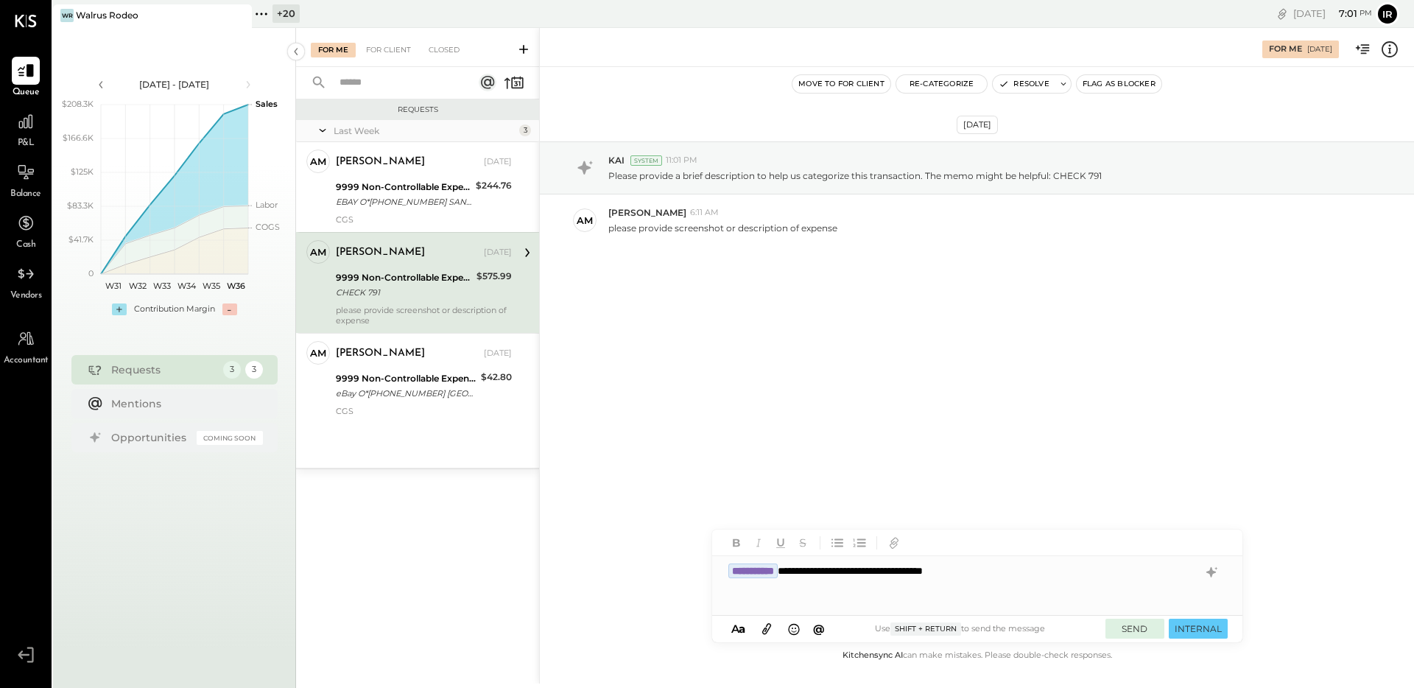
click at [1129, 628] on button "SEND" at bounding box center [1135, 629] width 59 height 20
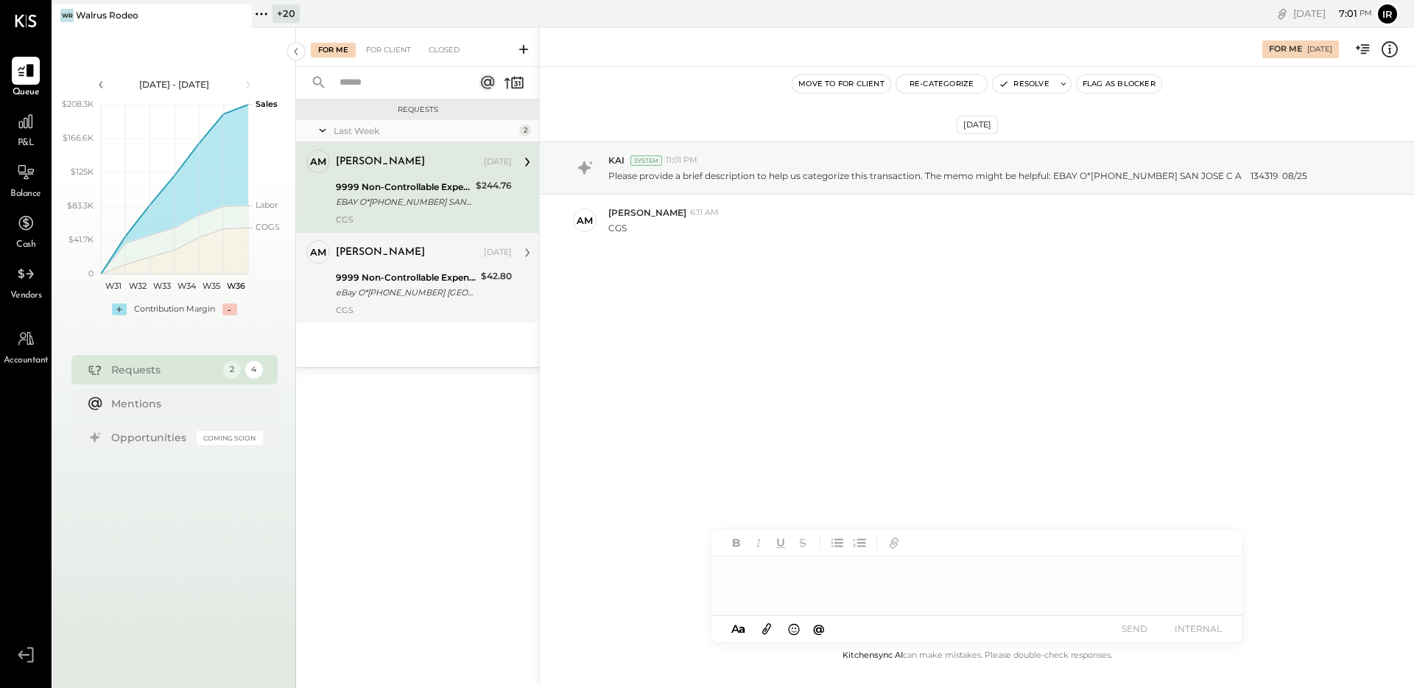
click at [371, 300] on div "9999 Non-Controllable Expenses:Other Income and Expenses:To Be Classified P&L e…" at bounding box center [406, 285] width 141 height 32
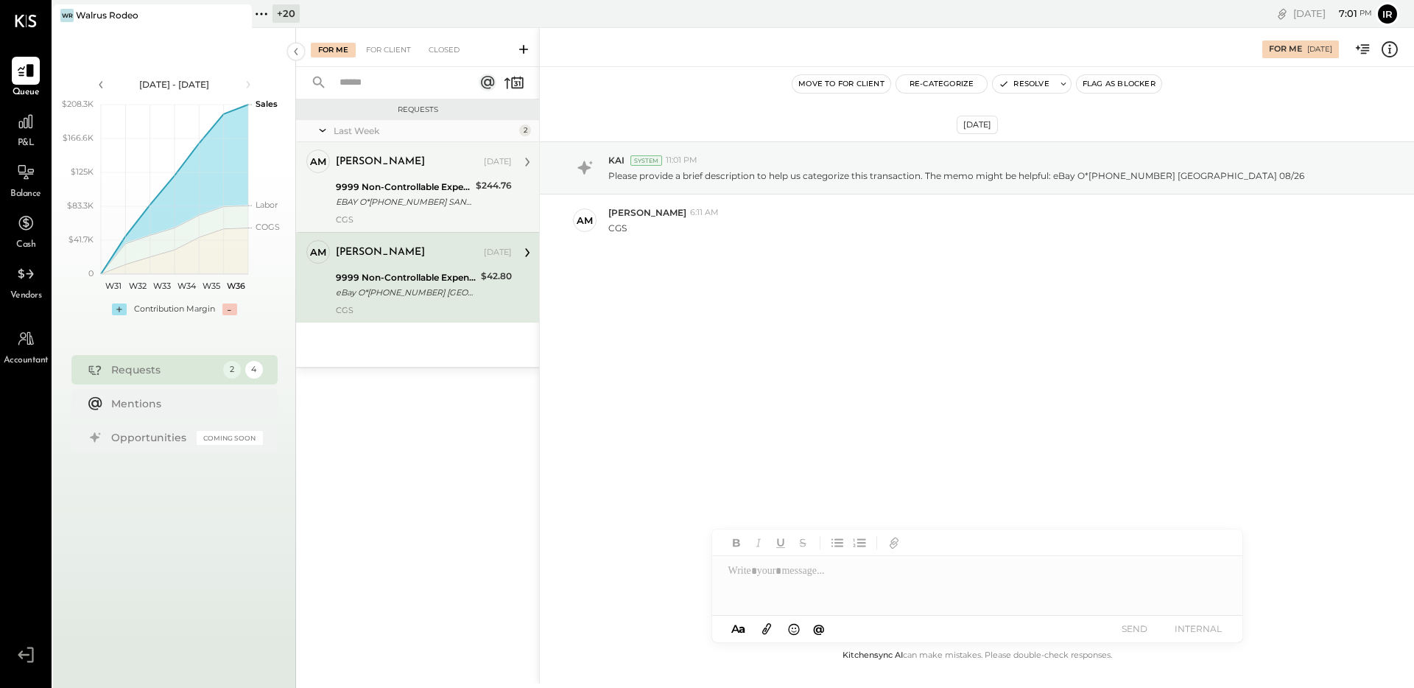
click at [403, 161] on div "[PERSON_NAME]" at bounding box center [408, 162] width 145 height 15
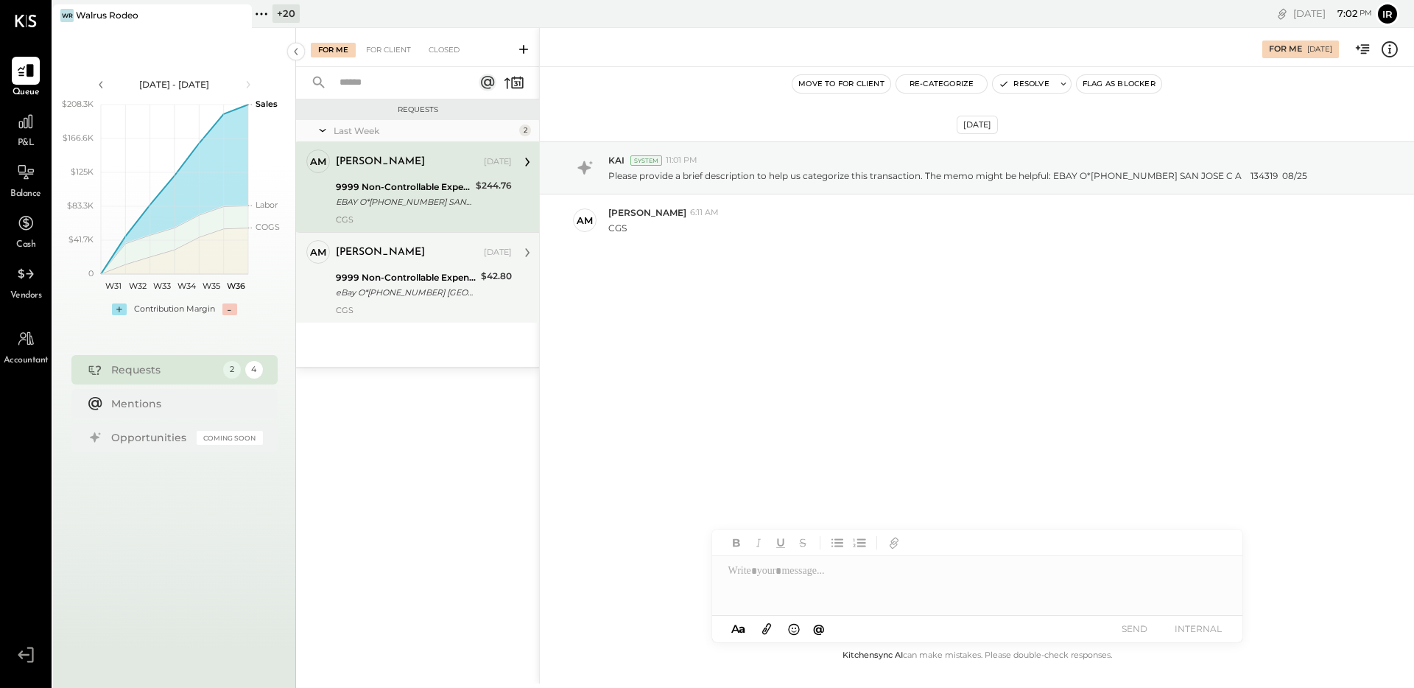
click at [419, 276] on div "9999 Non-Controllable Expenses:Other Income and Expenses:To Be Classified P&L" at bounding box center [406, 277] width 141 height 15
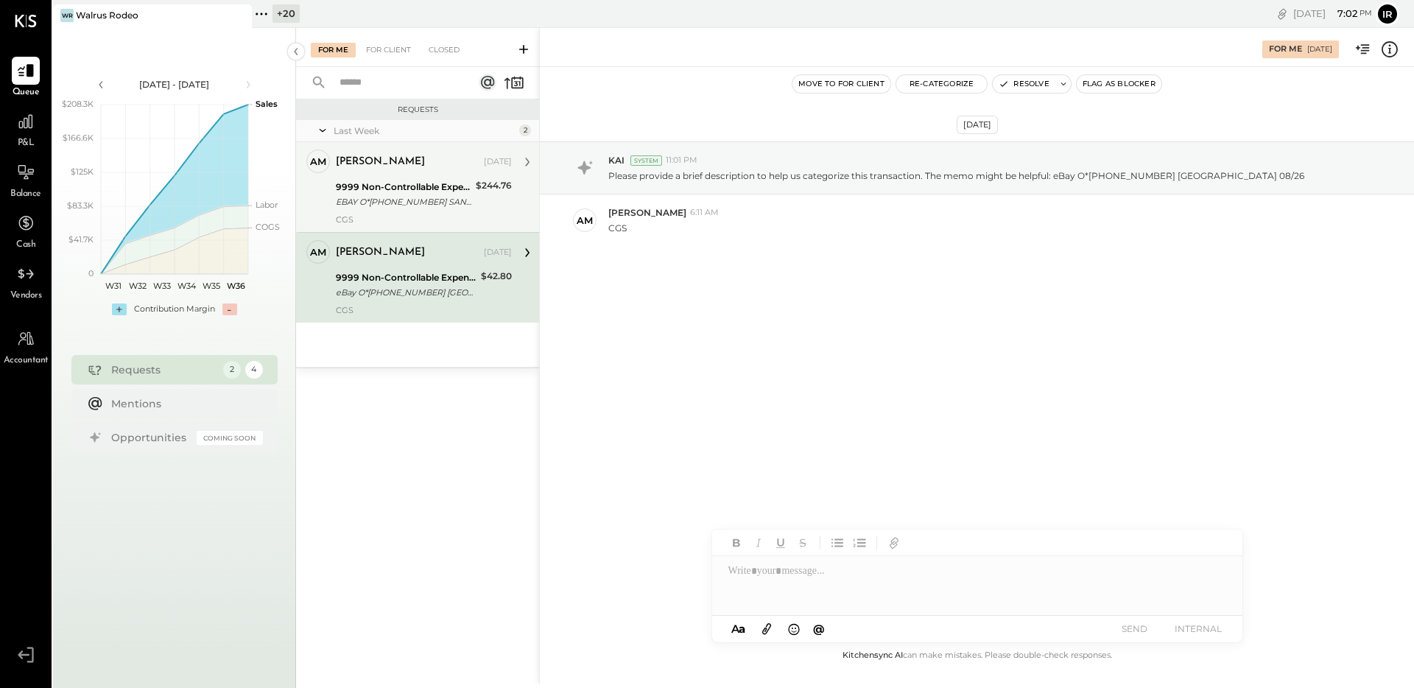
click at [442, 202] on div "EBAY O*[PHONE_NUMBER] SAN JOSE C A 134319 08/25" at bounding box center [404, 201] width 136 height 15
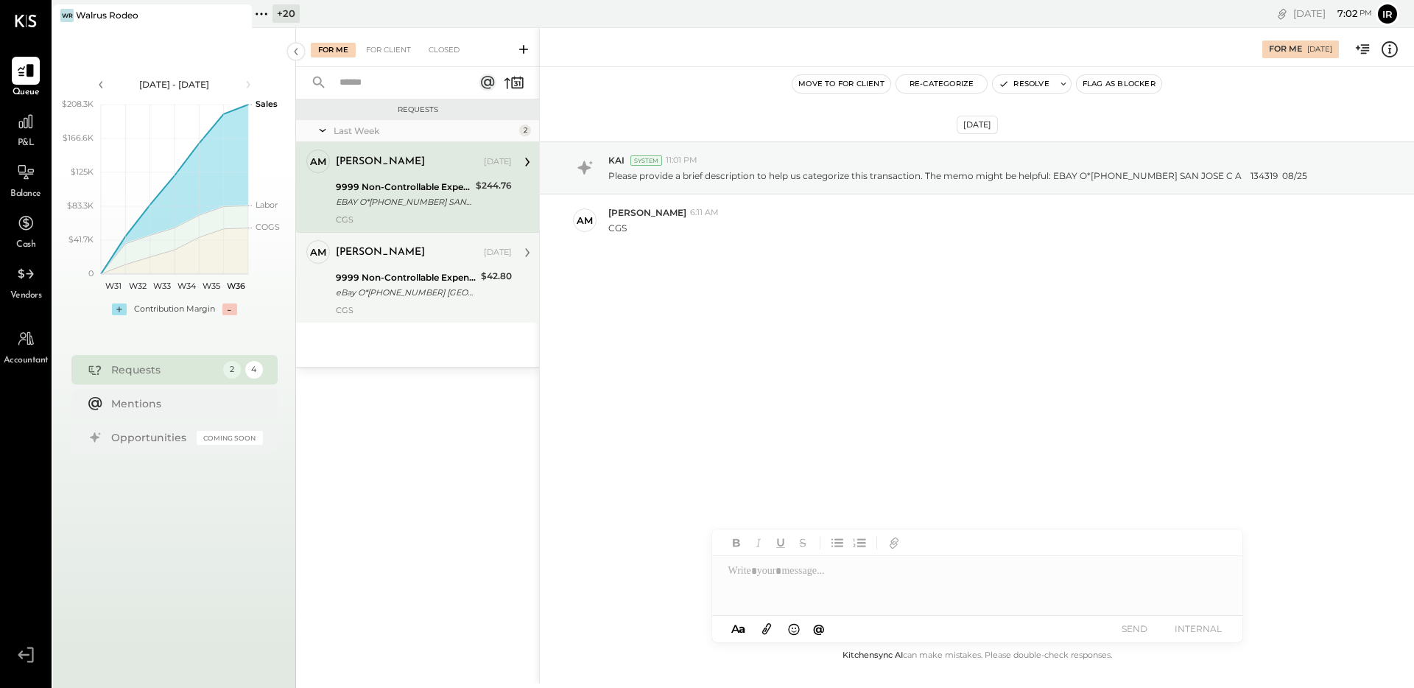
click at [433, 256] on div "[PERSON_NAME]" at bounding box center [408, 252] width 145 height 15
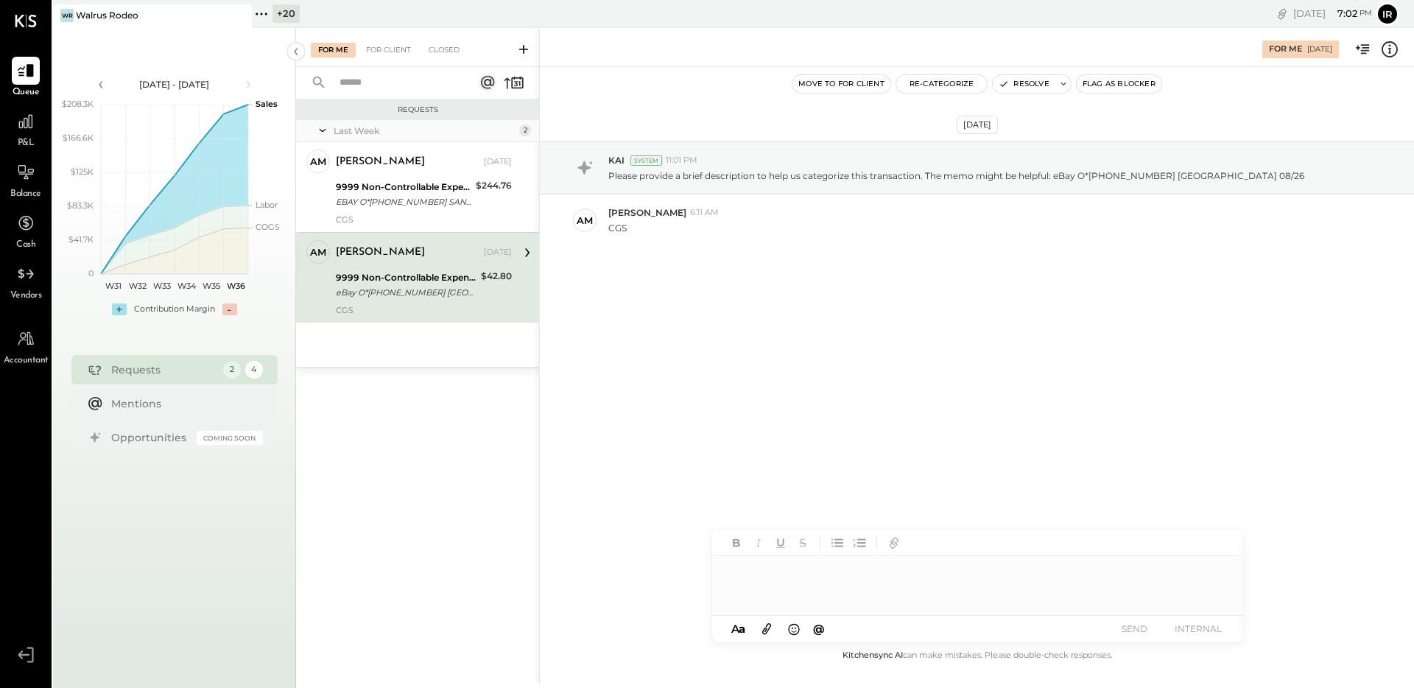
click at [797, 577] on div at bounding box center [977, 585] width 530 height 59
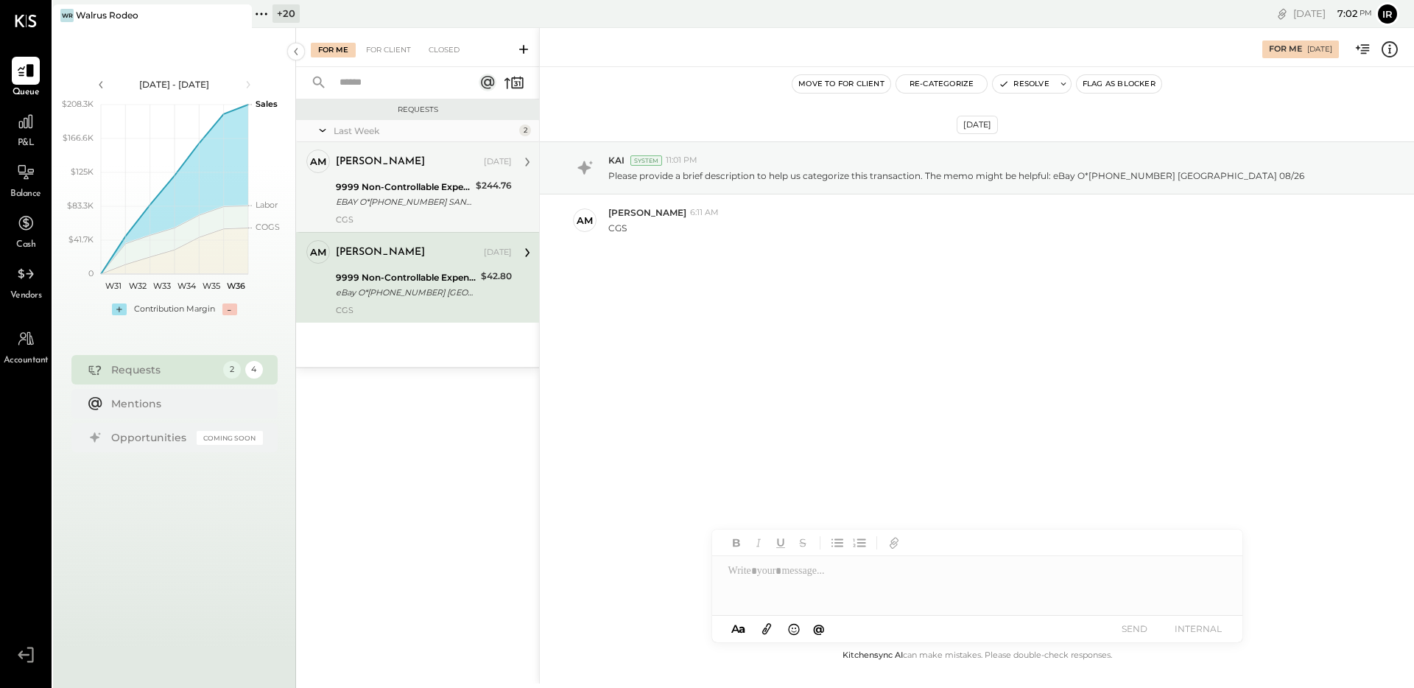
click at [429, 213] on div "[PERSON_NAME] [DATE] 9999 Non-Controllable Expenses:Other Income and Expenses:T…" at bounding box center [424, 187] width 176 height 75
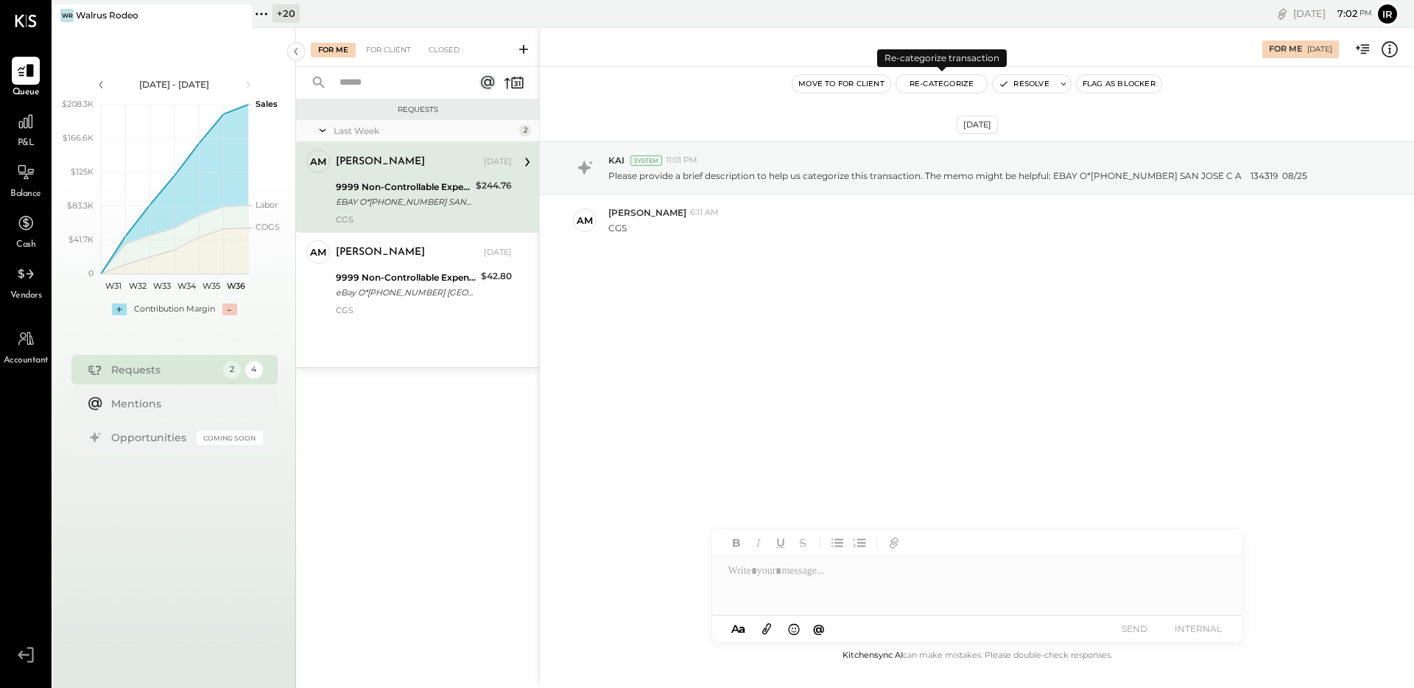
click at [930, 90] on button "Re-Categorize" at bounding box center [942, 84] width 91 height 18
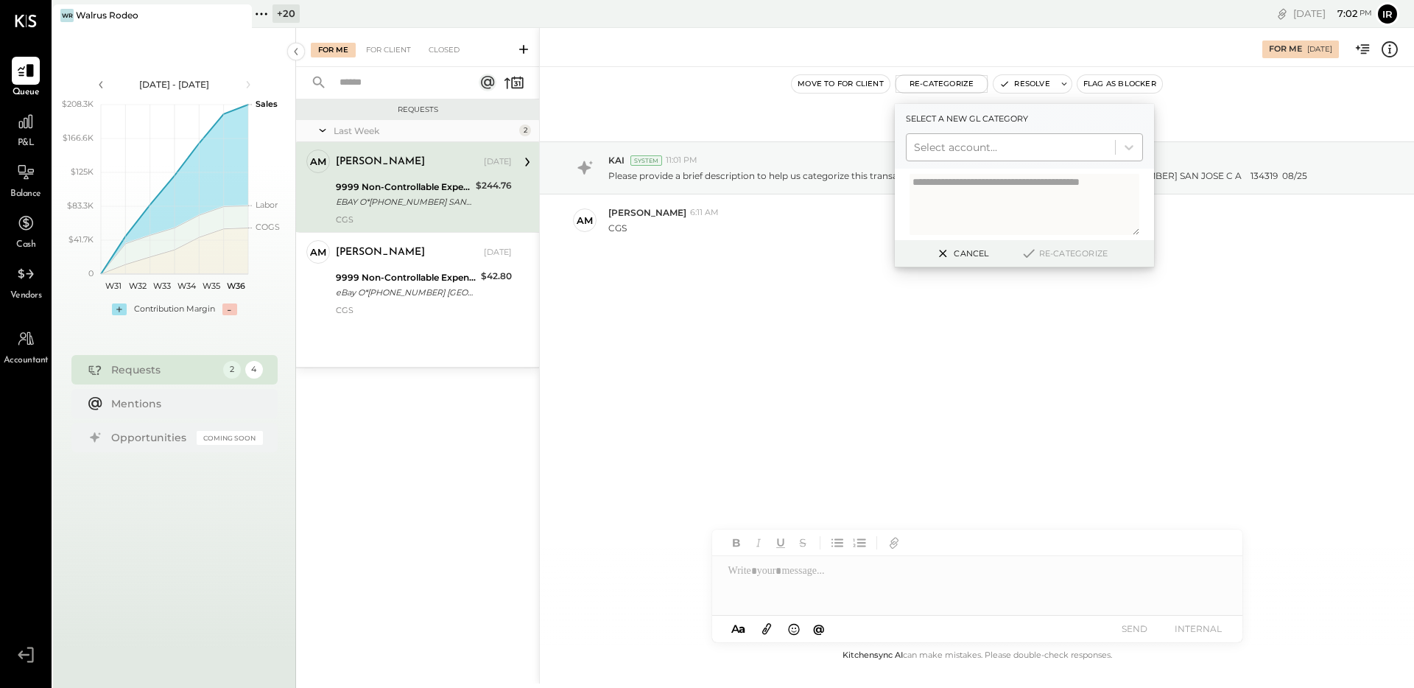
click at [957, 146] on div at bounding box center [1011, 147] width 194 height 18
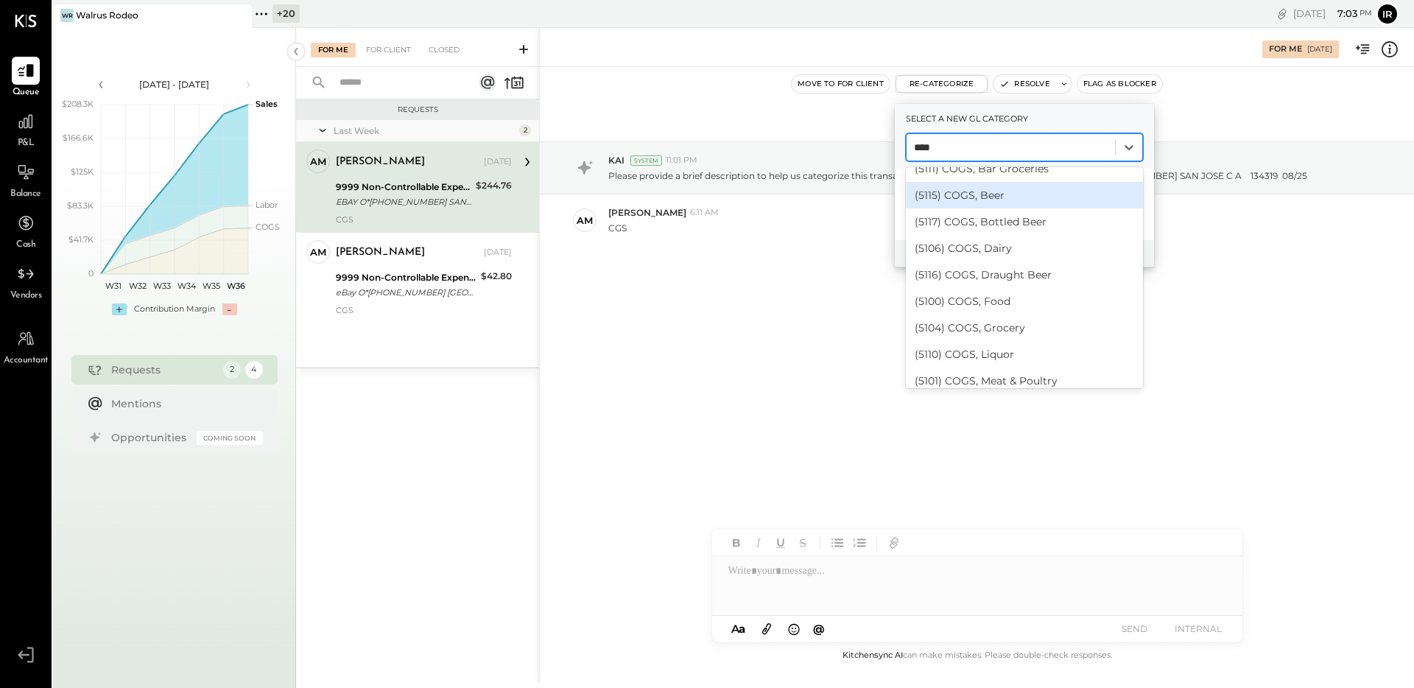
scroll to position [209, 0]
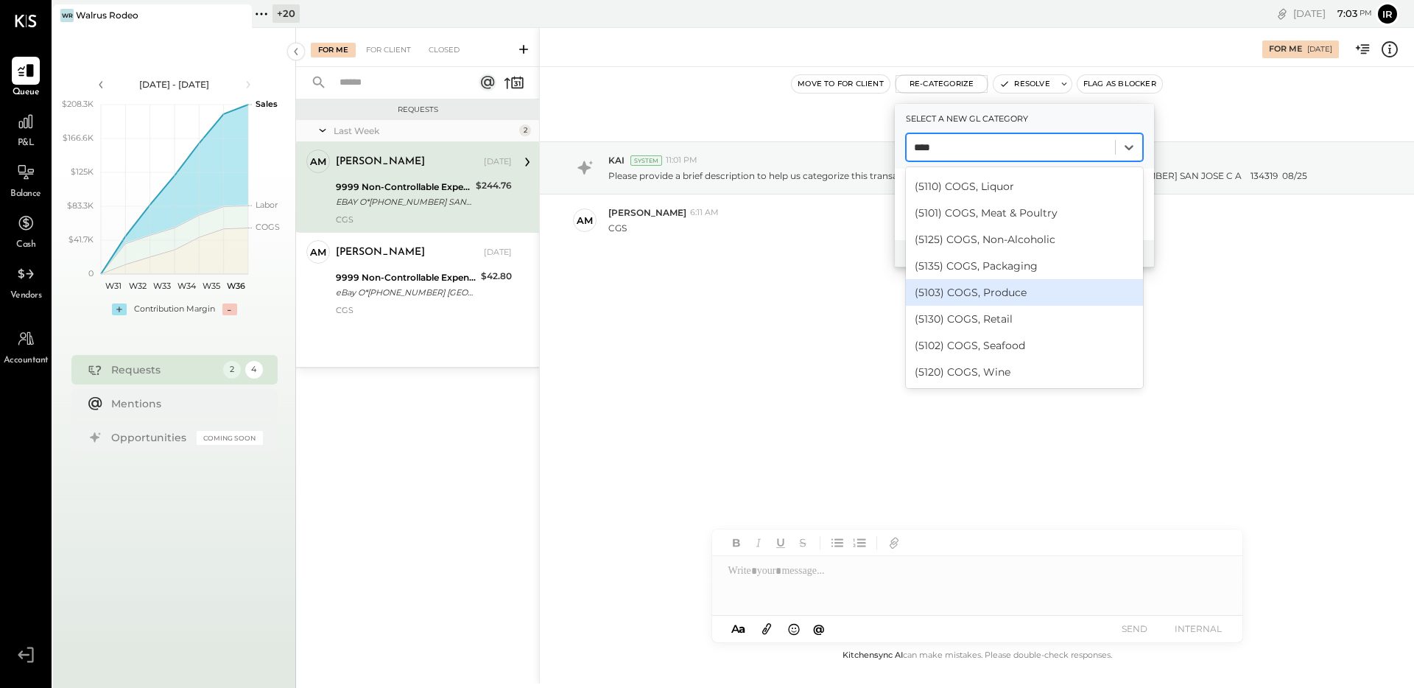
type input "****"
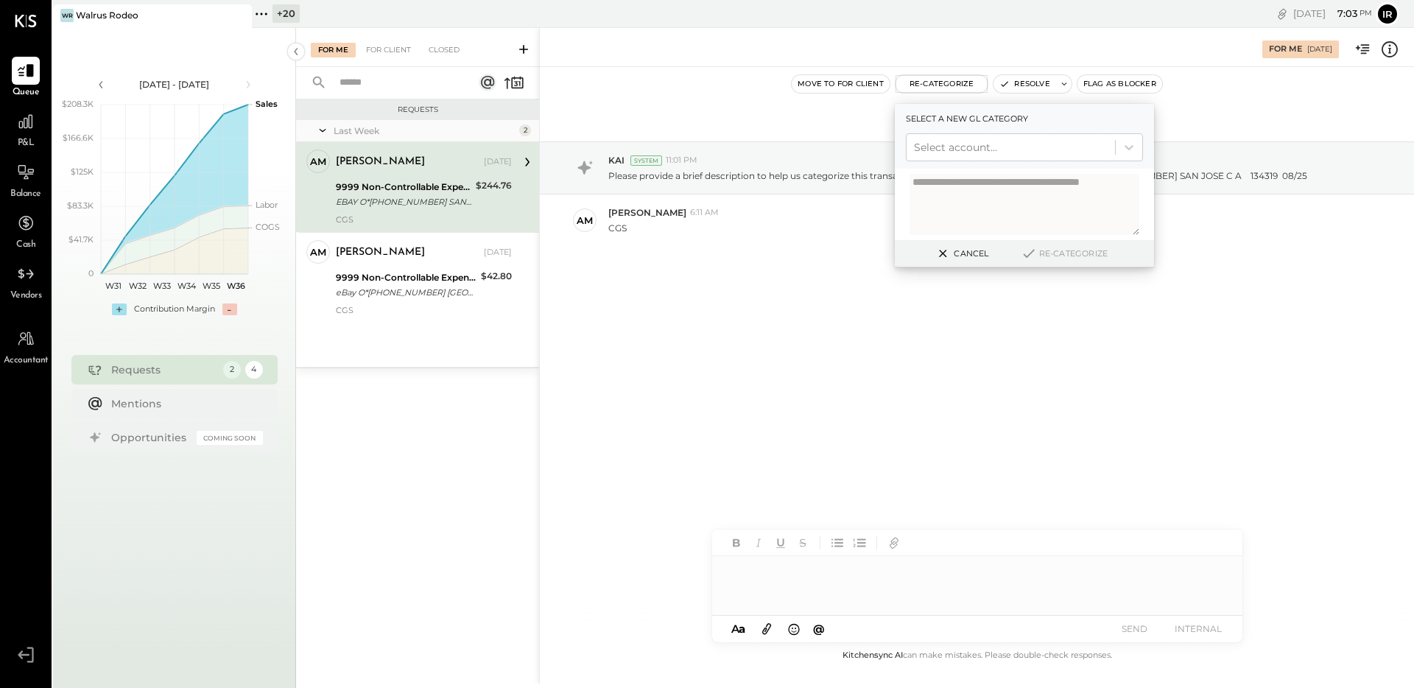
click at [755, 573] on div at bounding box center [977, 585] width 530 height 59
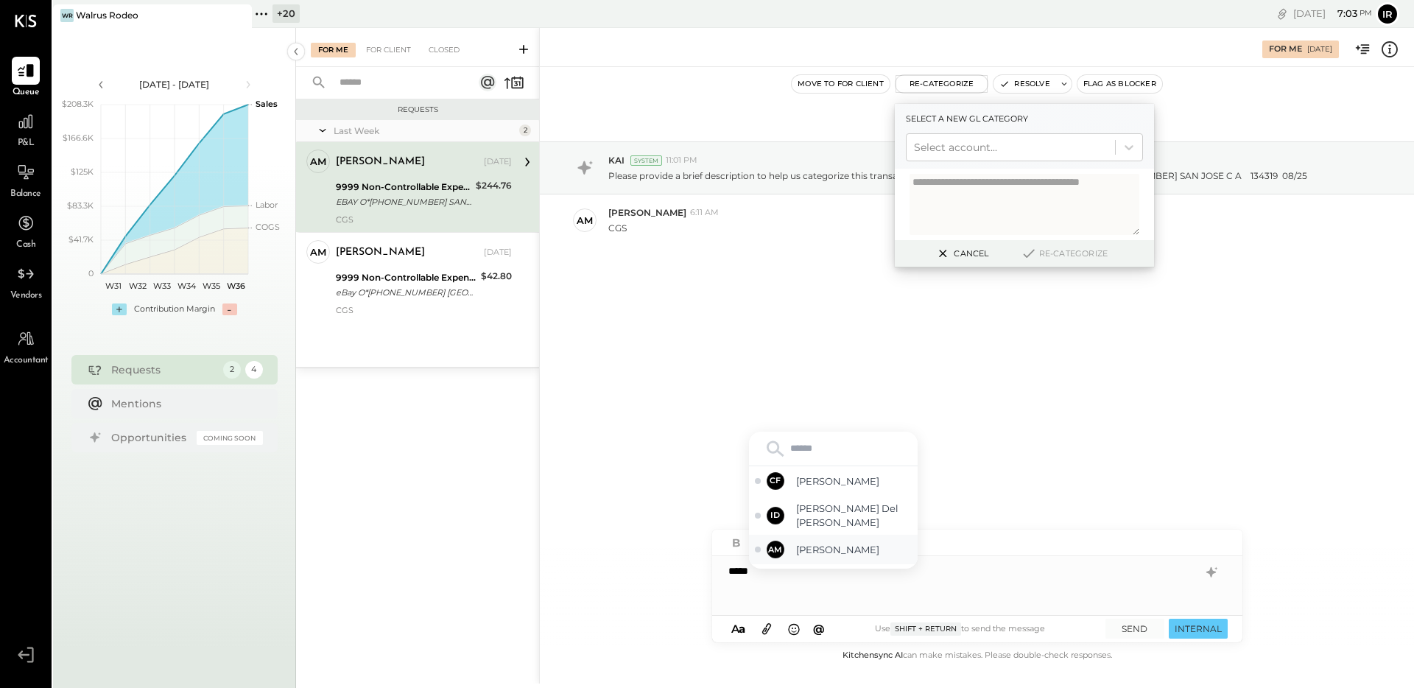
click at [826, 543] on div "AM [PERSON_NAME]" at bounding box center [833, 549] width 169 height 29
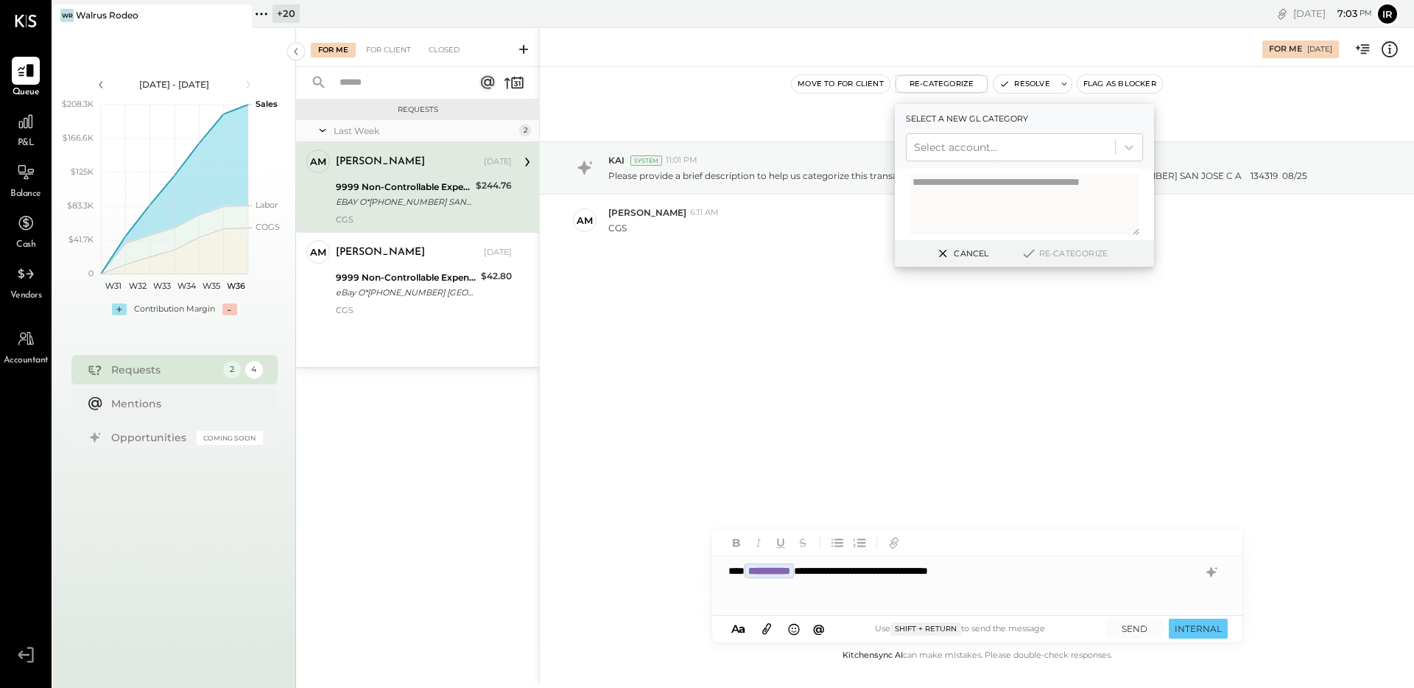
click at [963, 256] on button "Cancel" at bounding box center [961, 253] width 63 height 19
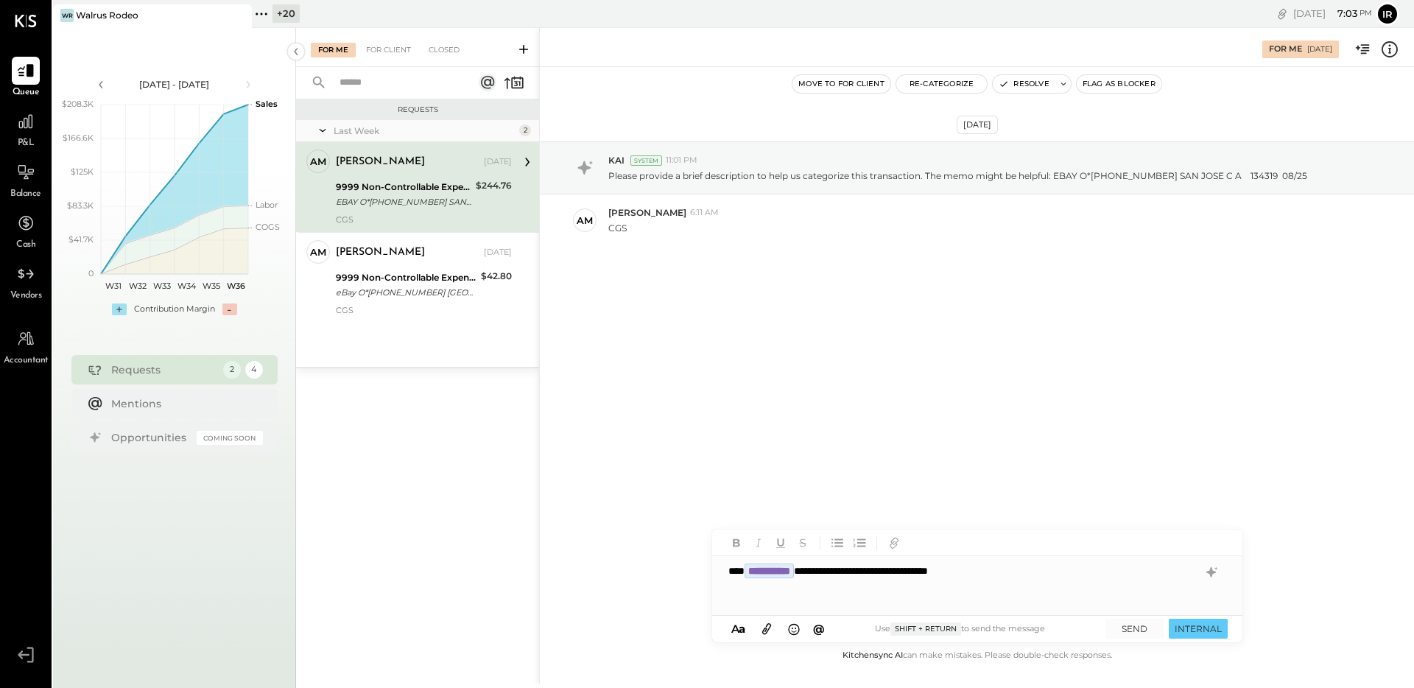
click at [1021, 570] on div "**********" at bounding box center [977, 585] width 530 height 59
click at [760, 594] on div "**********" at bounding box center [977, 585] width 530 height 59
click at [737, 582] on div "**********" at bounding box center [977, 585] width 530 height 59
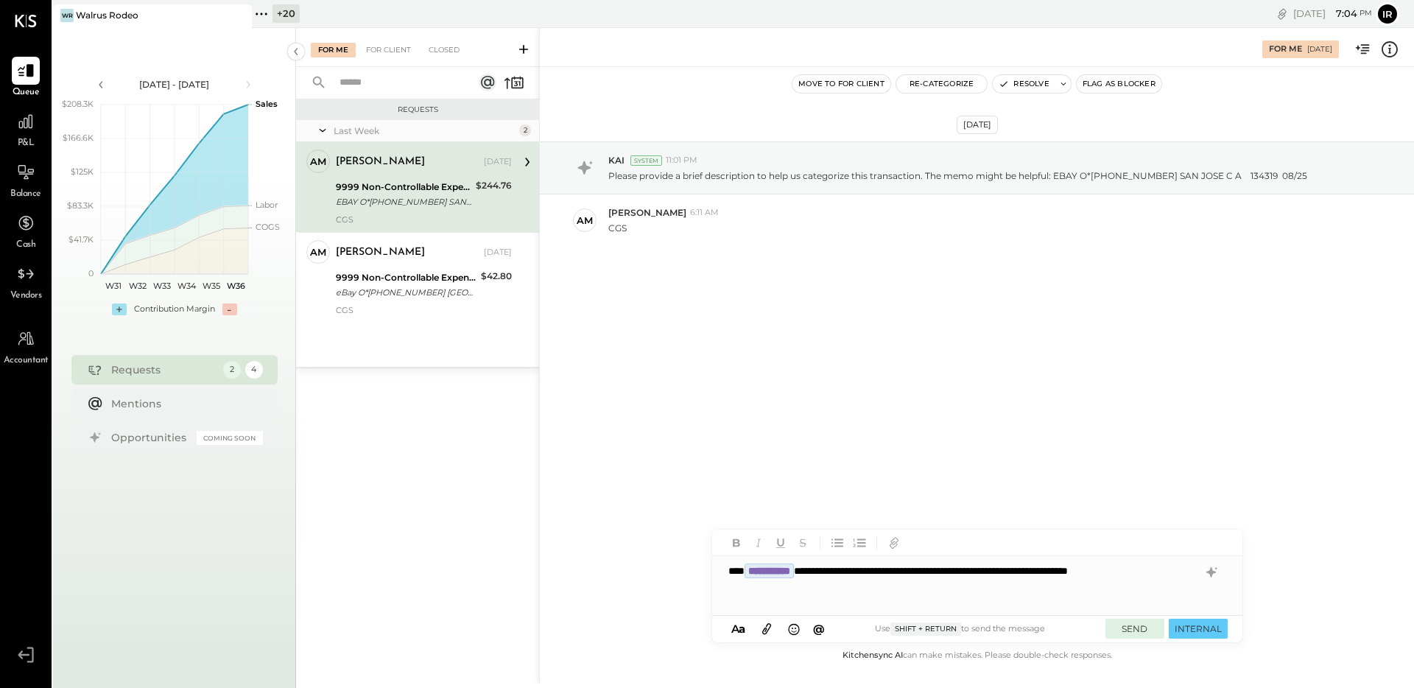
click at [1140, 627] on button "SEND" at bounding box center [1135, 629] width 59 height 20
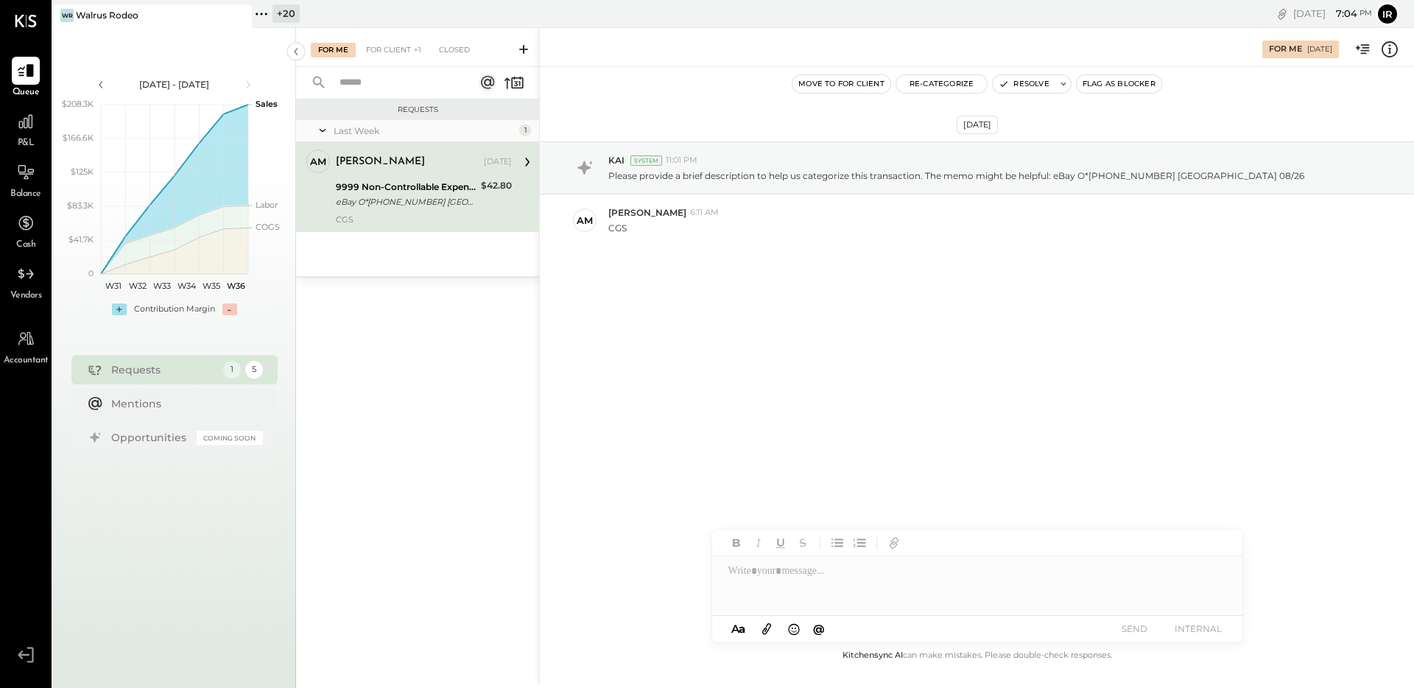
click at [414, 192] on div "9999 Non-Controllable Expenses:Other Income and Expenses:To Be Classified P&L" at bounding box center [406, 187] width 141 height 15
click at [776, 581] on div at bounding box center [977, 585] width 530 height 59
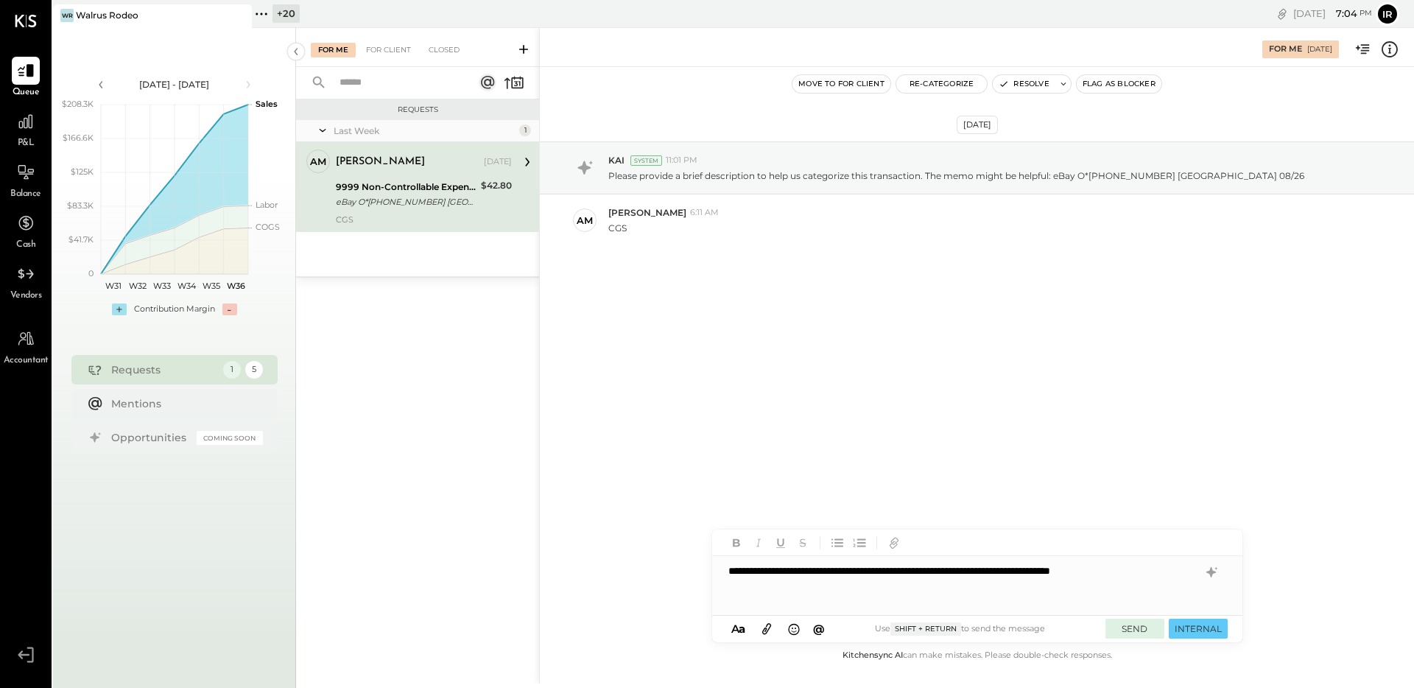
click at [1115, 626] on button "SEND" at bounding box center [1135, 629] width 59 height 20
